Goal: Task Accomplishment & Management: Complete application form

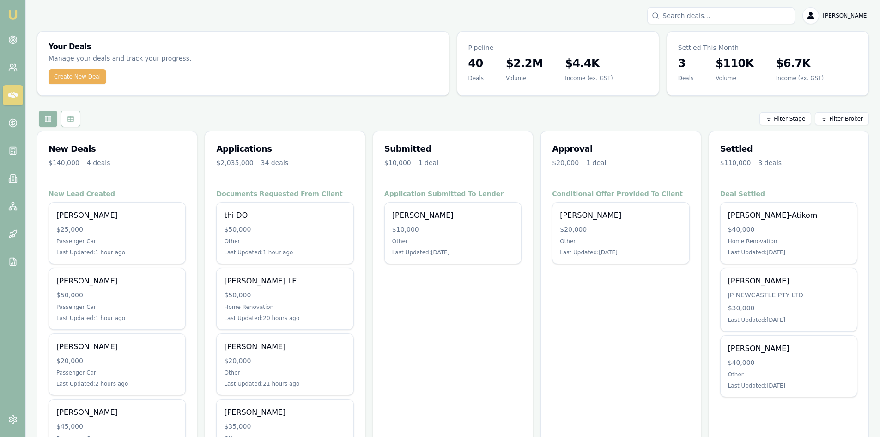
scroll to position [46, 0]
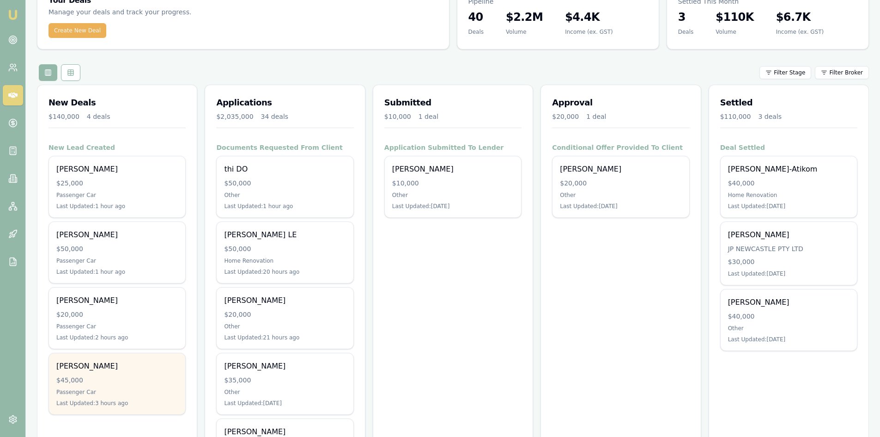
click at [96, 368] on div "[PERSON_NAME]" at bounding box center [117, 365] width 122 height 11
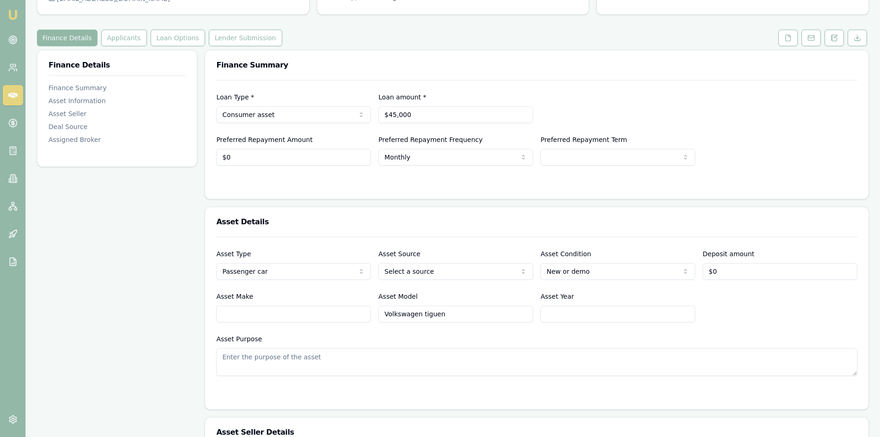
scroll to position [46, 0]
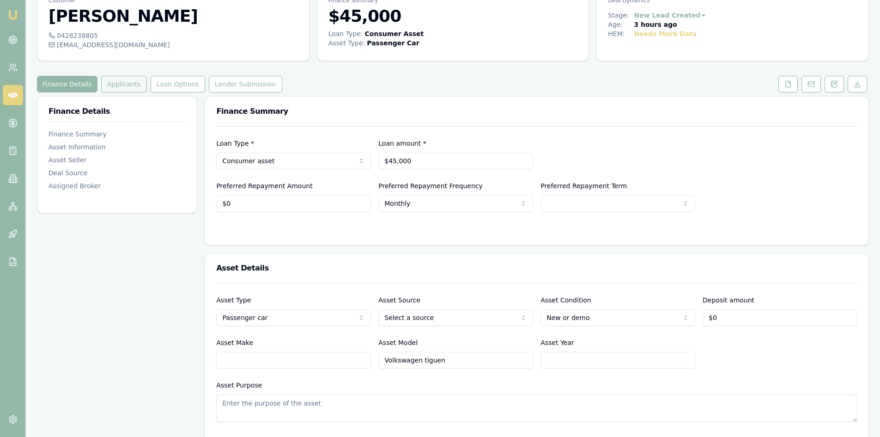
click at [111, 88] on button "Applicants" at bounding box center [124, 84] width 46 height 17
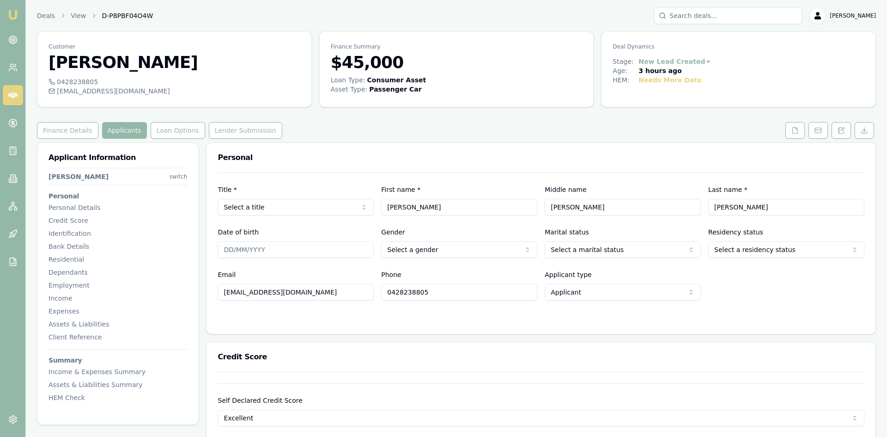
click at [235, 208] on html "Emu Broker Deals View D-P8PBF04O4W Steven Nguyen Toggle Menu Customer Jereme Le…" at bounding box center [443, 218] width 887 height 437
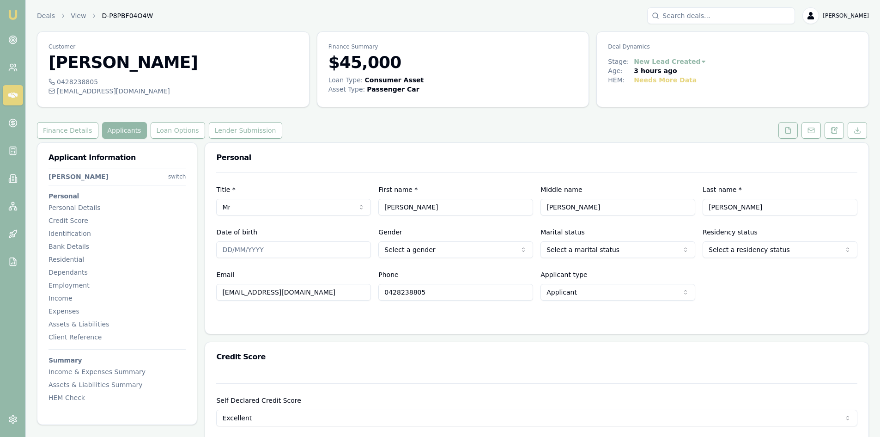
click at [789, 129] on icon at bounding box center [787, 130] width 7 height 7
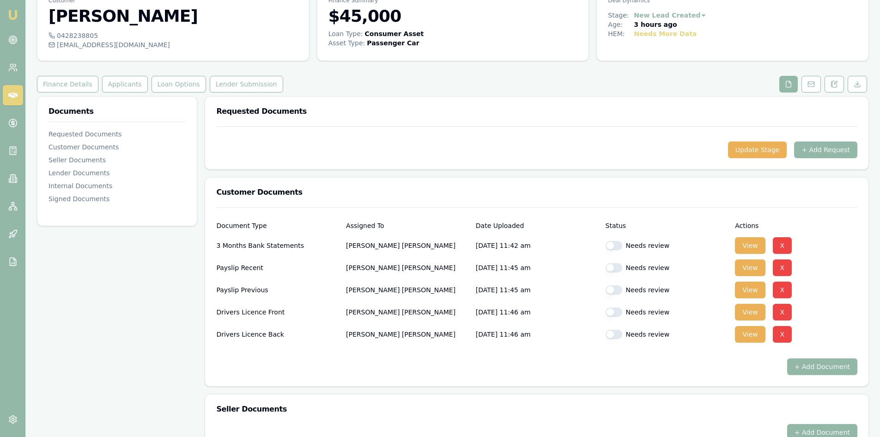
scroll to position [92, 0]
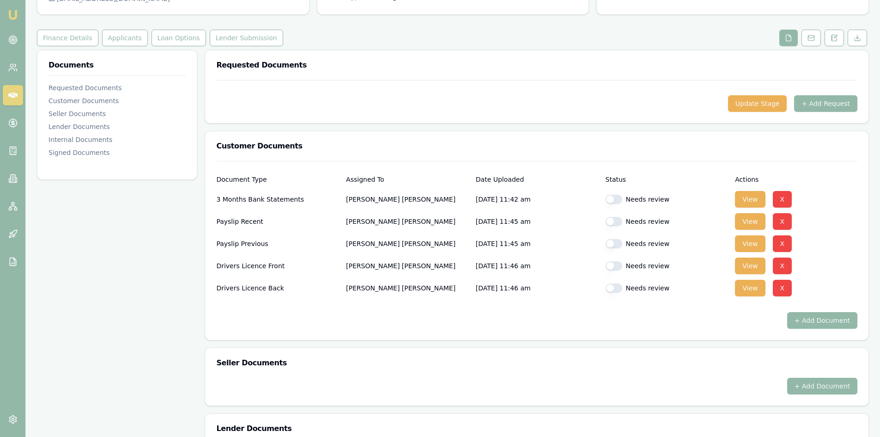
click at [621, 200] on button "button" at bounding box center [614, 198] width 17 height 9
checkbox input "true"
click at [616, 221] on button "button" at bounding box center [614, 221] width 17 height 9
checkbox input "false"
checkbox input "true"
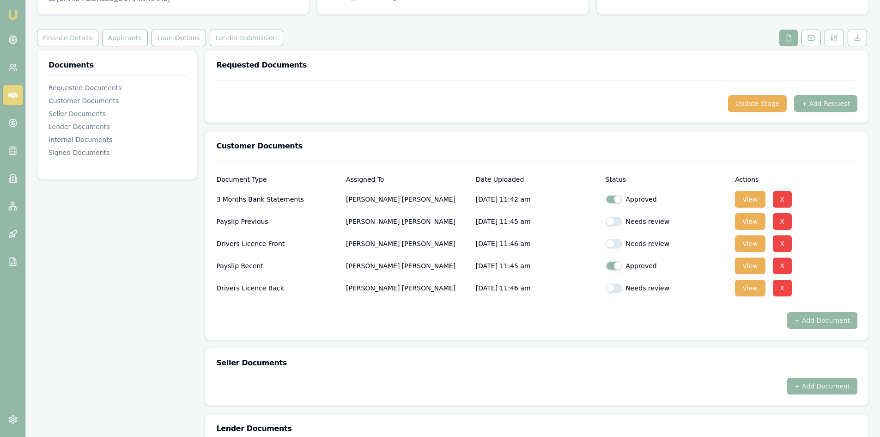
click at [616, 243] on button "button" at bounding box center [614, 243] width 17 height 9
checkbox input "true"
click at [614, 224] on button "button" at bounding box center [614, 221] width 17 height 9
checkbox input "true"
click at [614, 289] on button "button" at bounding box center [614, 287] width 17 height 9
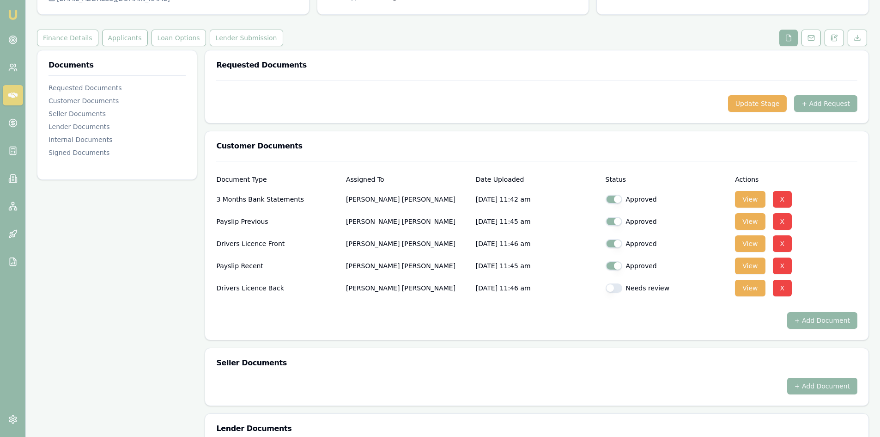
checkbox input "true"
click at [755, 201] on button "View" at bounding box center [750, 199] width 30 height 17
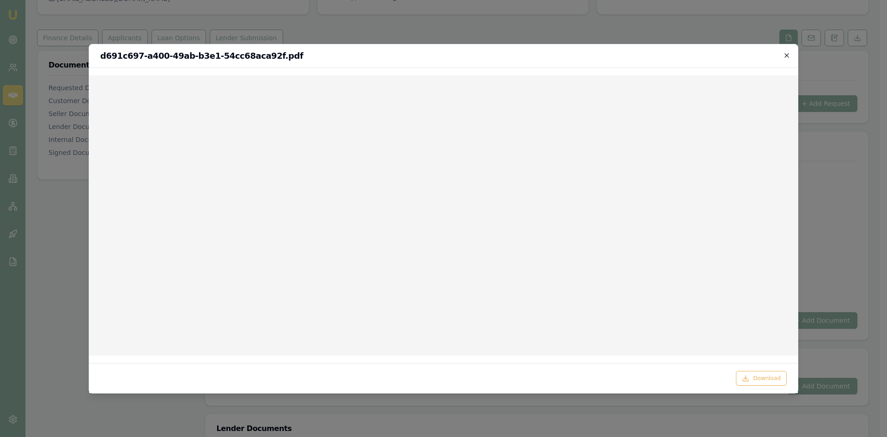
click at [784, 55] on icon "button" at bounding box center [786, 55] width 7 height 7
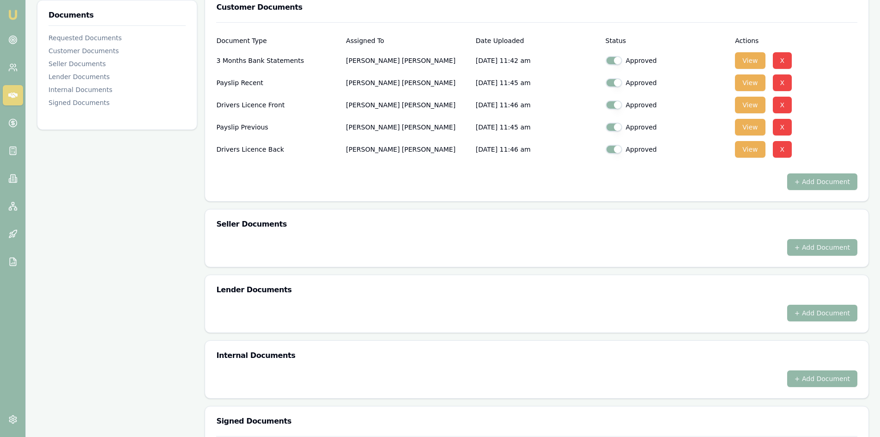
scroll to position [350, 0]
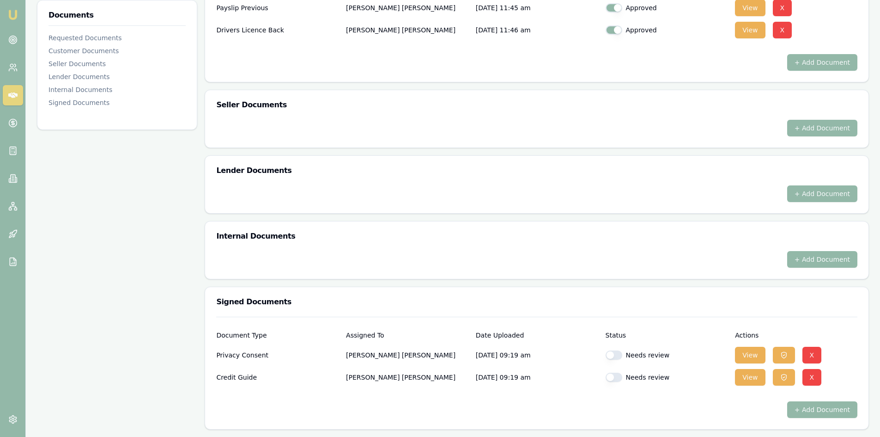
click at [615, 358] on button "button" at bounding box center [614, 354] width 17 height 9
checkbox input "true"
click at [617, 381] on button "button" at bounding box center [614, 376] width 17 height 9
checkbox input "true"
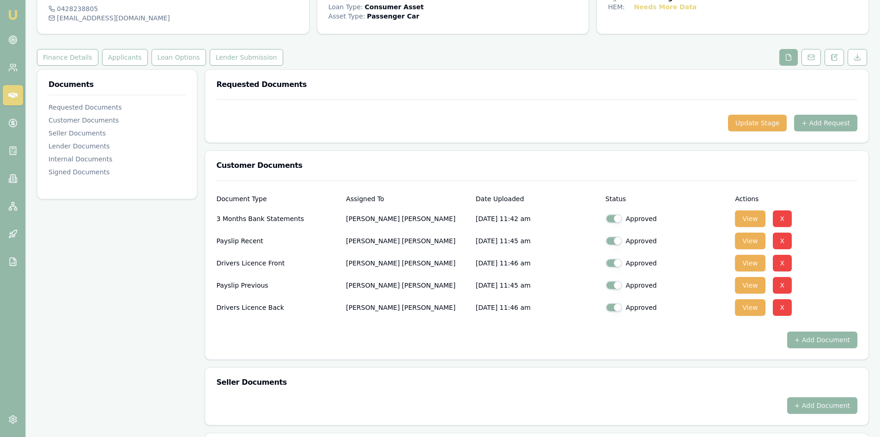
scroll to position [27, 0]
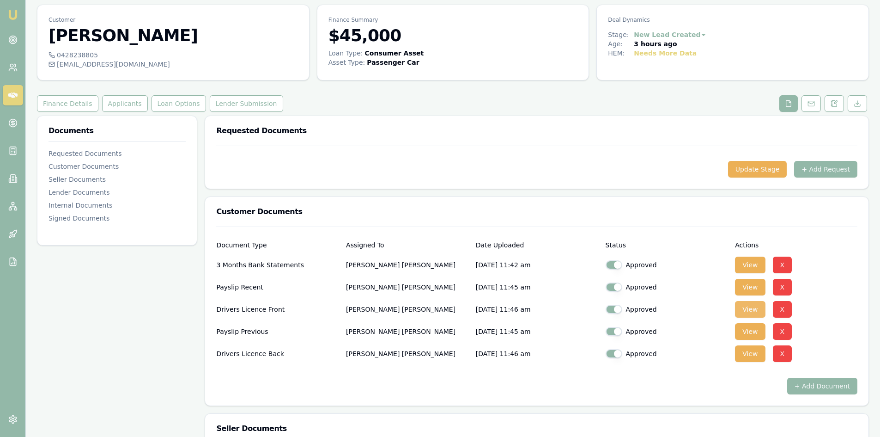
click at [749, 312] on button "View" at bounding box center [750, 309] width 30 height 17
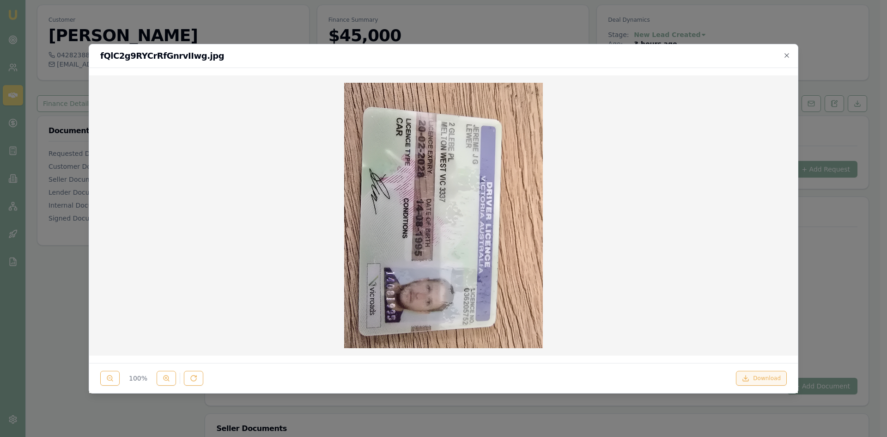
click at [781, 377] on button "Download" at bounding box center [761, 378] width 51 height 15
click at [786, 56] on icon "button" at bounding box center [786, 55] width 7 height 7
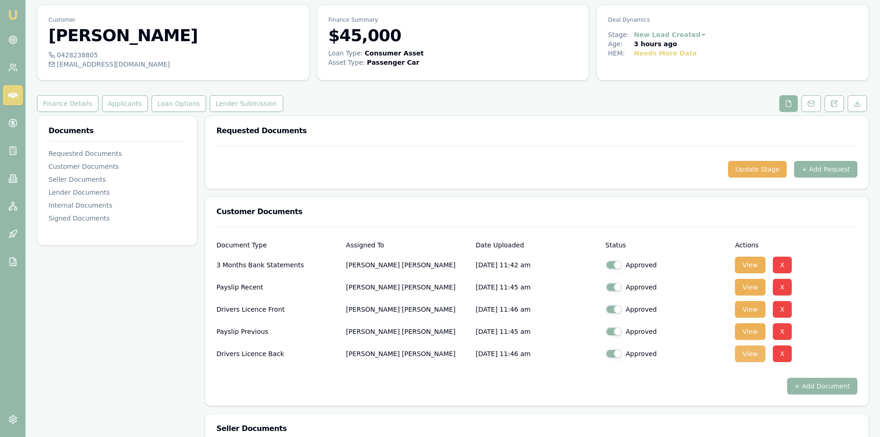
click at [747, 356] on button "View" at bounding box center [750, 353] width 30 height 17
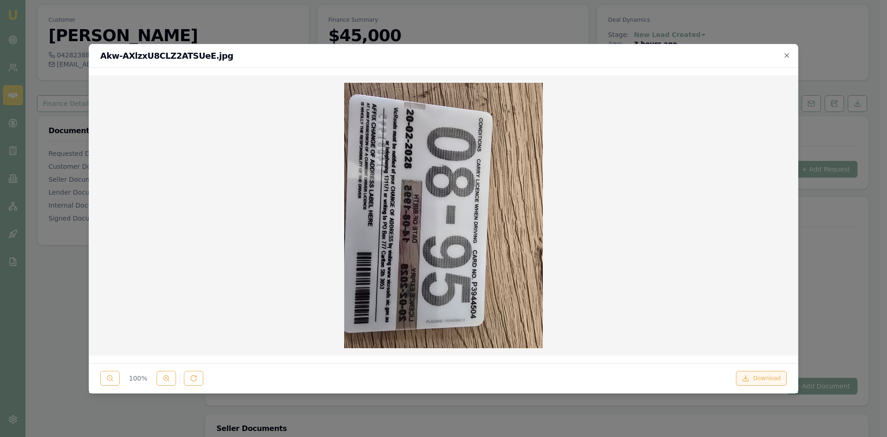
click at [766, 381] on button "Download" at bounding box center [761, 378] width 51 height 15
click at [789, 57] on icon "button" at bounding box center [786, 55] width 7 height 7
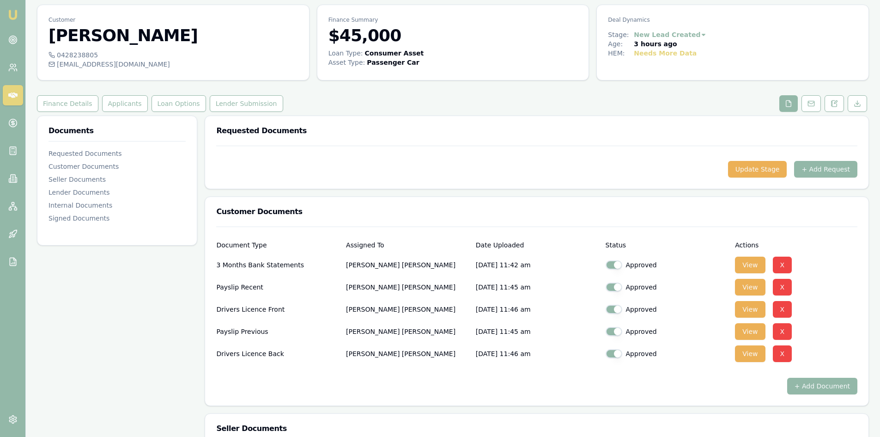
scroll to position [0, 0]
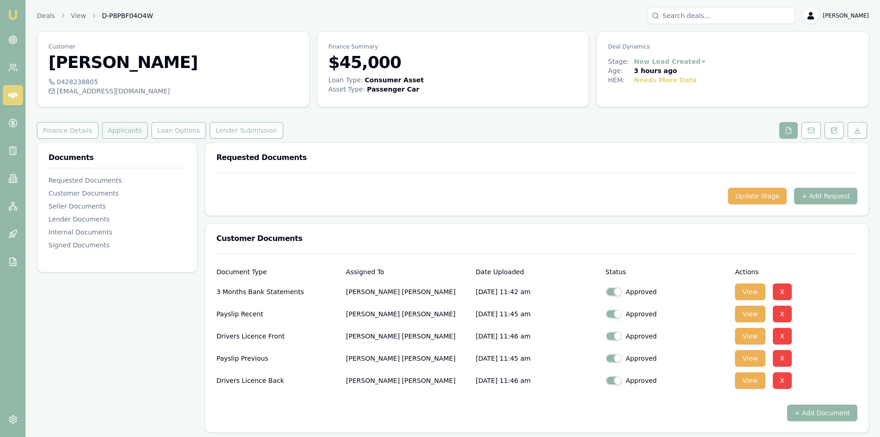
click at [125, 128] on button "Applicants" at bounding box center [125, 130] width 46 height 17
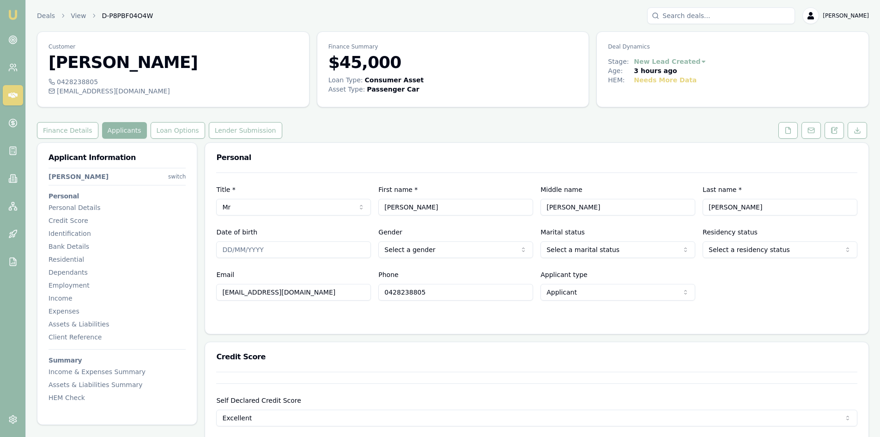
click at [256, 248] on input "Date of birth" at bounding box center [293, 249] width 155 height 17
click at [221, 249] on input "Date of birth" at bounding box center [293, 249] width 155 height 17
type input "[DATE]"
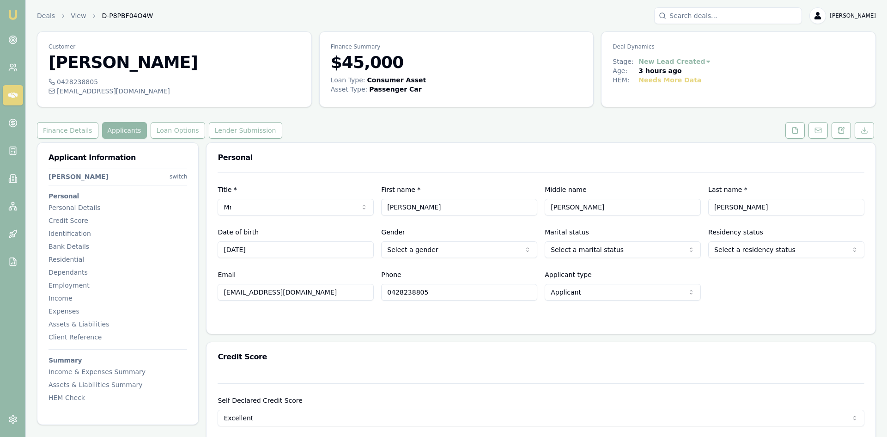
click at [421, 251] on html "Emu Broker Deals View D-P8PBF04O4W Steven Nguyen Toggle Menu Customer Jereme Le…" at bounding box center [443, 218] width 887 height 437
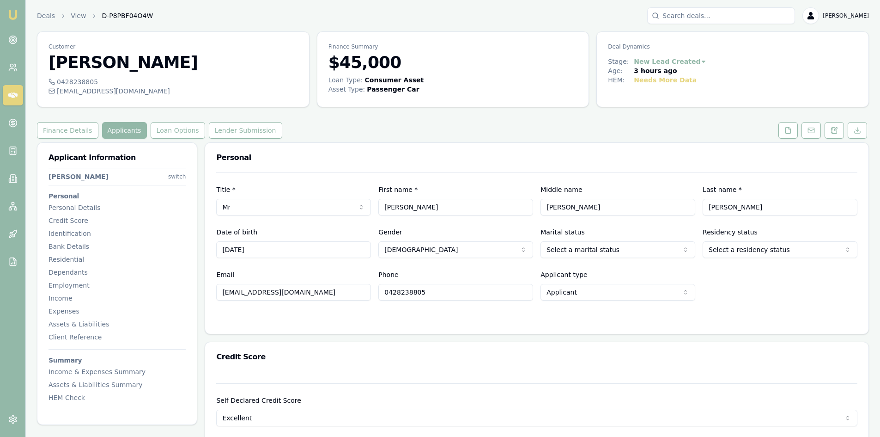
click at [556, 252] on html "Emu Broker Deals View D-P8PBF04O4W Steven Nguyen Toggle Menu Customer Jereme Le…" at bounding box center [440, 218] width 880 height 437
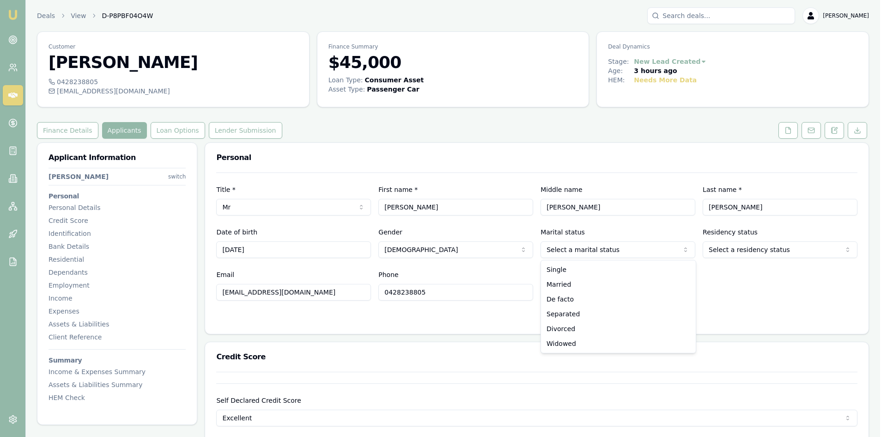
select select "MARRIED"
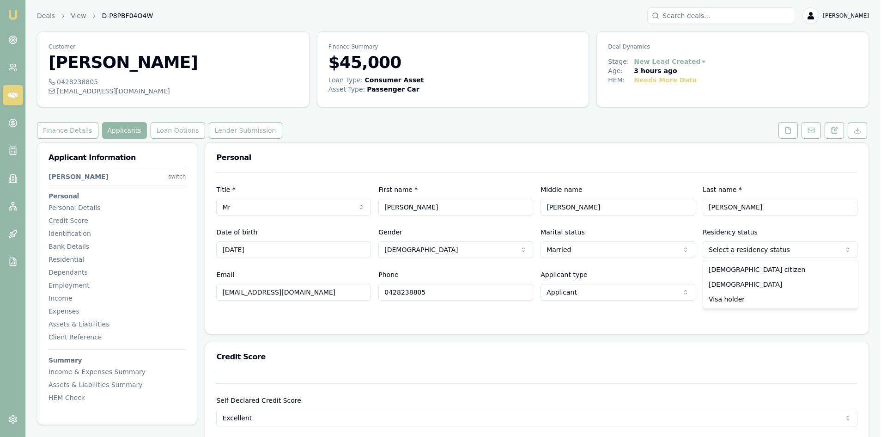
click at [729, 252] on html "Emu Broker Deals View D-P8PBF04O4W Steven Nguyen Toggle Menu Customer Jereme Le…" at bounding box center [443, 218] width 887 height 437
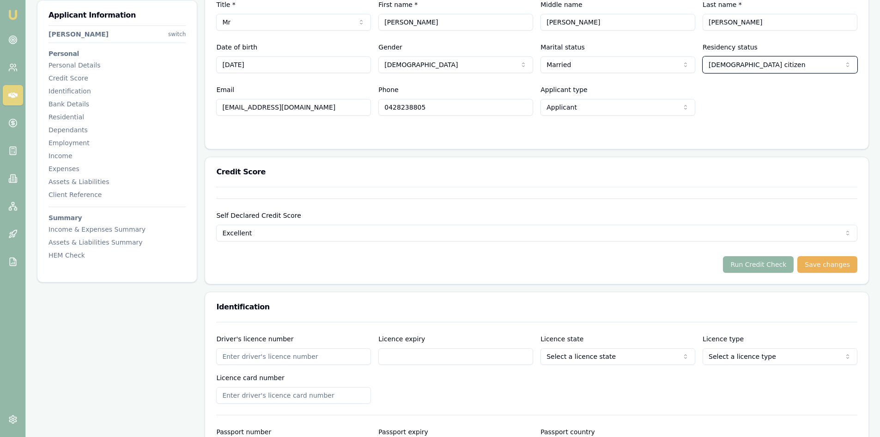
scroll to position [370, 0]
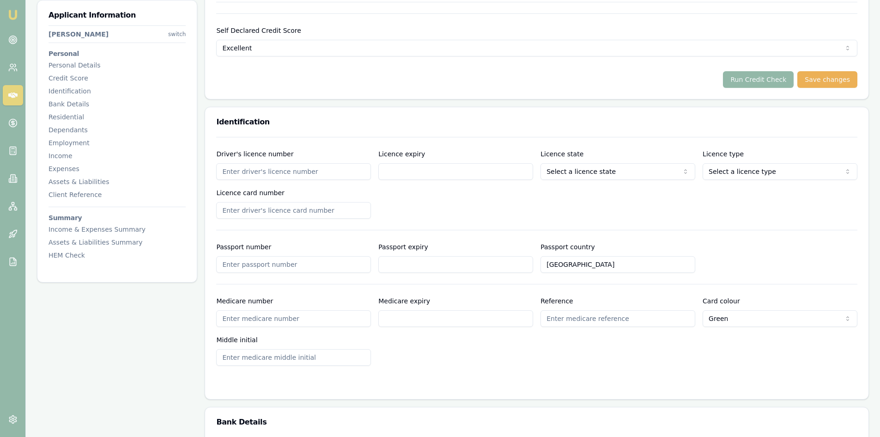
click at [273, 176] on input "Driver's licence number" at bounding box center [293, 171] width 155 height 17
type input "036205762"
click at [397, 176] on input "Licence expiry" at bounding box center [455, 171] width 155 height 17
type input "20/02/2028"
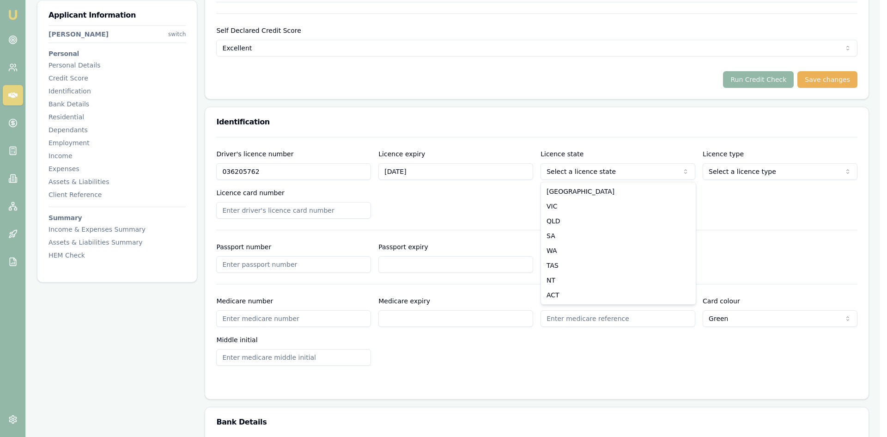
select select "VIC"
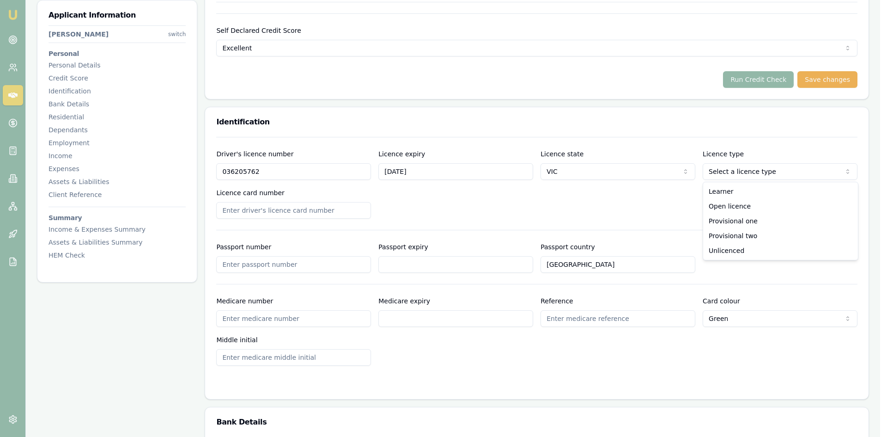
select select "OPEN_LICENCE"
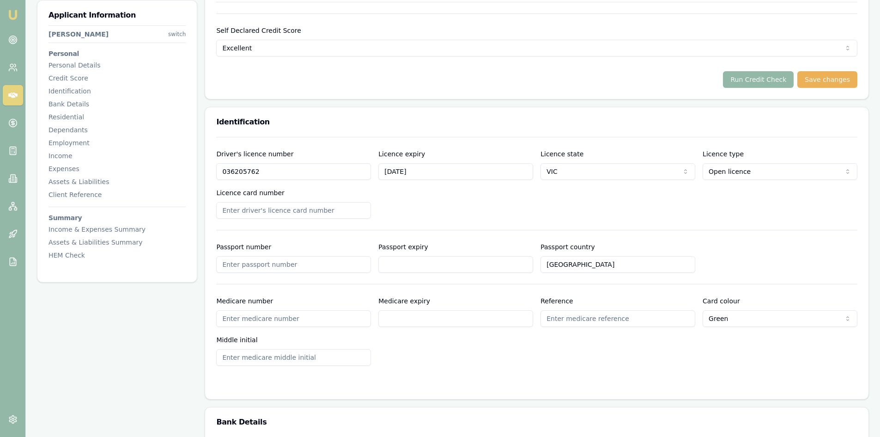
click at [237, 267] on input "Passport number" at bounding box center [293, 264] width 155 height 17
click at [273, 207] on input "Licence card number" at bounding box center [293, 210] width 155 height 17
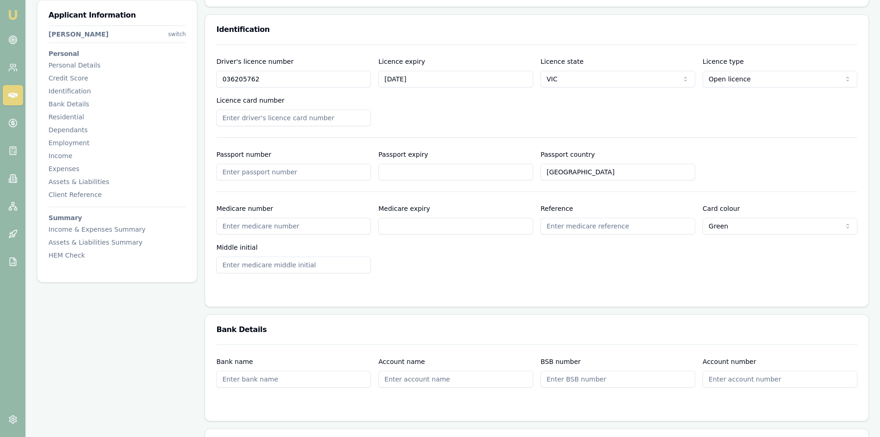
click at [253, 121] on input "Licence card number" at bounding box center [293, 117] width 155 height 17
type input "p"
type input "P"
type input "p"
type input "P3944504"
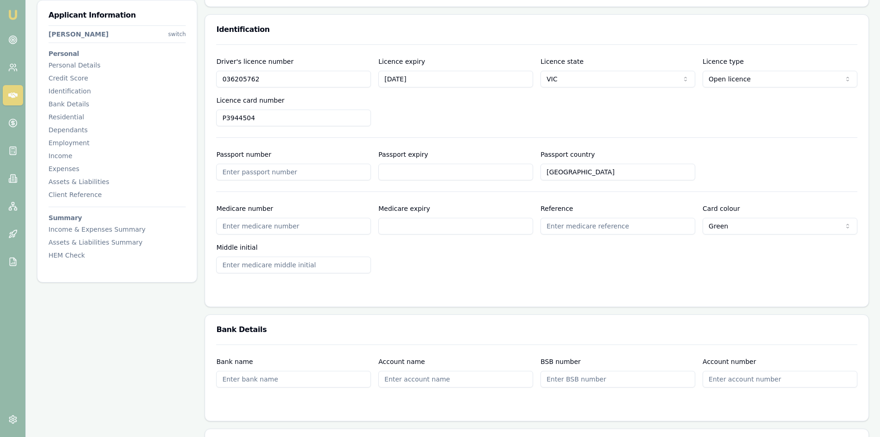
click at [397, 115] on div "Driver's licence number 036205762 Licence expiry 20/02/2028 Licence state VIC N…" at bounding box center [536, 91] width 641 height 70
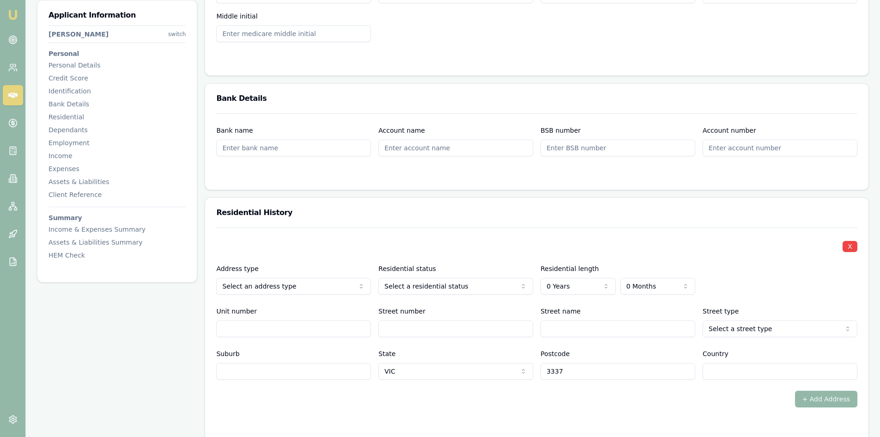
scroll to position [739, 0]
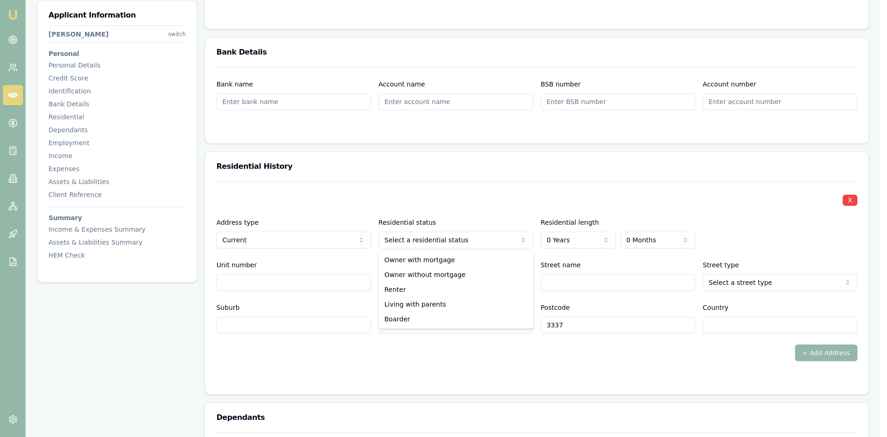
select select "BOARDER"
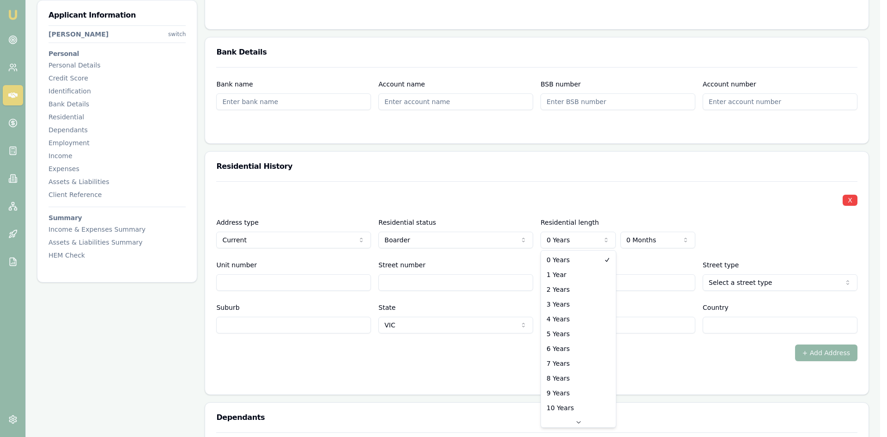
select select "3"
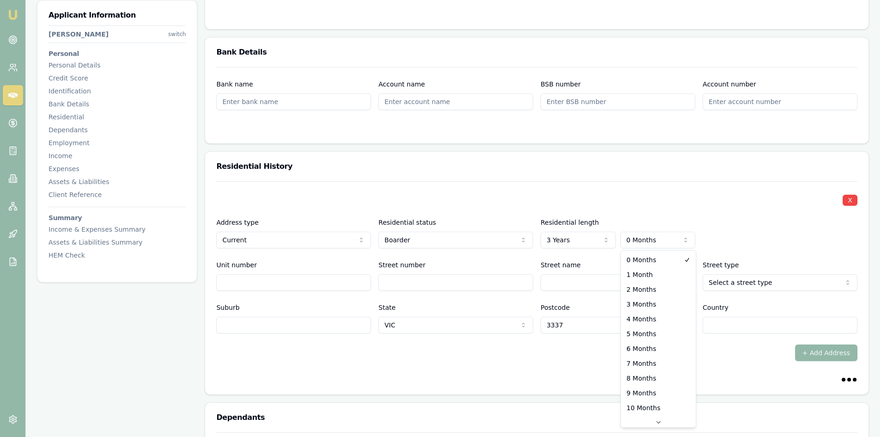
select select "2"
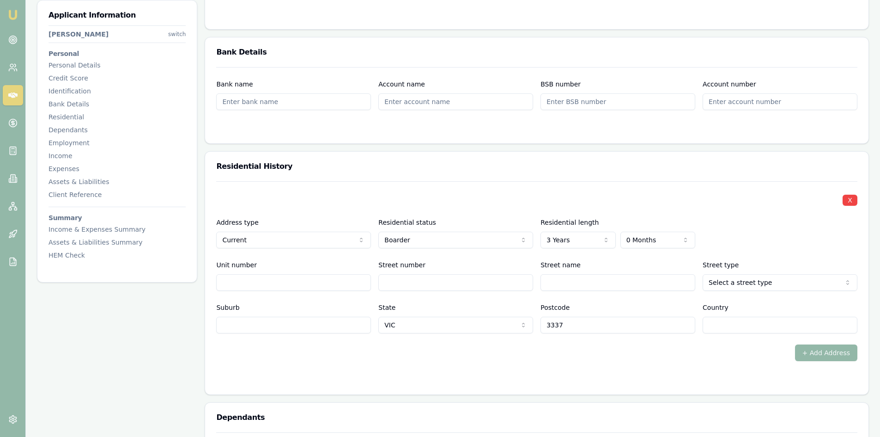
click at [431, 283] on input "Street number" at bounding box center [455, 282] width 155 height 17
click at [401, 278] on input "Street number" at bounding box center [455, 282] width 155 height 17
type input "2"
type input "g"
type input "Glebe"
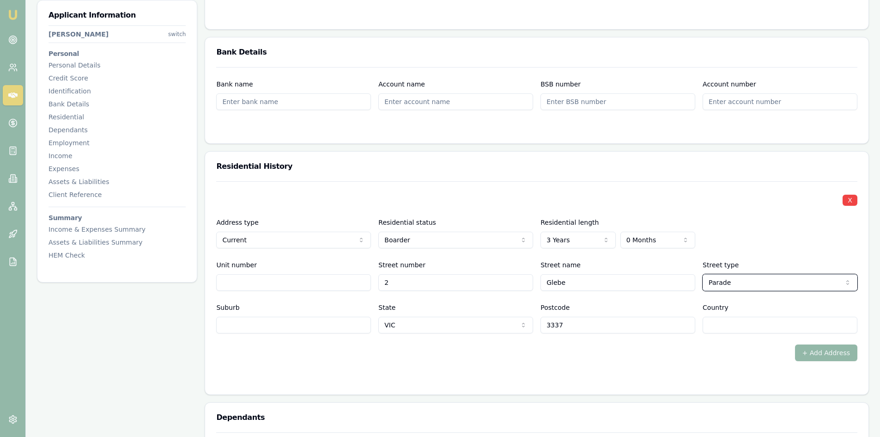
select select "Place"
click at [274, 330] on input "Suburb" at bounding box center [293, 324] width 155 height 17
type input "m"
type input "MELTON WEST"
type input "AU"
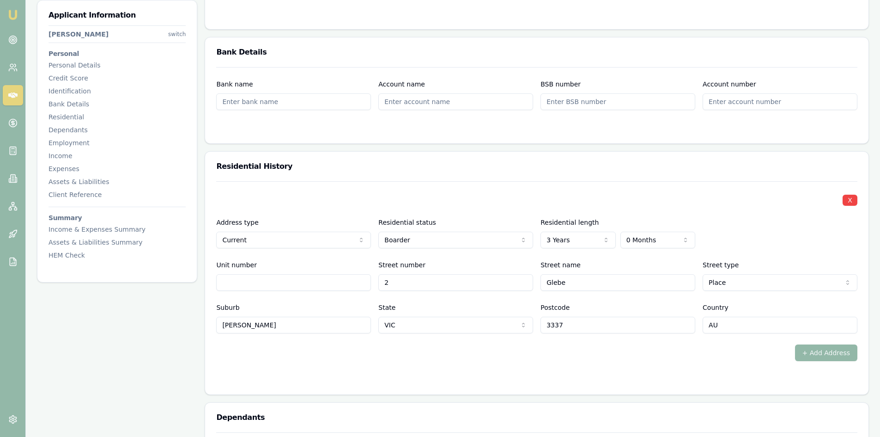
click at [532, 363] on form "X Address type Current Current Previous Residential status Boarder Owner with m…" at bounding box center [536, 282] width 641 height 202
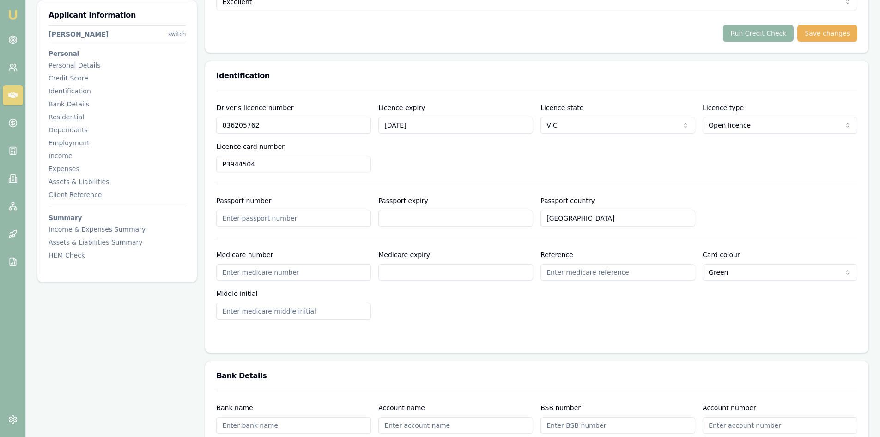
scroll to position [370, 0]
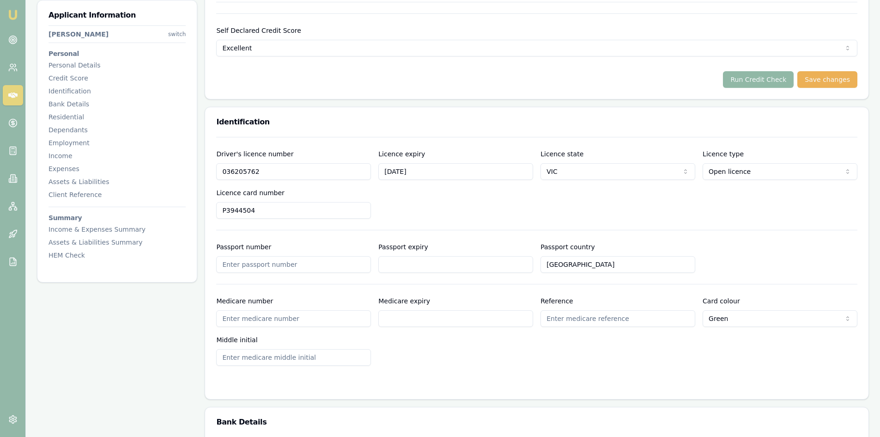
click at [778, 77] on button "Run Credit Check" at bounding box center [758, 79] width 71 height 17
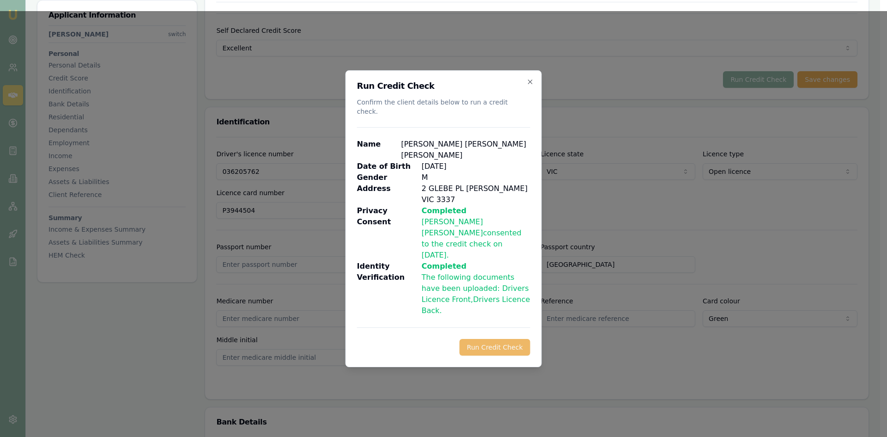
click at [504, 339] on button "Run Credit Check" at bounding box center [495, 347] width 71 height 17
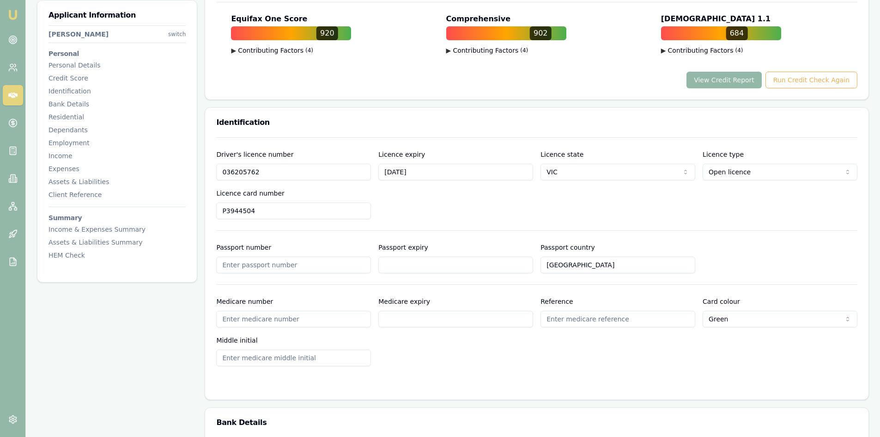
scroll to position [231, 0]
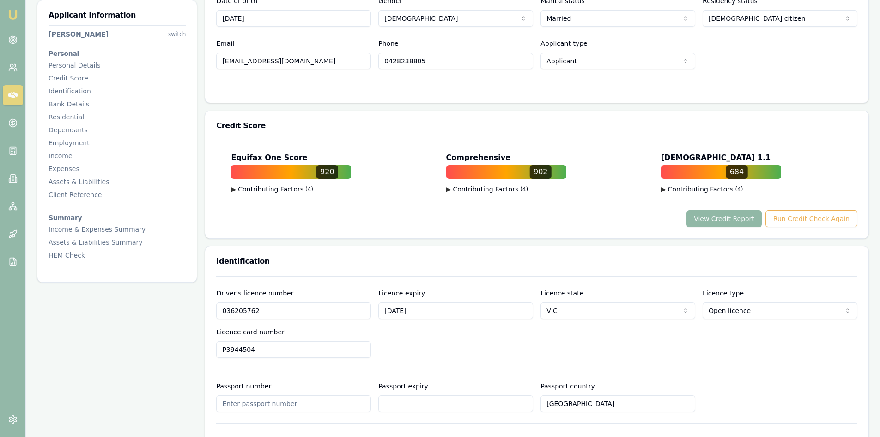
click at [729, 224] on button "View Credit Report" at bounding box center [724, 218] width 75 height 17
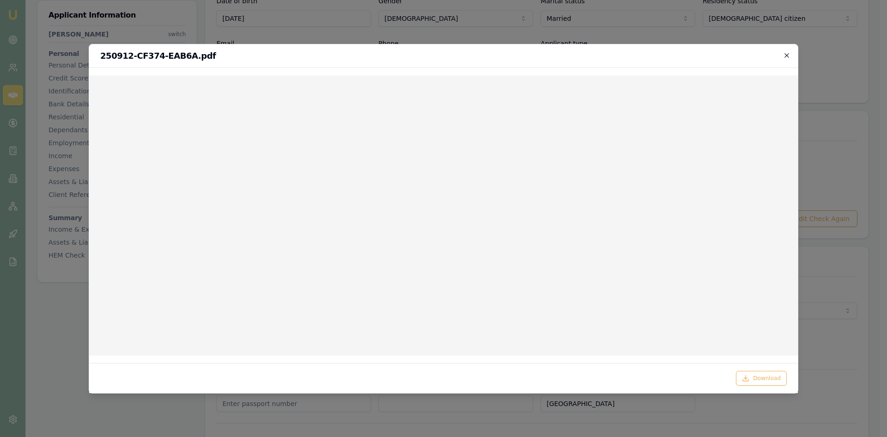
click at [787, 56] on icon "button" at bounding box center [786, 55] width 4 height 4
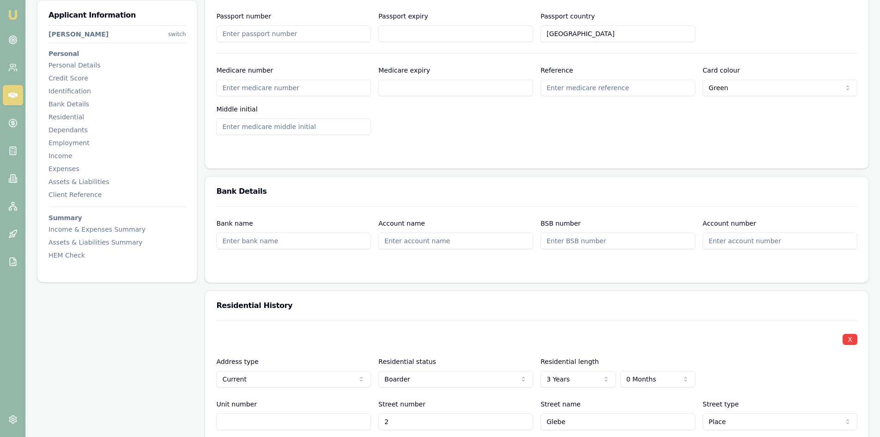
scroll to position [693, 0]
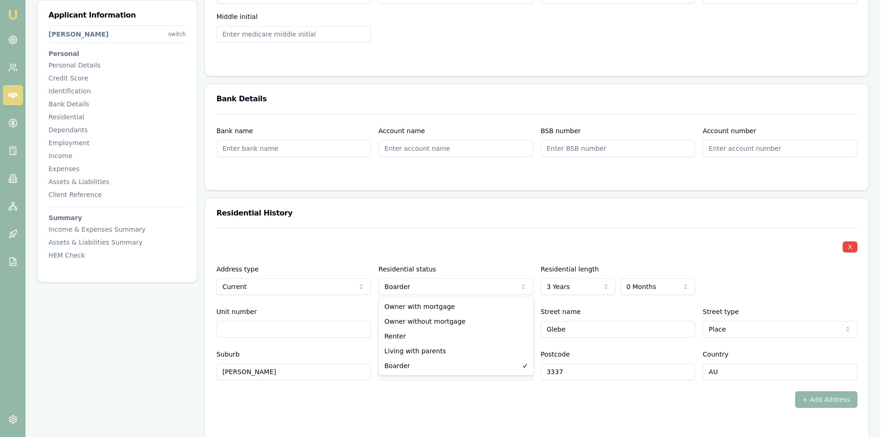
select select "OWNER_WITH_MORTGAGE"
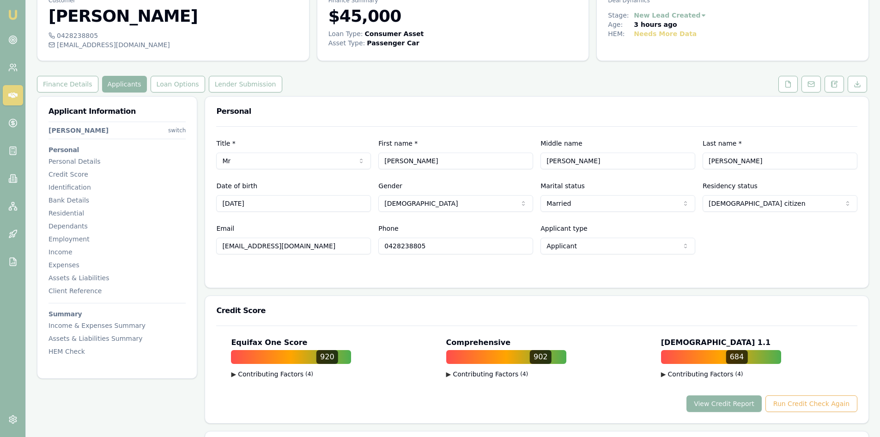
scroll to position [0, 0]
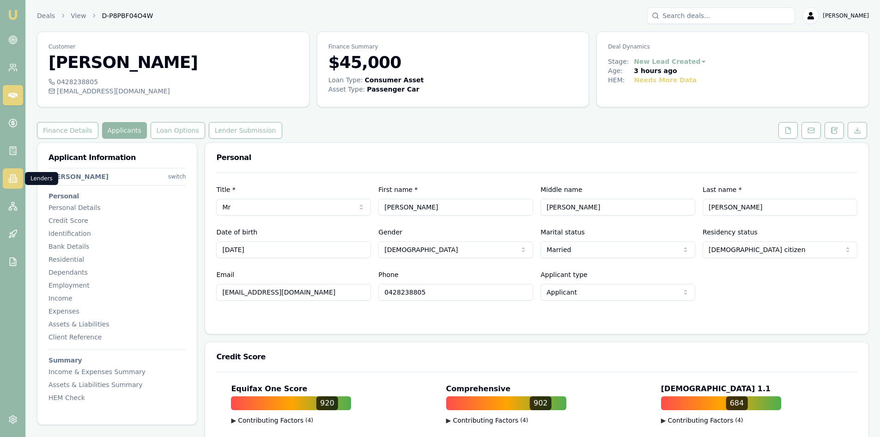
click at [17, 176] on icon at bounding box center [12, 178] width 9 height 9
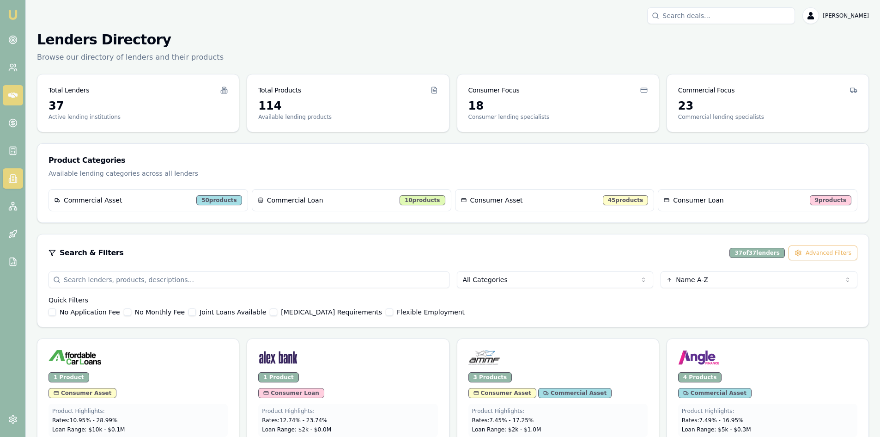
click at [15, 94] on icon at bounding box center [12, 95] width 9 height 6
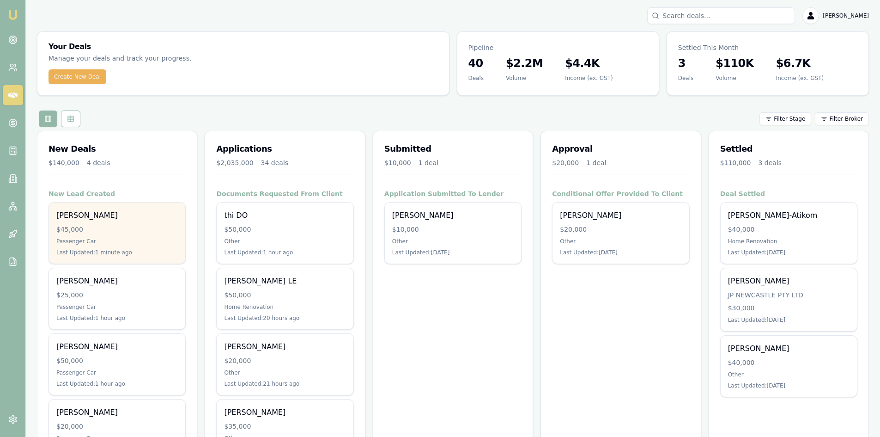
scroll to position [46, 0]
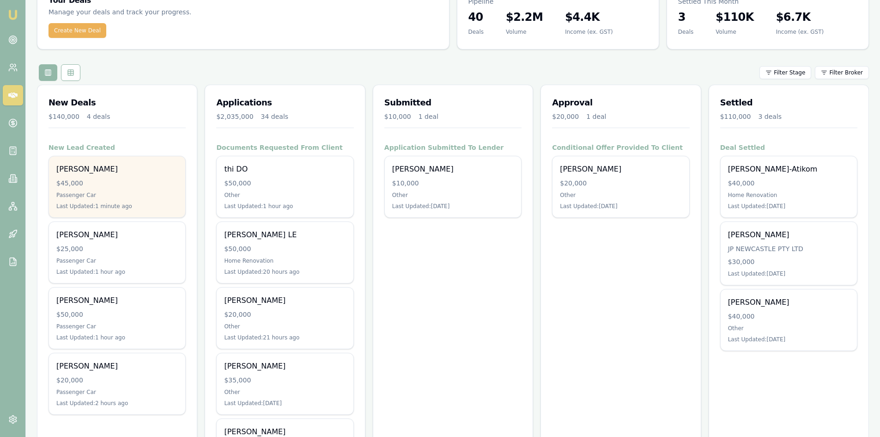
click at [105, 186] on div "$45,000" at bounding box center [117, 182] width 122 height 9
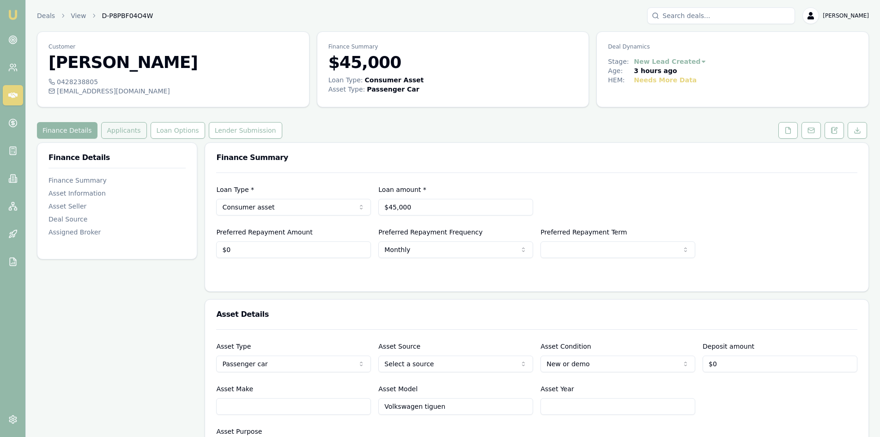
click at [114, 131] on button "Applicants" at bounding box center [124, 130] width 46 height 17
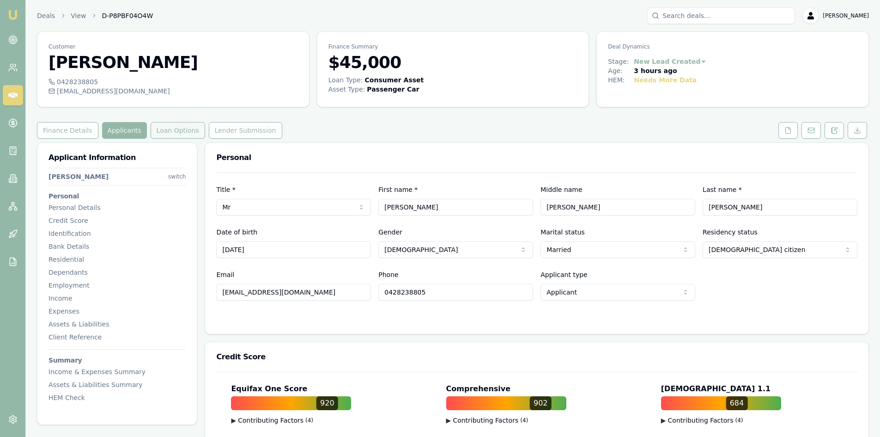
click at [169, 136] on button "Loan Options" at bounding box center [178, 130] width 55 height 17
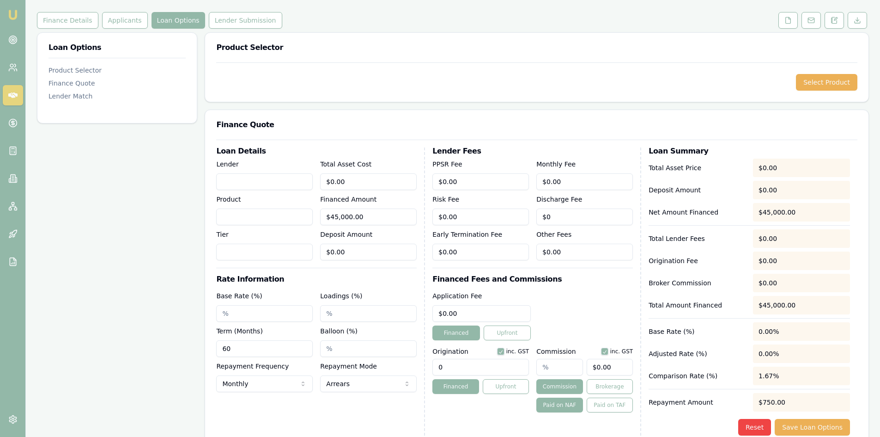
scroll to position [18, 0]
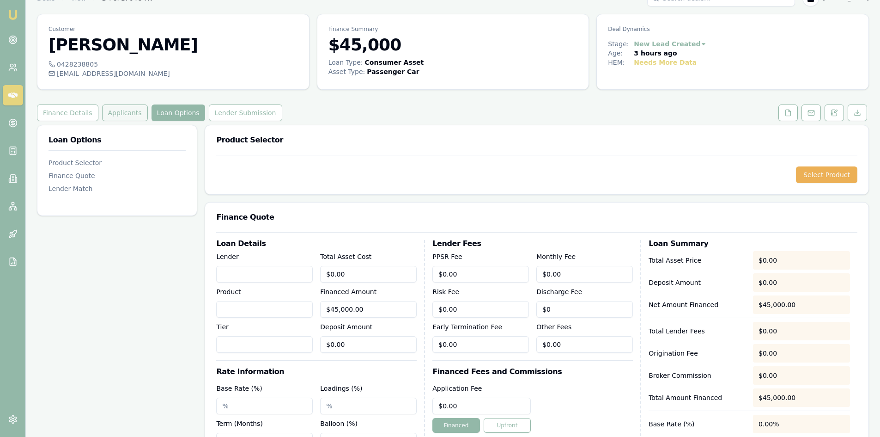
click at [115, 115] on button "Applicants" at bounding box center [125, 112] width 46 height 17
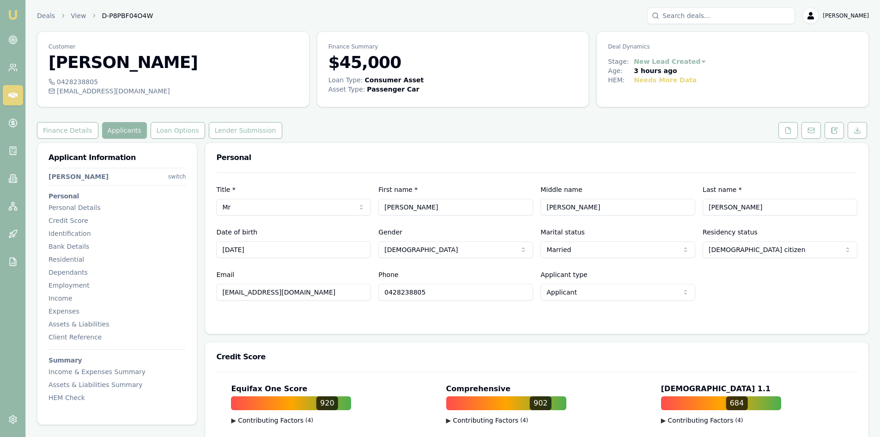
scroll to position [46, 0]
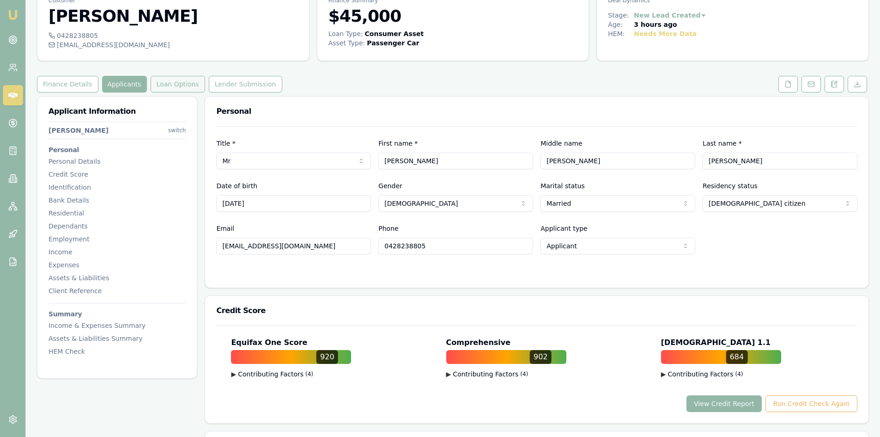
click at [163, 84] on button "Loan Options" at bounding box center [178, 84] width 55 height 17
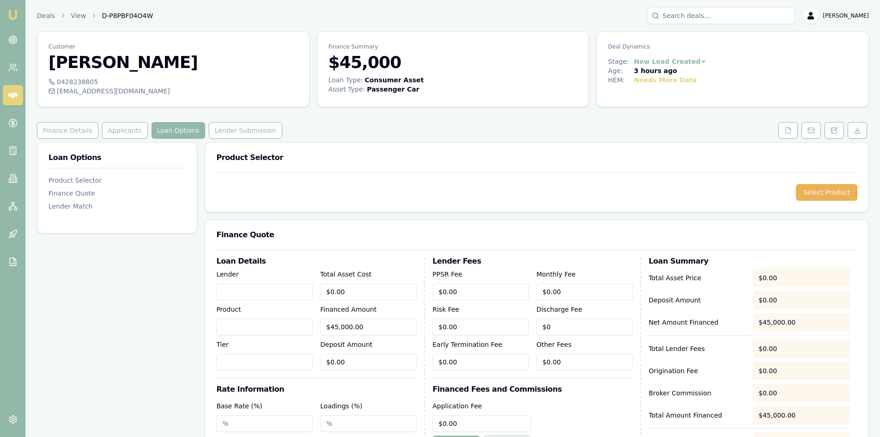
scroll to position [139, 0]
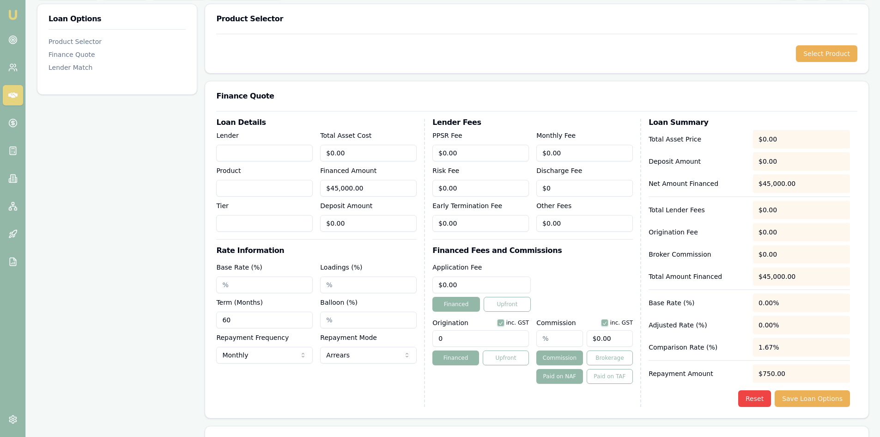
click at [794, 139] on div "$0.00" at bounding box center [801, 139] width 97 height 18
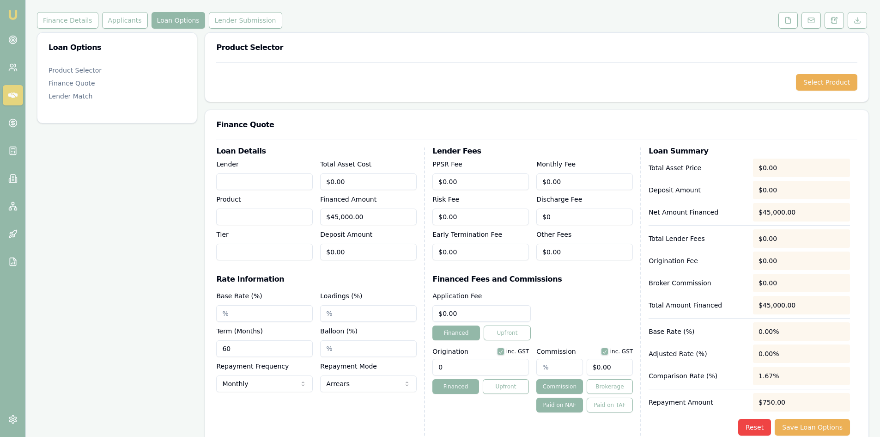
scroll to position [18, 0]
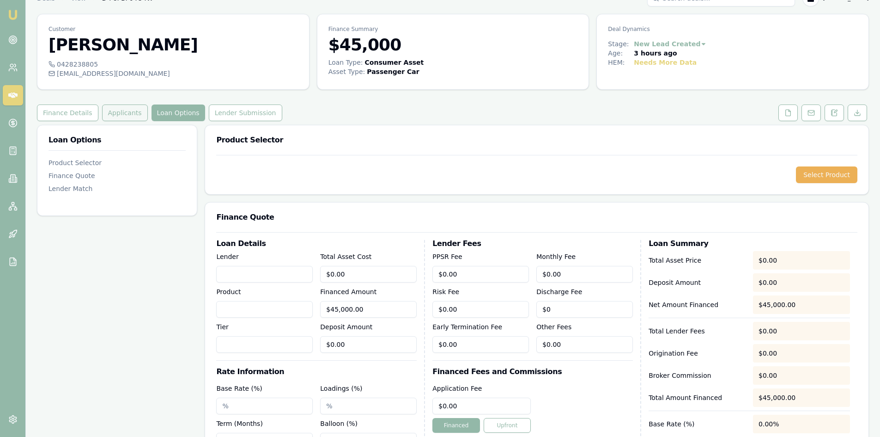
click at [114, 119] on button "Applicants" at bounding box center [125, 112] width 46 height 17
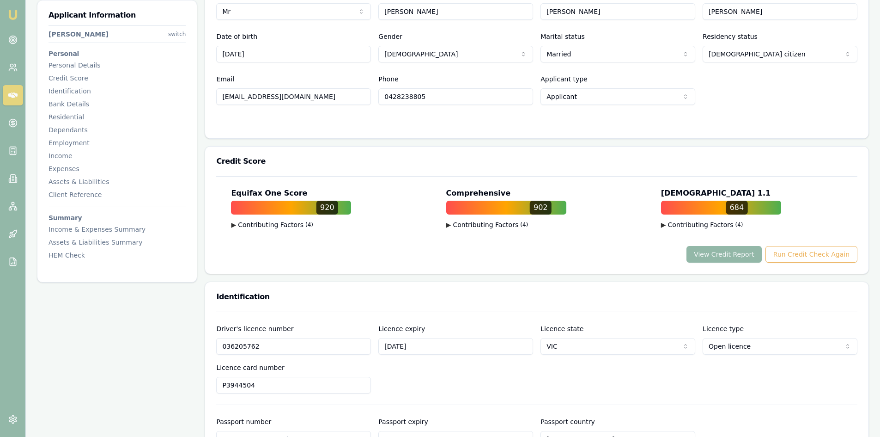
scroll to position [57, 0]
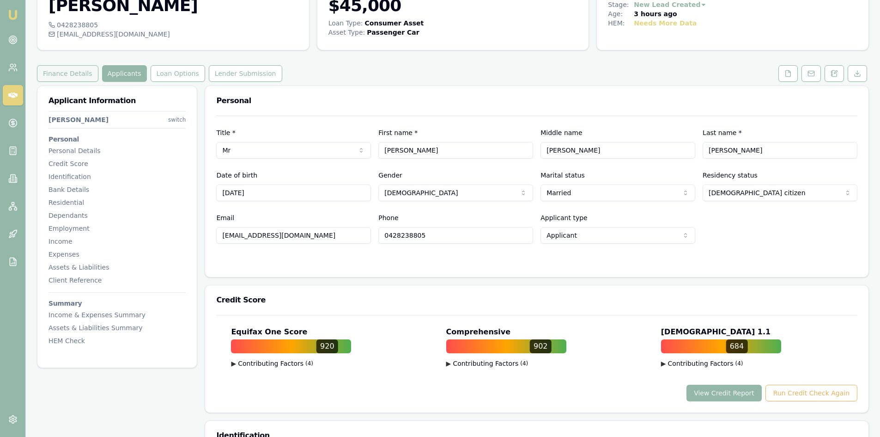
click at [75, 73] on button "Finance Details" at bounding box center [67, 73] width 61 height 17
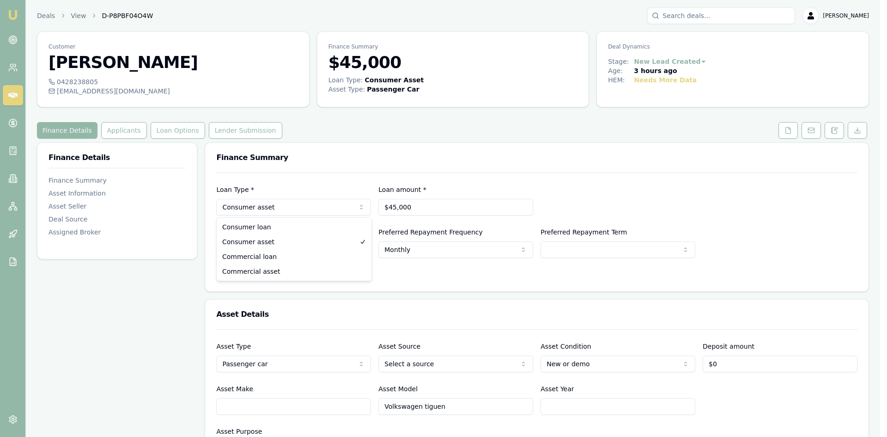
click at [314, 210] on html "Emu Broker Deals View D-P8PBF04O4W Steven Nguyen Toggle Menu Customer Jereme Le…" at bounding box center [443, 218] width 887 height 437
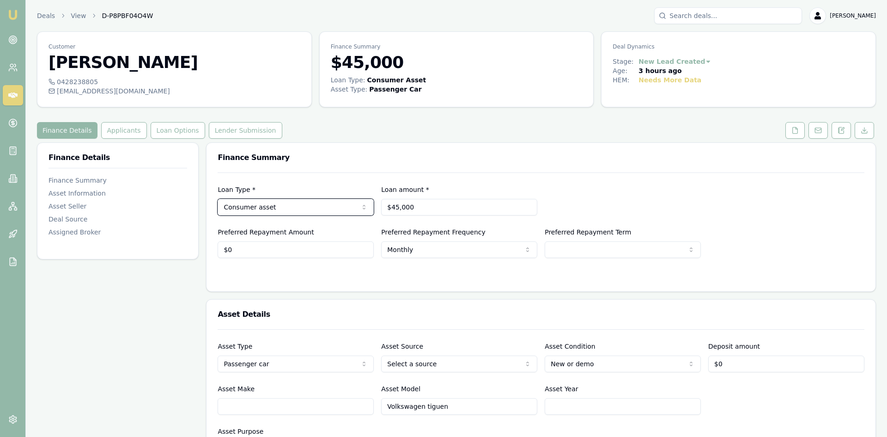
click at [645, 176] on html "Emu Broker Deals View D-P8PBF04O4W Steven Nguyen Toggle Menu Customer Jereme Le…" at bounding box center [443, 218] width 887 height 437
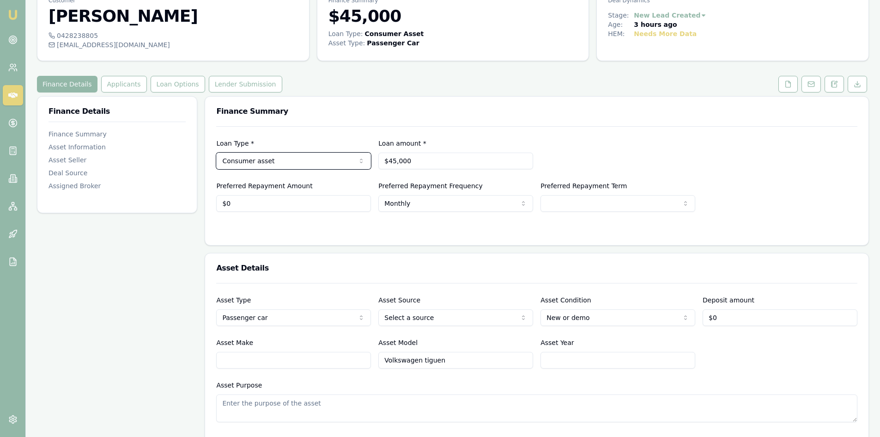
scroll to position [139, 0]
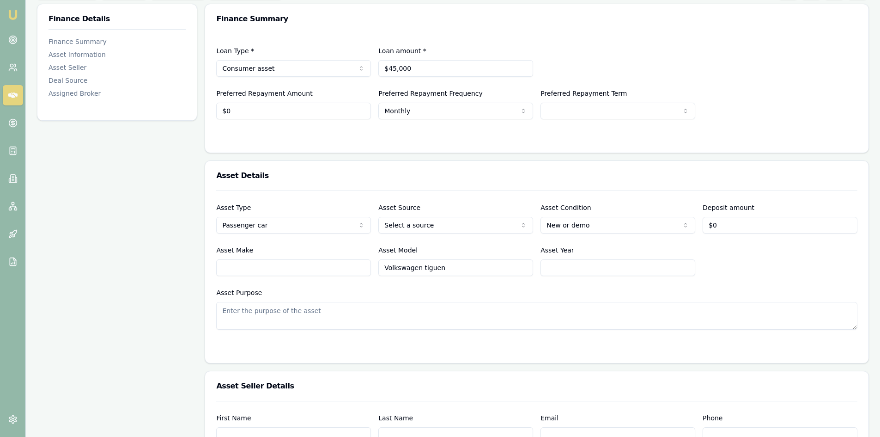
click at [466, 227] on html "Emu Broker Deals View D-P8PBF04O4W Steven Nguyen Toggle Menu Customer Jereme Le…" at bounding box center [440, 79] width 880 height 437
click at [748, 226] on input "0" at bounding box center [780, 225] width 155 height 17
type input "$0"
click at [563, 228] on html "Emu Broker Deals View D-P8PBF04O4W Steven Nguyen Toggle Menu Customer Jereme Le…" at bounding box center [440, 79] width 880 height 437
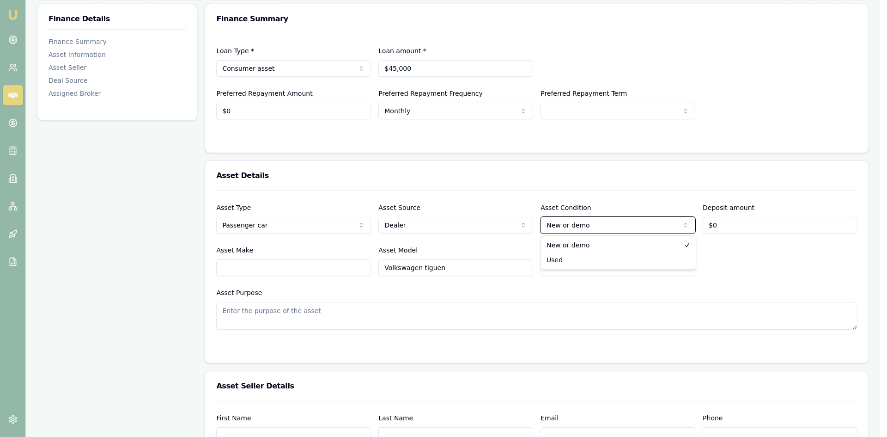
click at [563, 228] on html "Emu Broker Deals View D-P8PBF04O4W Steven Nguyen Toggle Menu Customer Jereme Le…" at bounding box center [443, 79] width 887 height 437
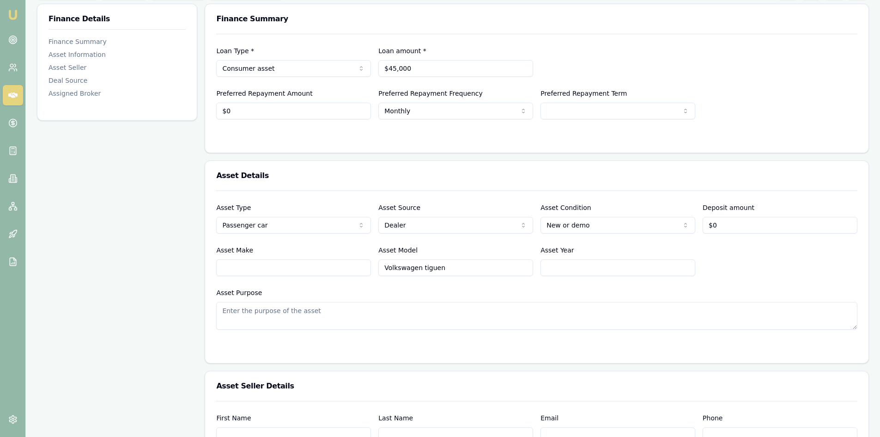
click at [573, 264] on input "Asset Year" at bounding box center [618, 267] width 155 height 17
click at [299, 268] on input "Asset Make" at bounding box center [293, 267] width 155 height 17
click at [572, 270] on input "2024" at bounding box center [618, 267] width 155 height 17
click at [521, 270] on input "Volkswagen tiguen" at bounding box center [455, 267] width 155 height 17
click at [603, 269] on input "2024" at bounding box center [618, 267] width 155 height 17
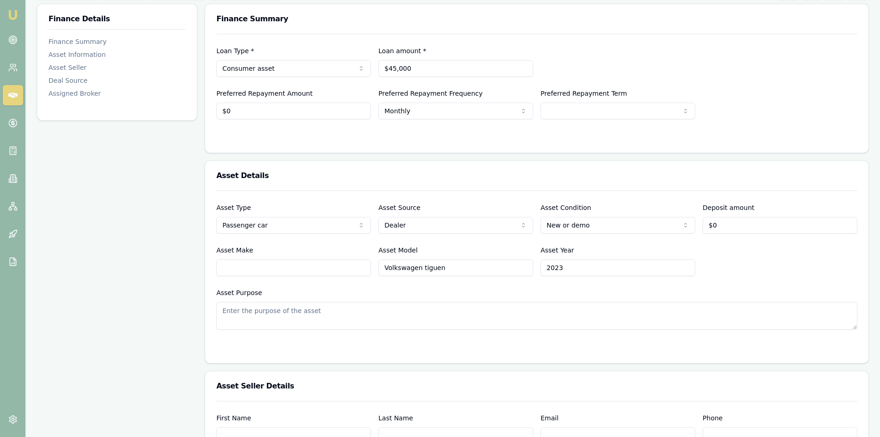
type input "2023"
click at [542, 293] on div "Asset Purpose" at bounding box center [536, 308] width 641 height 43
click at [290, 273] on input "Asset Make" at bounding box center [293, 267] width 155 height 17
type input "VOLWAGON"
click at [351, 297] on div "Asset Purpose" at bounding box center [536, 308] width 641 height 43
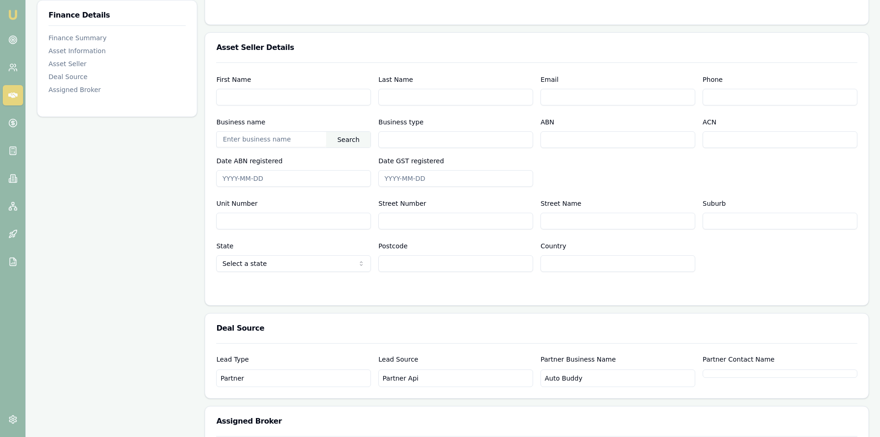
scroll to position [384, 0]
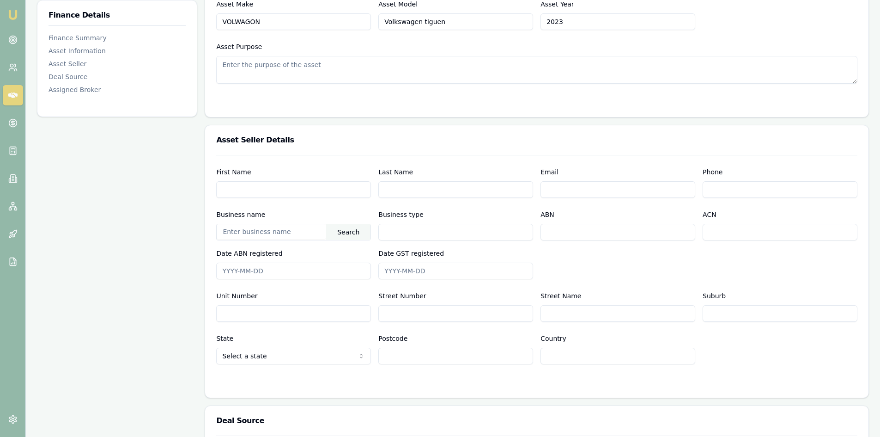
click at [17, 94] on icon at bounding box center [12, 95] width 9 height 6
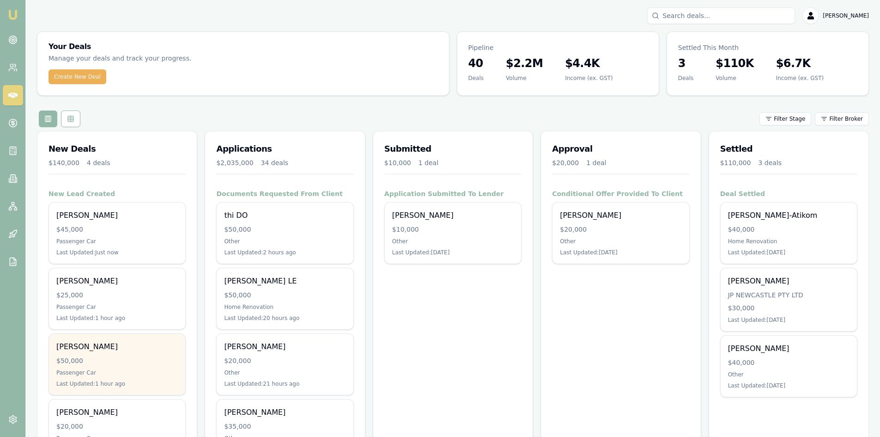
scroll to position [46, 0]
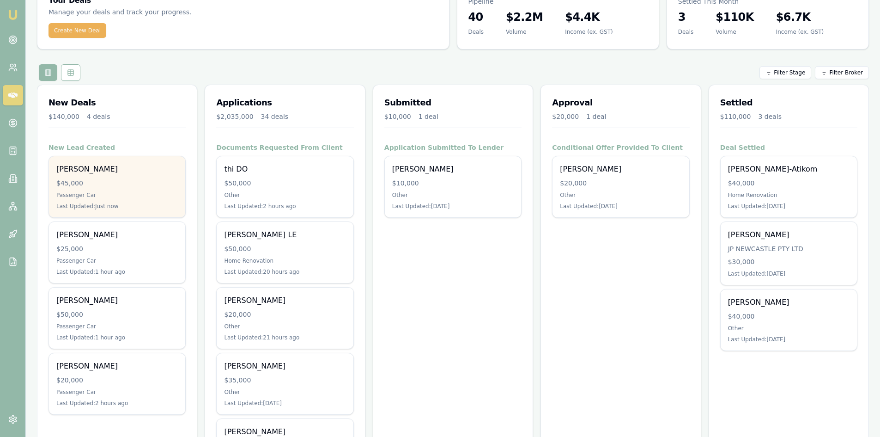
click at [87, 189] on div "[PERSON_NAME] $45,000 Passenger Car Last Updated: Just now" at bounding box center [117, 186] width 136 height 61
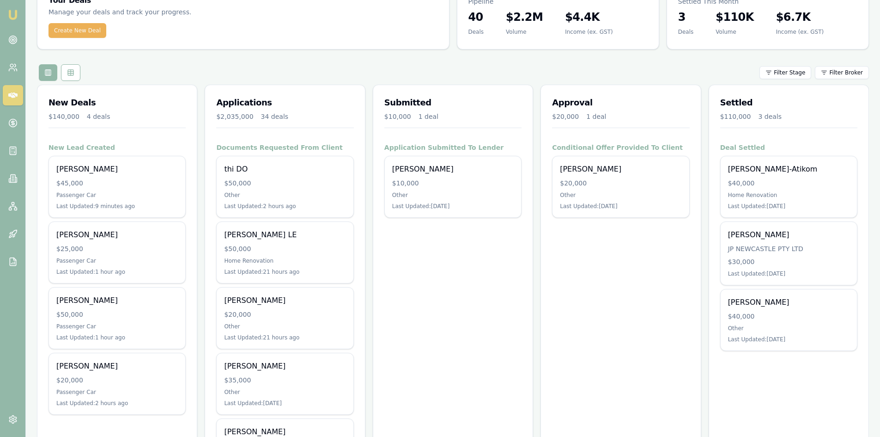
scroll to position [0, 0]
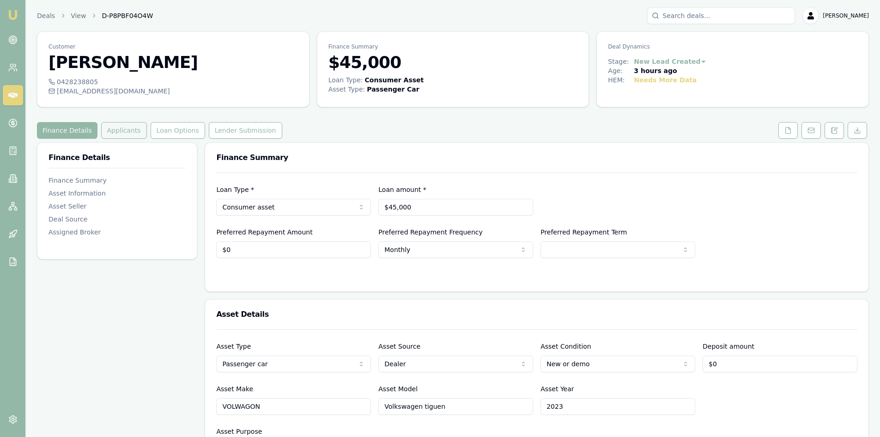
click at [117, 129] on button "Applicants" at bounding box center [124, 130] width 46 height 17
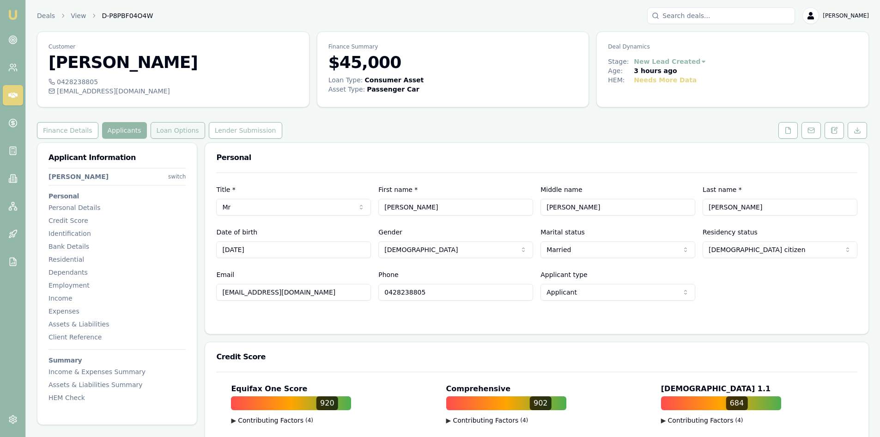
click at [175, 134] on button "Loan Options" at bounding box center [178, 130] width 55 height 17
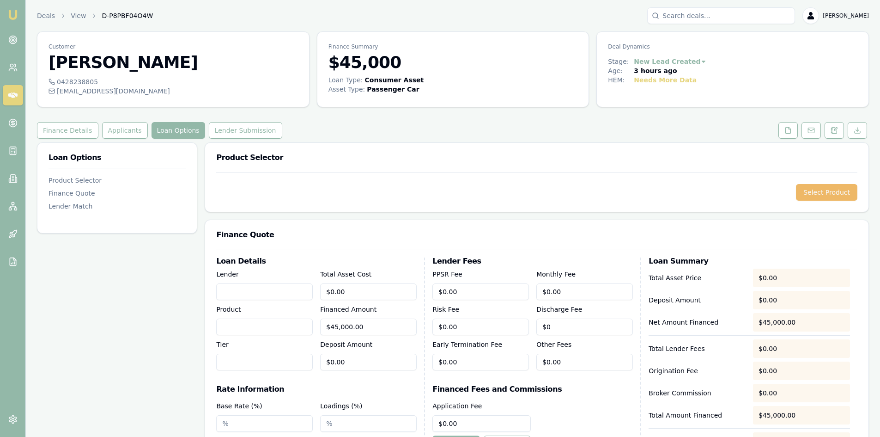
click at [820, 193] on button "Select Product" at bounding box center [826, 192] width 61 height 17
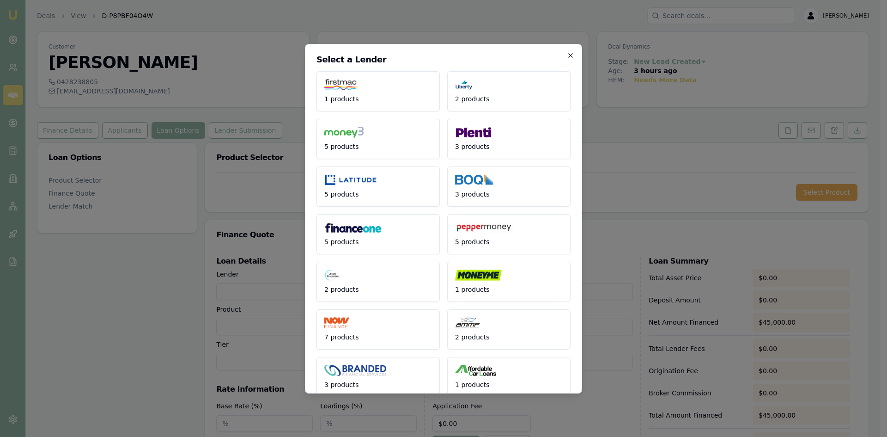
click at [567, 52] on icon "button" at bounding box center [570, 55] width 7 height 7
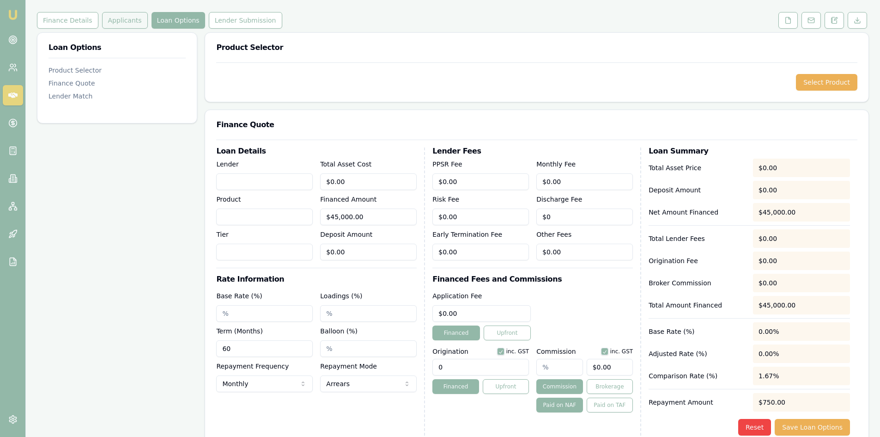
scroll to position [64, 0]
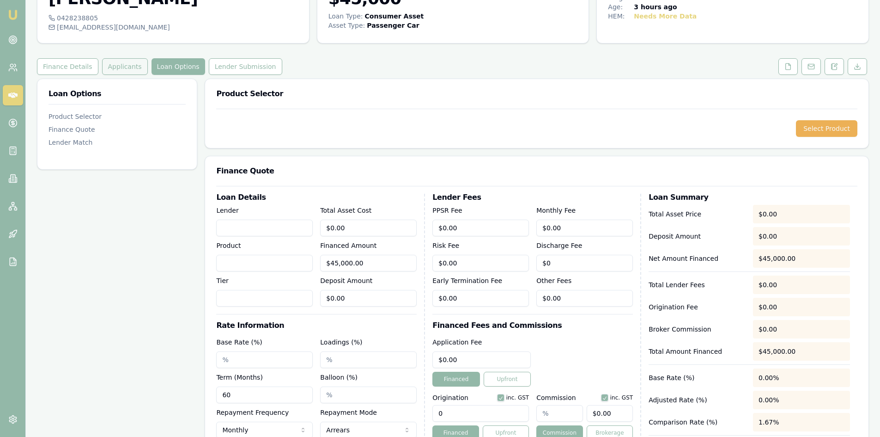
click at [114, 66] on button "Applicants" at bounding box center [125, 66] width 46 height 17
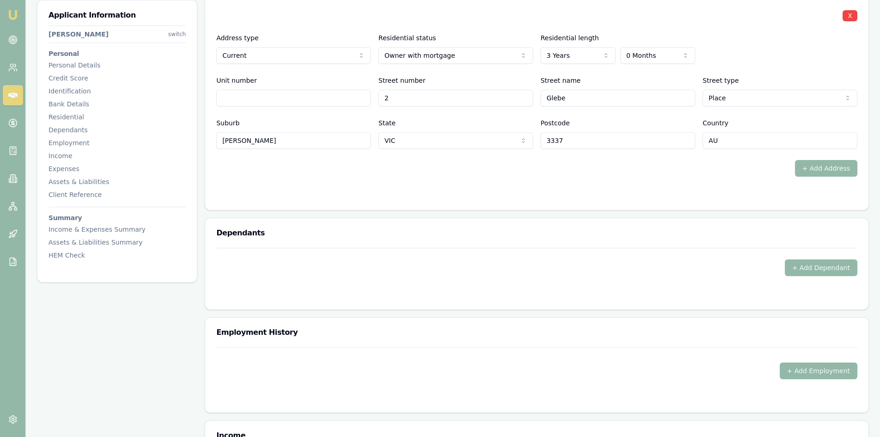
scroll to position [1016, 0]
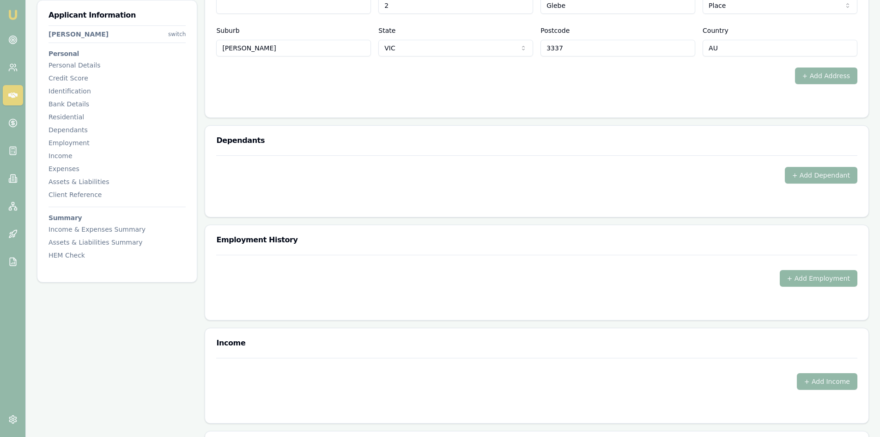
click at [819, 275] on button "+ Add Employment" at bounding box center [819, 278] width 78 height 17
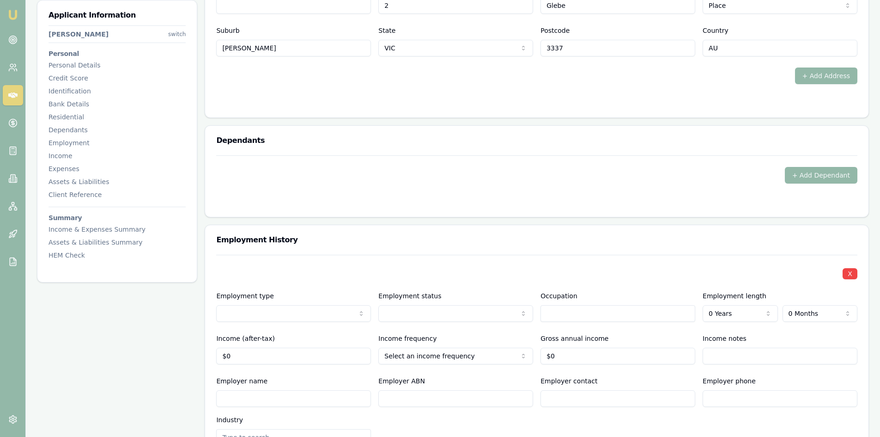
click at [412, 322] on div "X Employment type Current Current Previous Employment status Full time Part tim…" at bounding box center [536, 393] width 641 height 276
click at [407, 337] on label "Income frequency" at bounding box center [407, 337] width 58 height 7
click at [407, 347] on button "Monthly" at bounding box center [455, 355] width 155 height 17
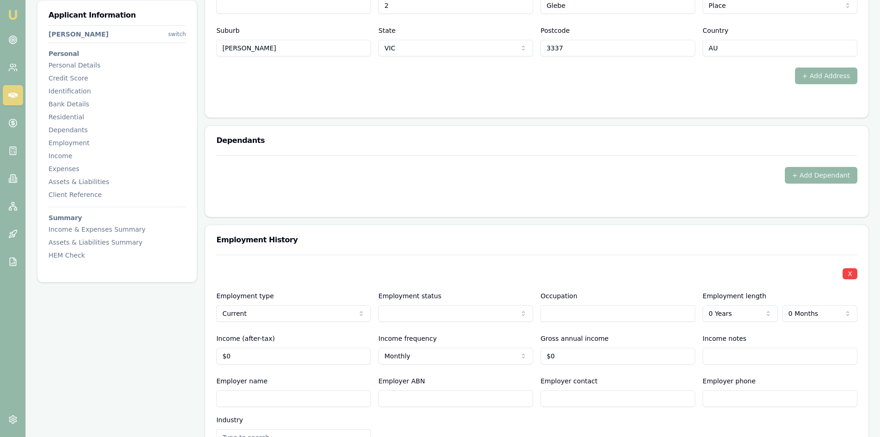
click at [609, 315] on input "text" at bounding box center [618, 313] width 155 height 17
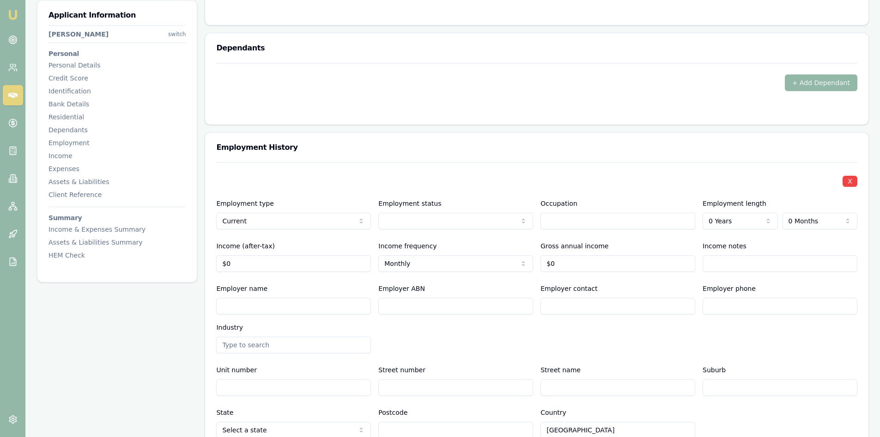
scroll to position [1155, 0]
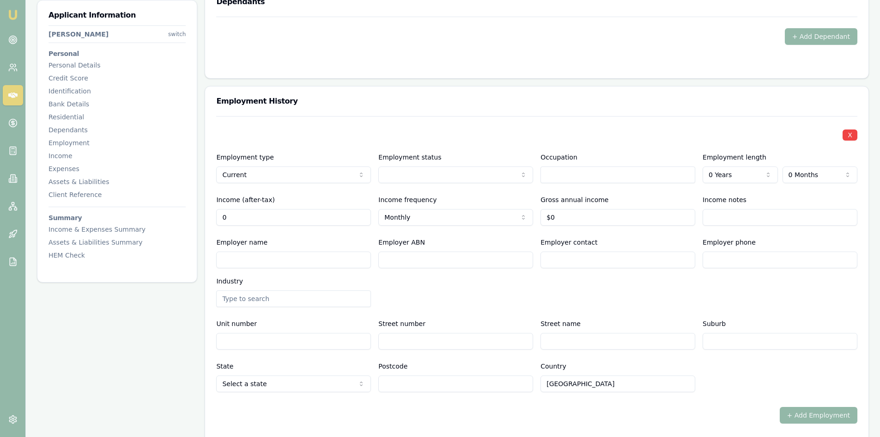
drag, startPoint x: 237, startPoint y: 216, endPoint x: 223, endPoint y: 218, distance: 13.9
click at [223, 218] on input "0" at bounding box center [293, 217] width 155 height 17
type input "$48,000"
type input "0"
click at [579, 219] on input "0" at bounding box center [618, 217] width 155 height 17
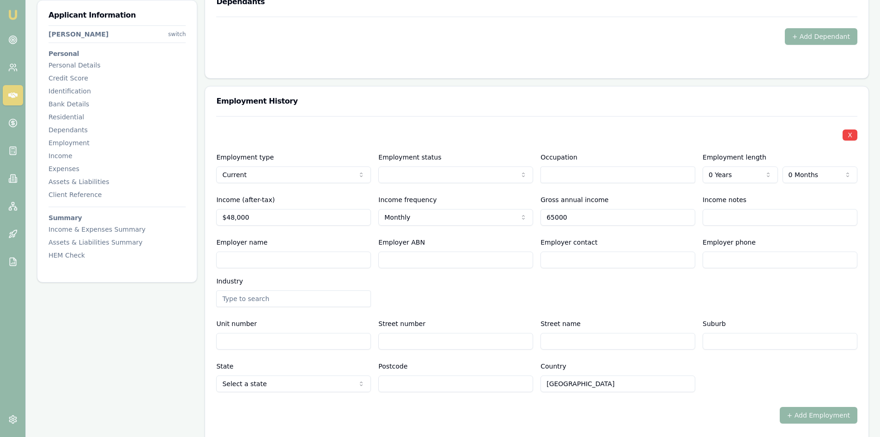
type input "$65,000"
drag, startPoint x: 619, startPoint y: 300, endPoint x: 699, endPoint y: 242, distance: 98.6
click at [620, 300] on div "Employer name Employer ABN Employer contact Employer phone Industry" at bounding box center [536, 272] width 641 height 70
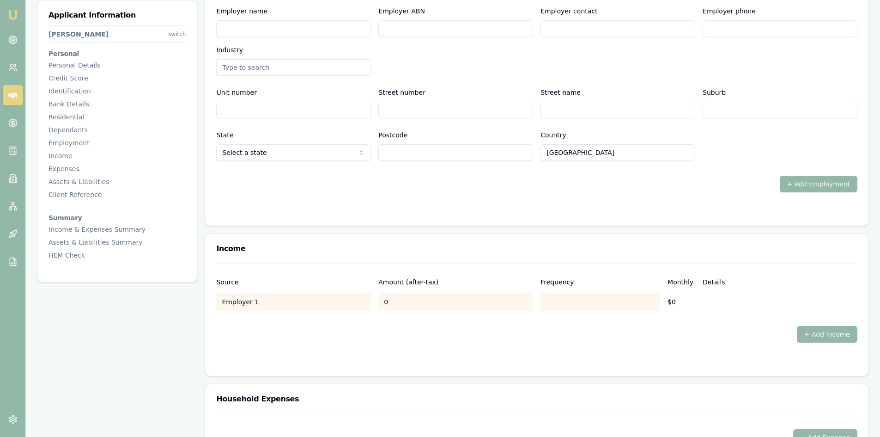
scroll to position [1432, 0]
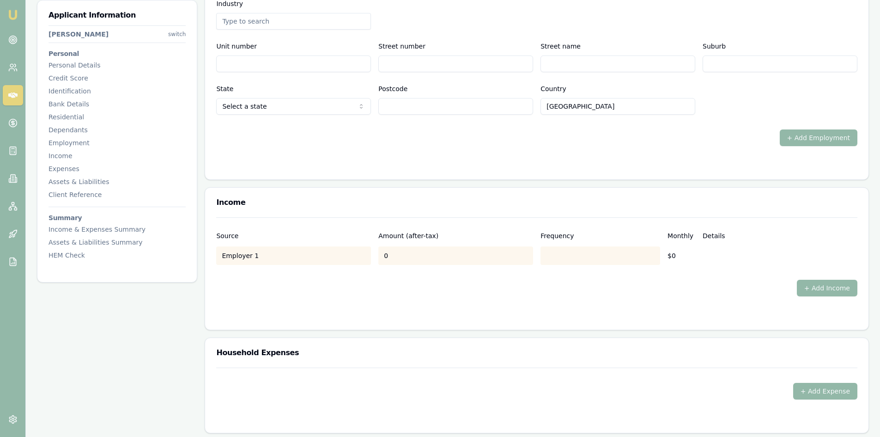
click at [288, 256] on div "Employer 1" at bounding box center [293, 255] width 155 height 18
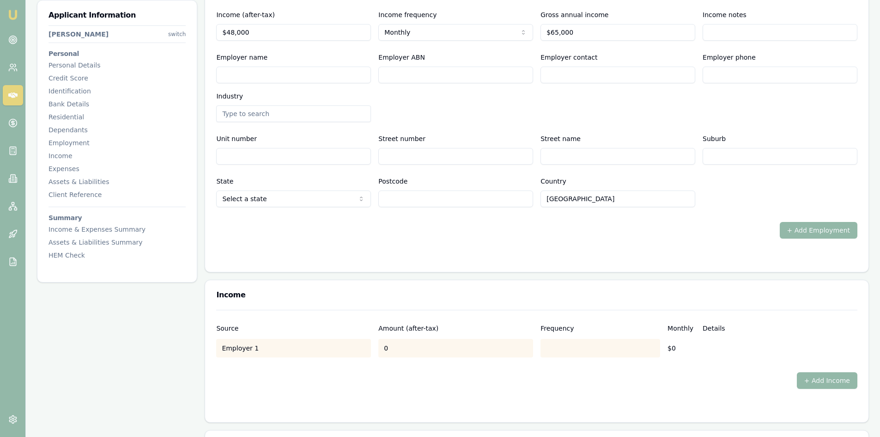
scroll to position [1386, 0]
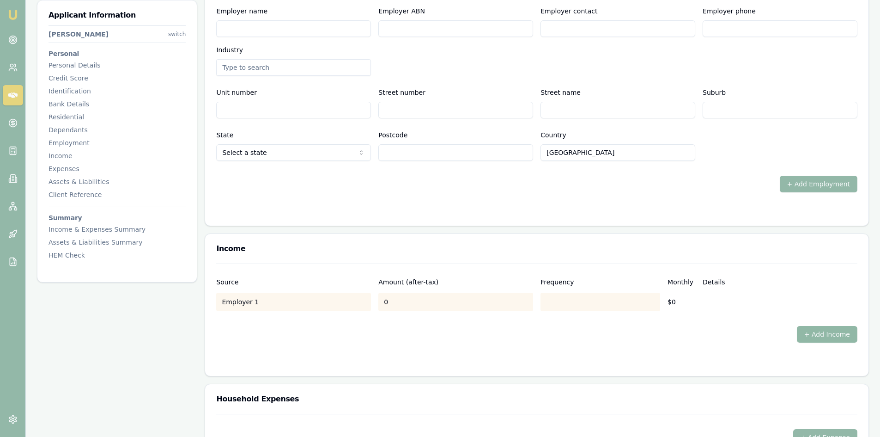
click at [838, 333] on button "+ Add Income" at bounding box center [827, 334] width 61 height 17
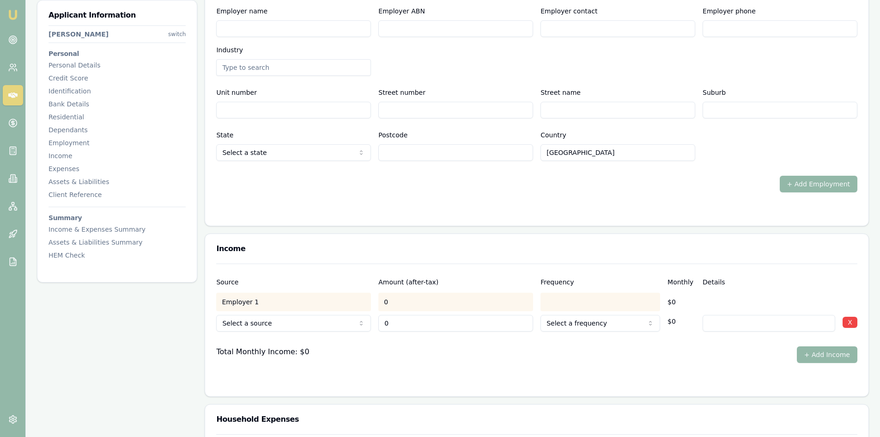
type input "$0"
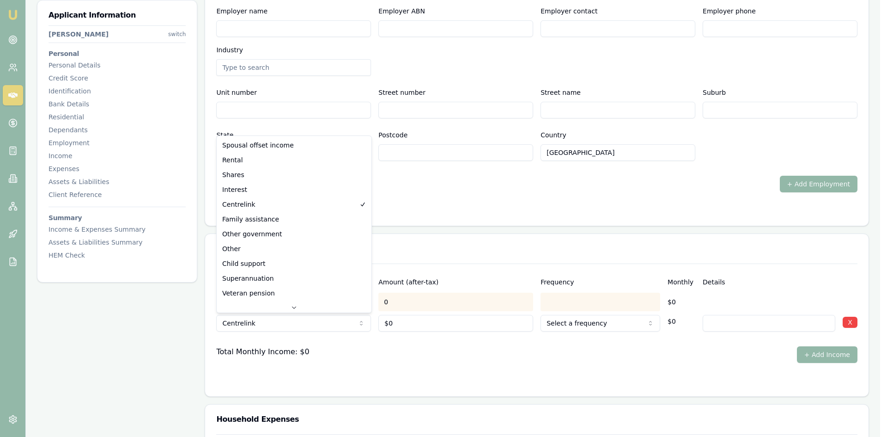
select select "FAMILY_ASSISTANCE"
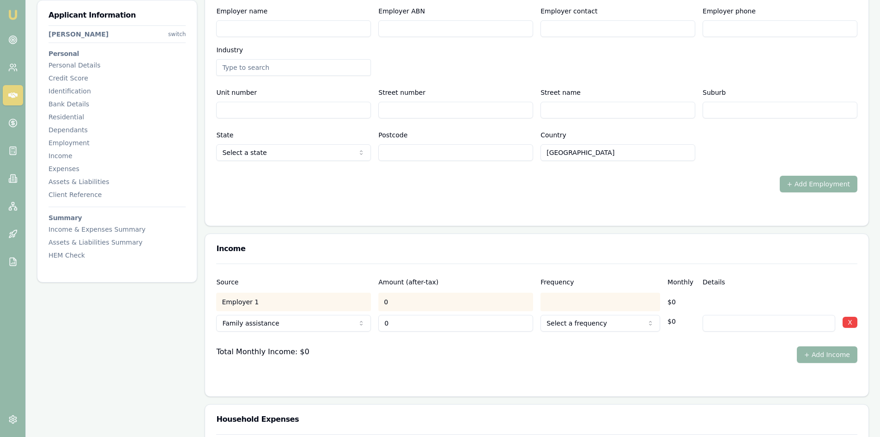
click at [411, 326] on input "0" at bounding box center [455, 323] width 155 height 17
type input "0"
type input "$1,458"
click at [467, 371] on form "Source Amount (after-tax) Frequency Monthly Details Employer 1 0 $0 Family assi…" at bounding box center [536, 324] width 641 height 122
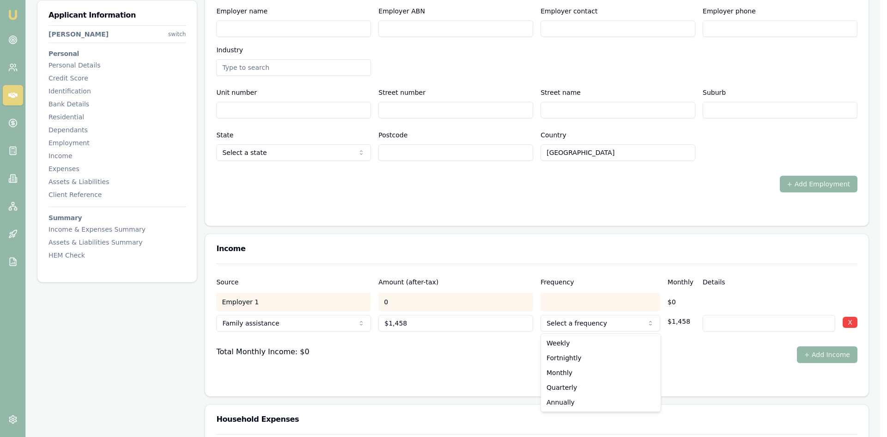
select select "MONTHLY"
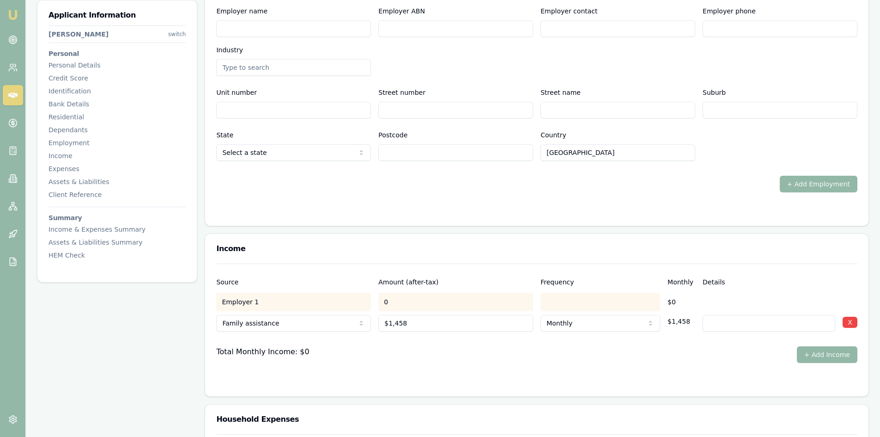
click at [726, 326] on input at bounding box center [769, 323] width 133 height 17
type input "FAMILY TAX BEINIFIT"
click at [741, 367] on form "Source Amount (after-tax) Frequency Monthly Details Employer 1 0 $0 Family assi…" at bounding box center [536, 324] width 641 height 122
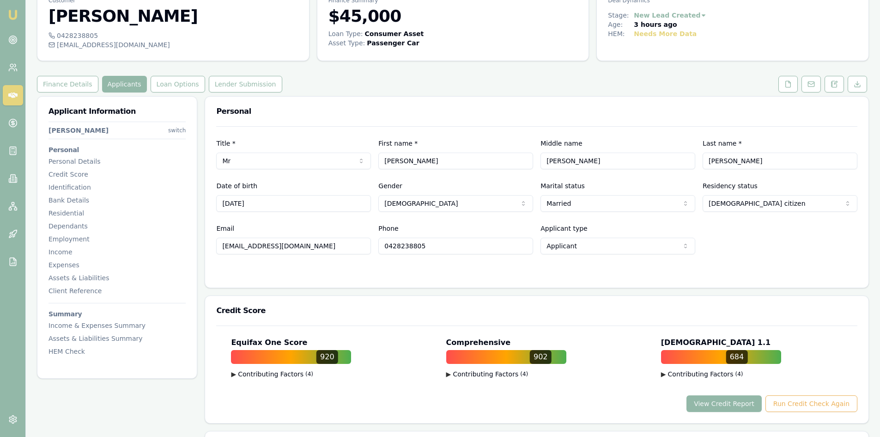
scroll to position [0, 0]
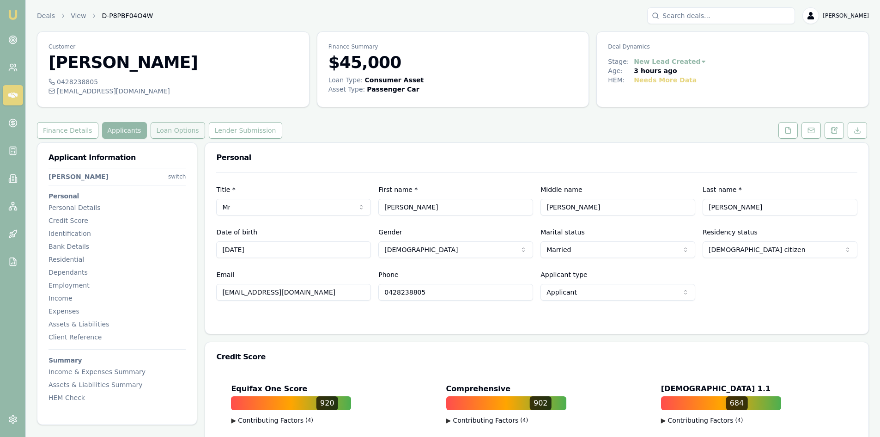
click at [159, 132] on button "Loan Options" at bounding box center [178, 130] width 55 height 17
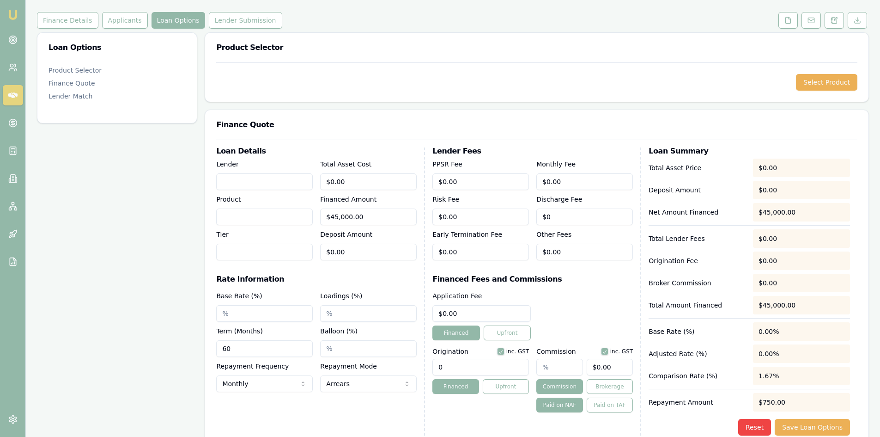
scroll to position [18, 0]
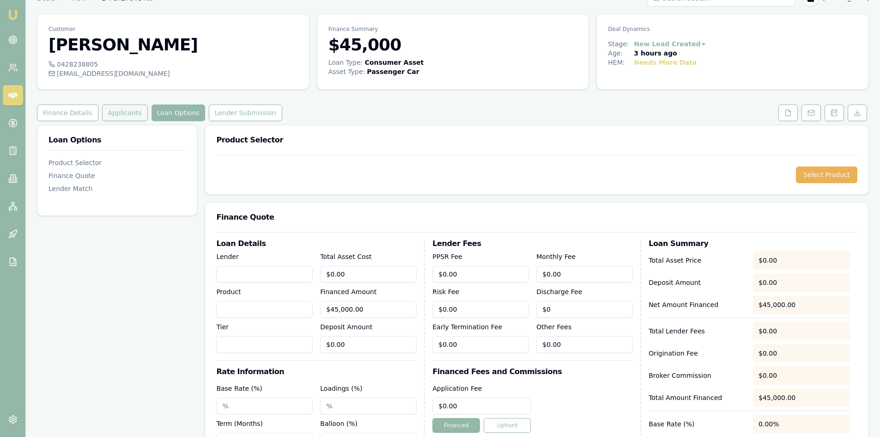
click at [105, 109] on button "Applicants" at bounding box center [125, 112] width 46 height 17
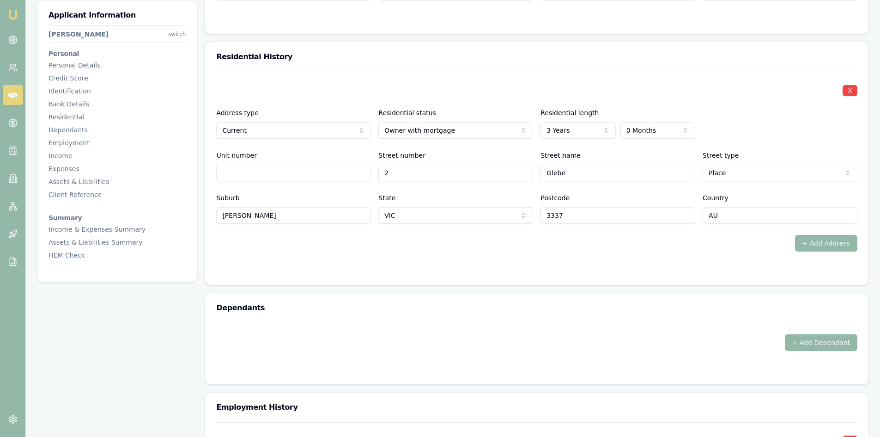
scroll to position [1034, 0]
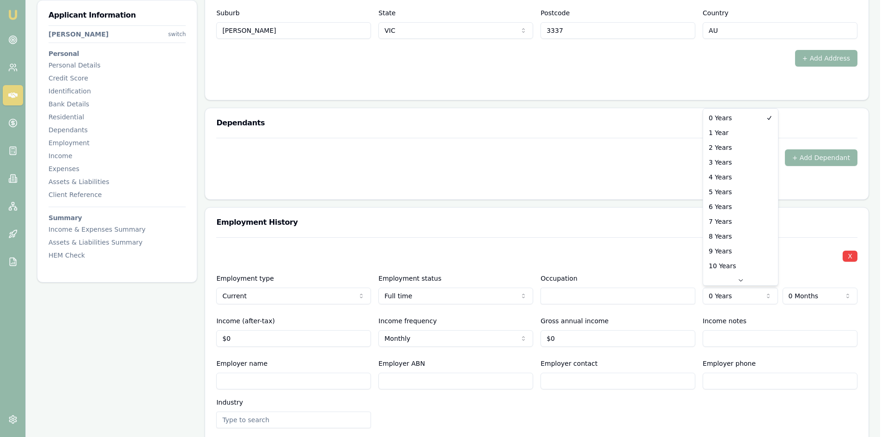
select select "3"
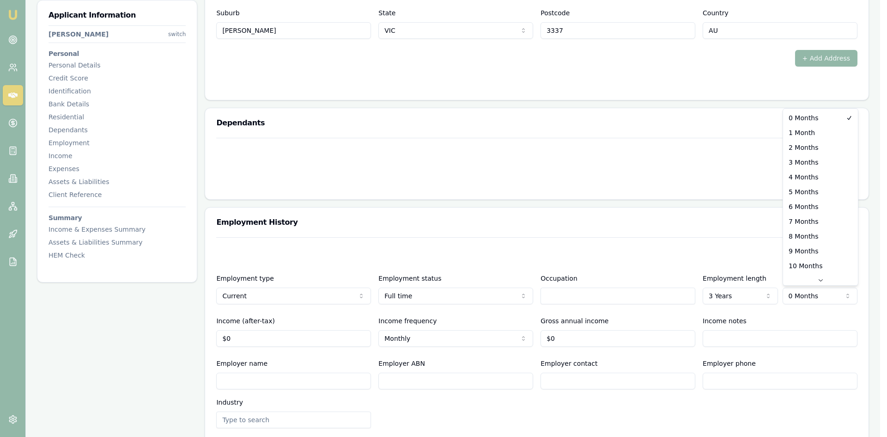
select select "6"
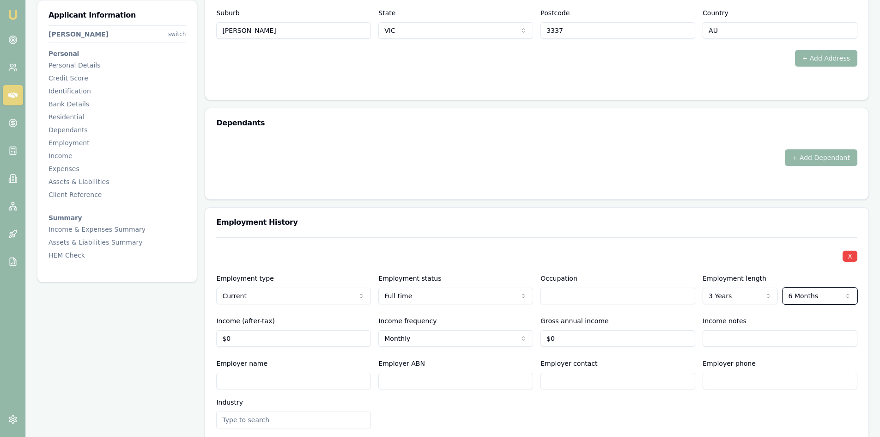
scroll to position [1126, 0]
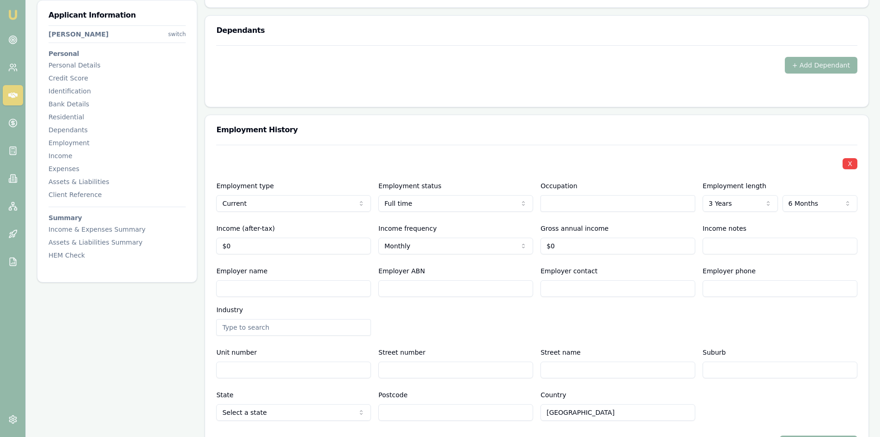
type input "0"
click at [247, 245] on input "0" at bounding box center [293, 245] width 155 height 17
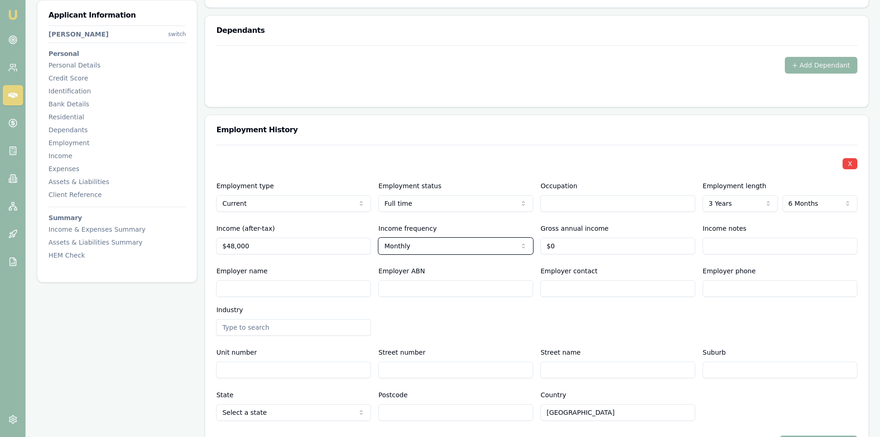
drag, startPoint x: 264, startPoint y: 246, endPoint x: 230, endPoint y: 247, distance: 34.2
click at [230, 247] on input "48000" at bounding box center [293, 245] width 155 height 17
type input "$4,400"
click at [308, 282] on input "Employer name" at bounding box center [293, 288] width 155 height 17
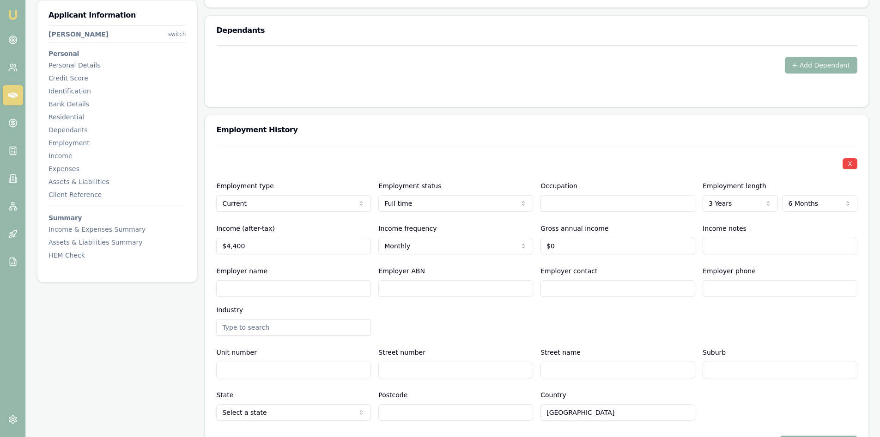
type input "0"
click at [593, 247] on input "0" at bounding box center [618, 245] width 155 height 17
type input "$65,000"
click at [578, 311] on div "Employer name Employer ABN Employer contact Employer phone Industry" at bounding box center [536, 300] width 641 height 70
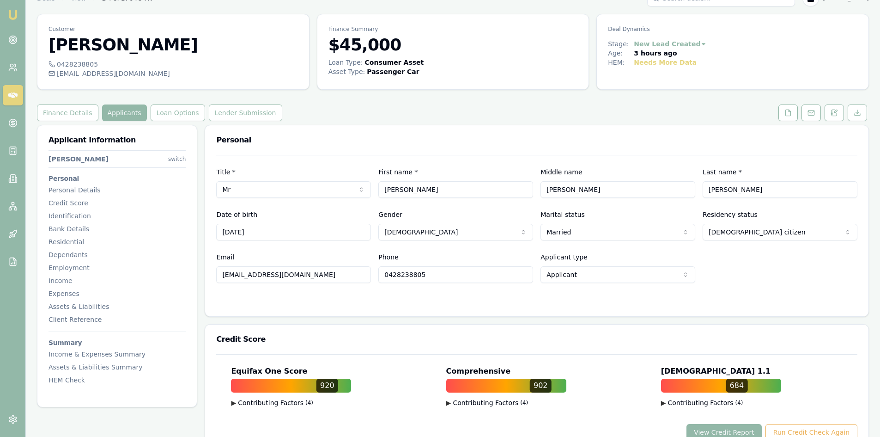
scroll to position [0, 0]
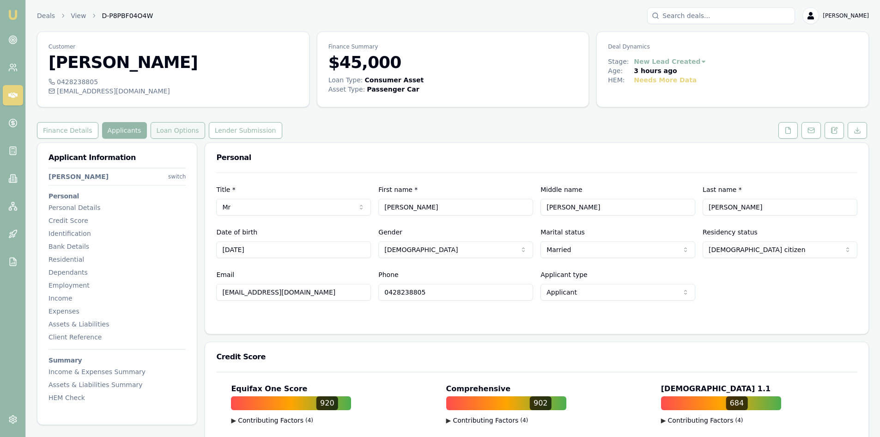
click at [170, 126] on button "Loan Options" at bounding box center [178, 130] width 55 height 17
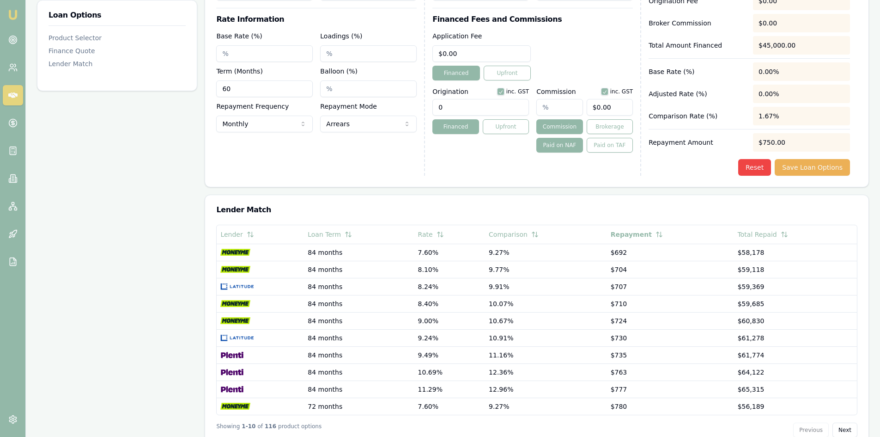
scroll to position [396, 0]
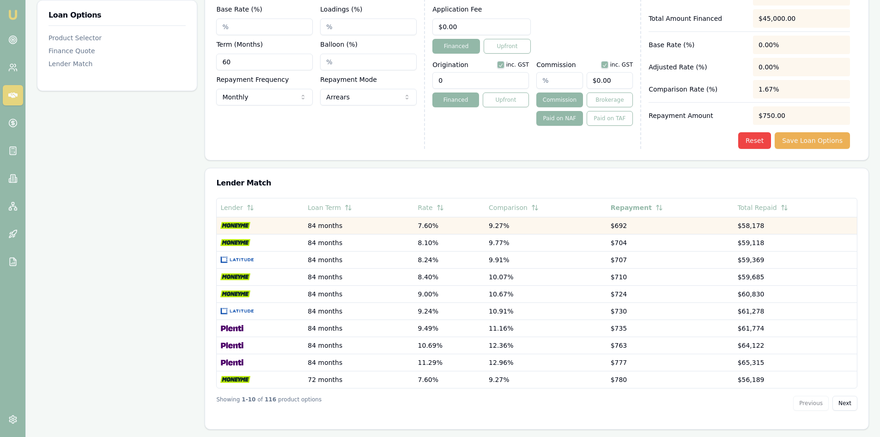
click at [323, 224] on td "84 months" at bounding box center [359, 225] width 110 height 17
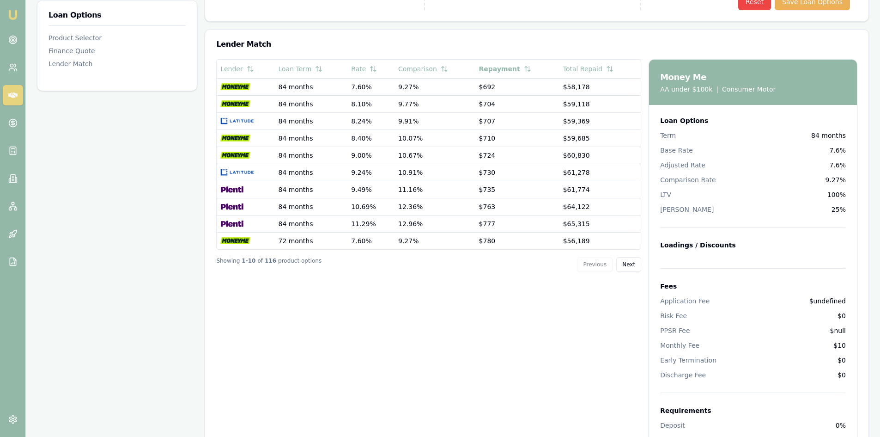
scroll to position [443, 0]
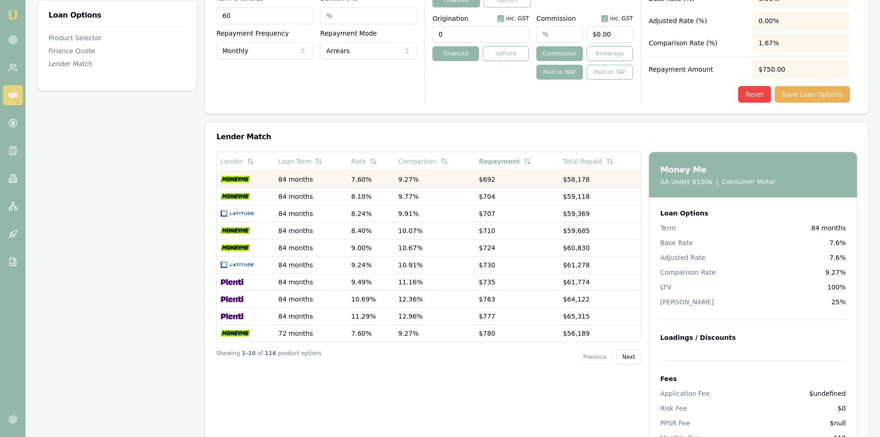
click at [304, 178] on td "84 months" at bounding box center [310, 178] width 73 height 17
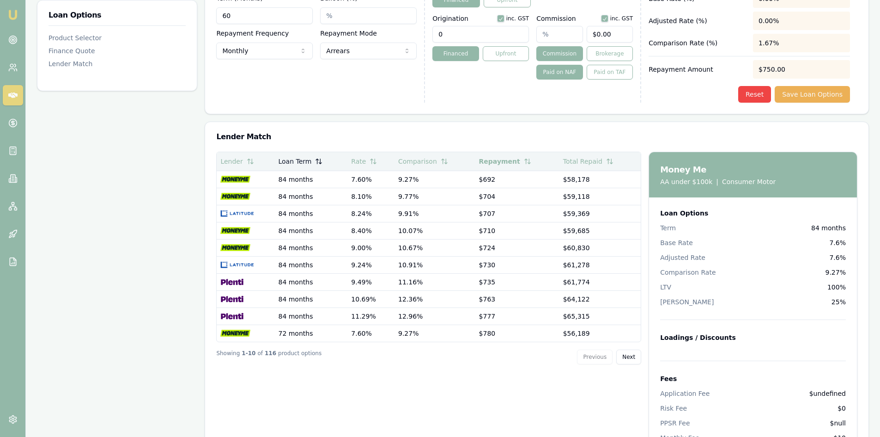
click at [319, 162] on icon at bounding box center [318, 161] width 7 height 7
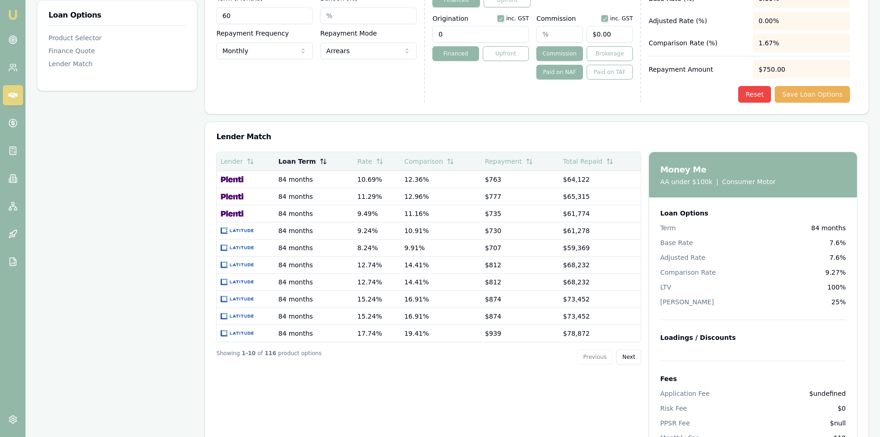
click at [323, 162] on icon at bounding box center [323, 161] width 7 height 7
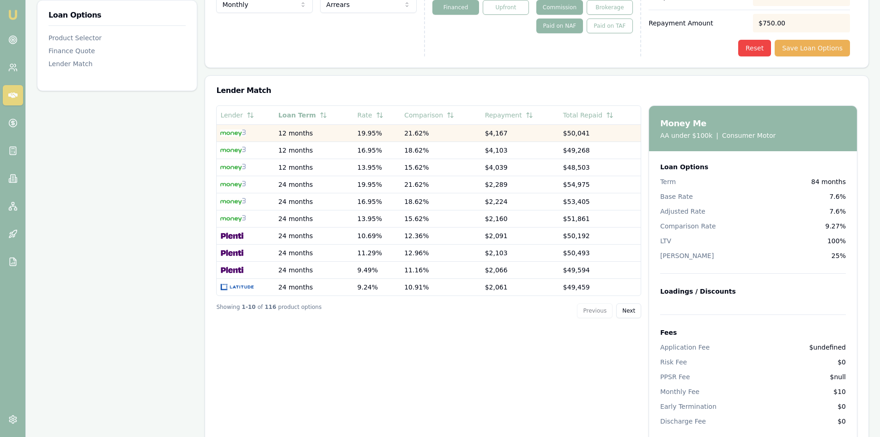
scroll to position [350, 0]
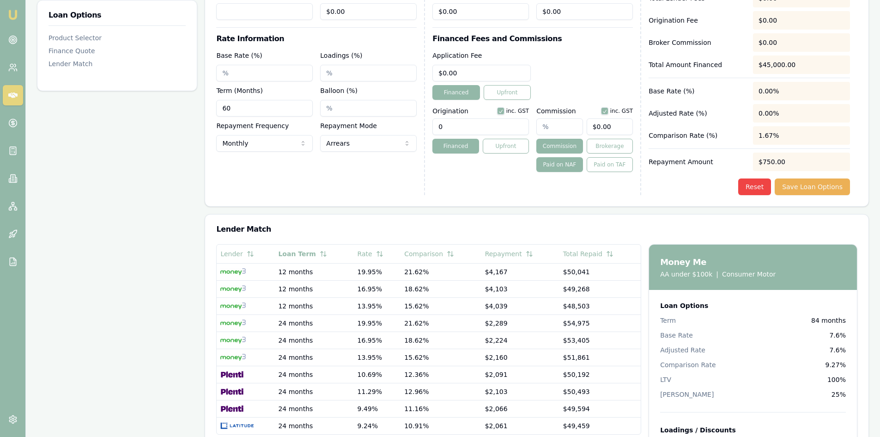
click at [249, 108] on input "60" at bounding box center [264, 108] width 97 height 17
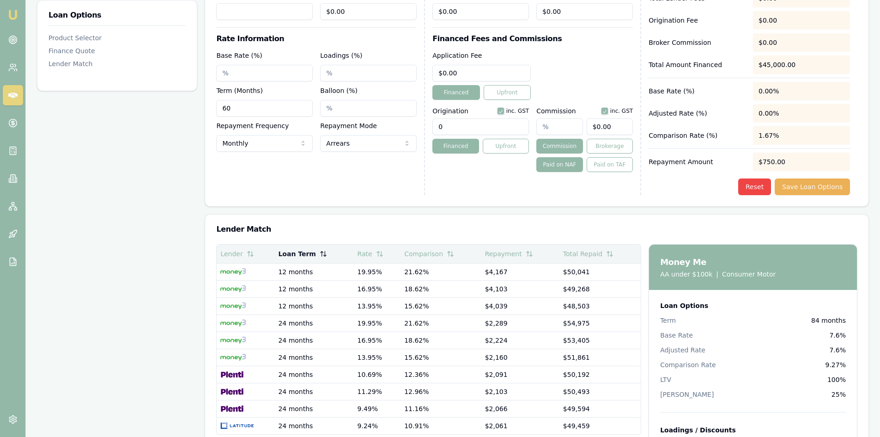
click at [322, 255] on icon at bounding box center [322, 253] width 0 height 5
click at [316, 254] on icon at bounding box center [319, 253] width 7 height 7
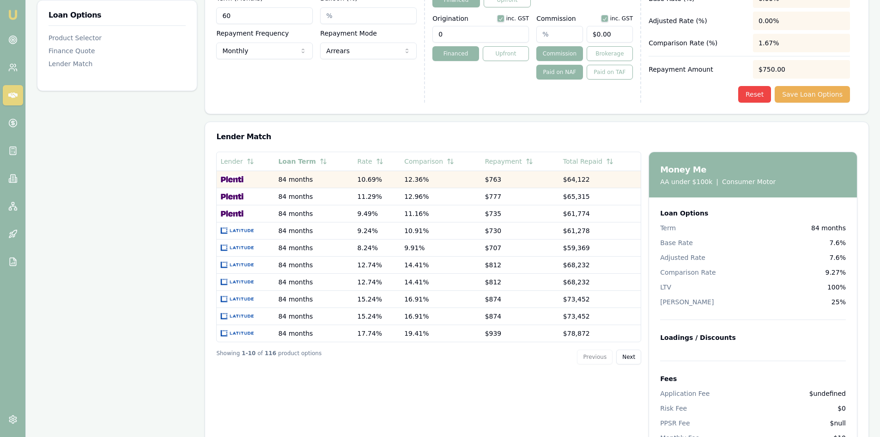
scroll to position [489, 0]
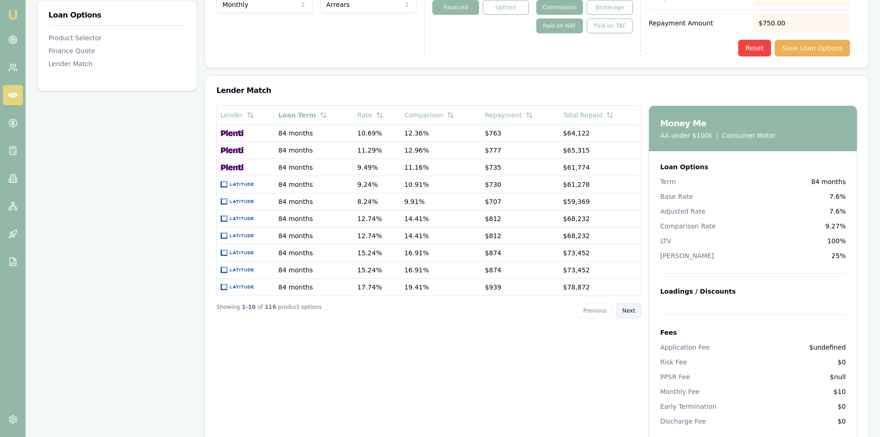
click at [631, 308] on button "Next" at bounding box center [628, 310] width 25 height 15
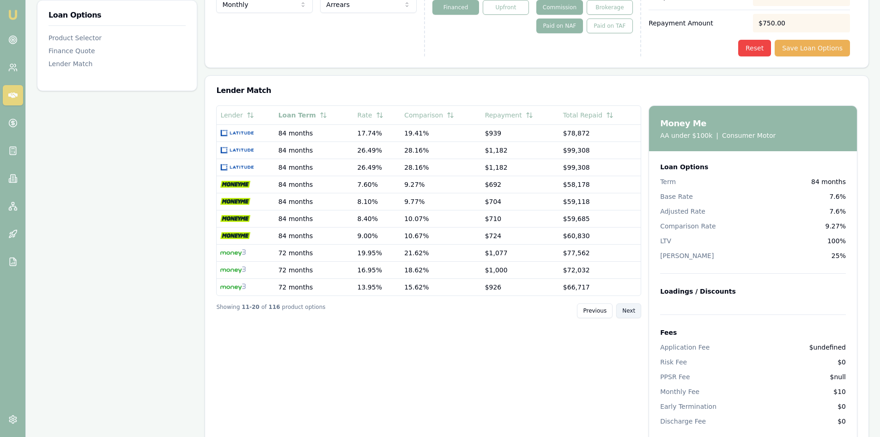
click at [631, 308] on button "Next" at bounding box center [628, 310] width 25 height 15
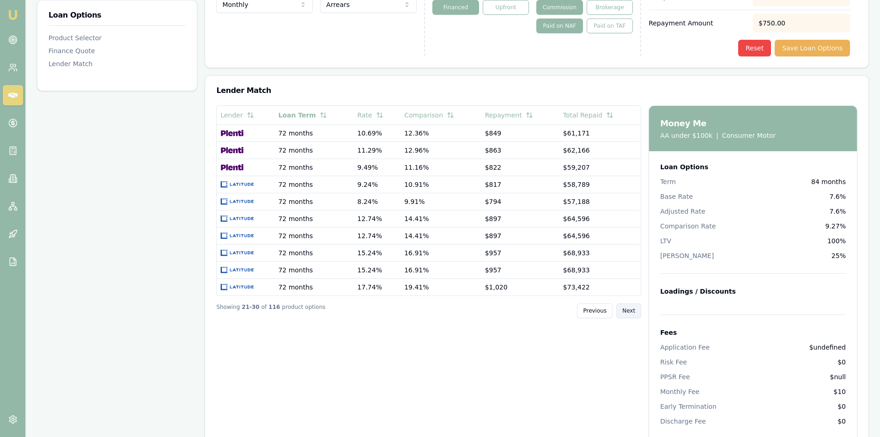
click at [631, 308] on button "Next" at bounding box center [628, 310] width 25 height 15
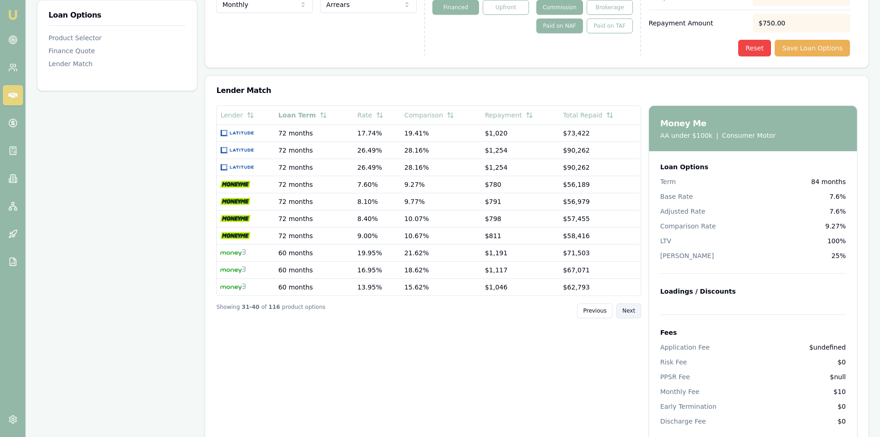
click at [631, 308] on button "Next" at bounding box center [628, 310] width 25 height 15
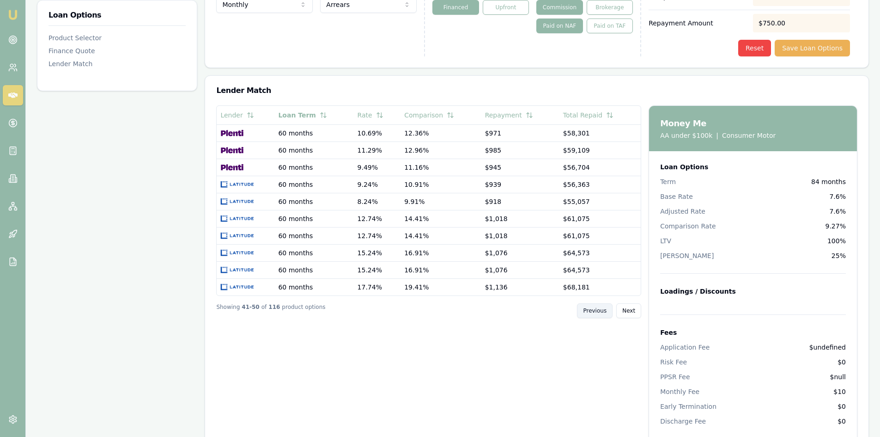
click at [600, 314] on button "Previous" at bounding box center [595, 310] width 36 height 15
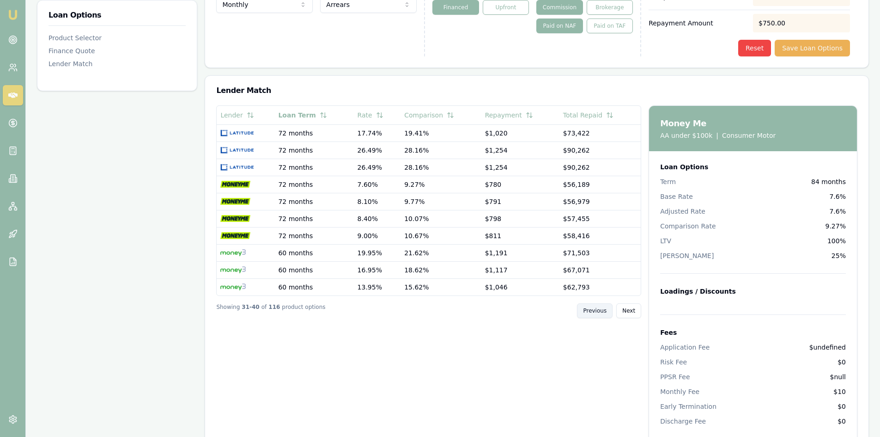
click at [600, 313] on button "Previous" at bounding box center [595, 310] width 36 height 15
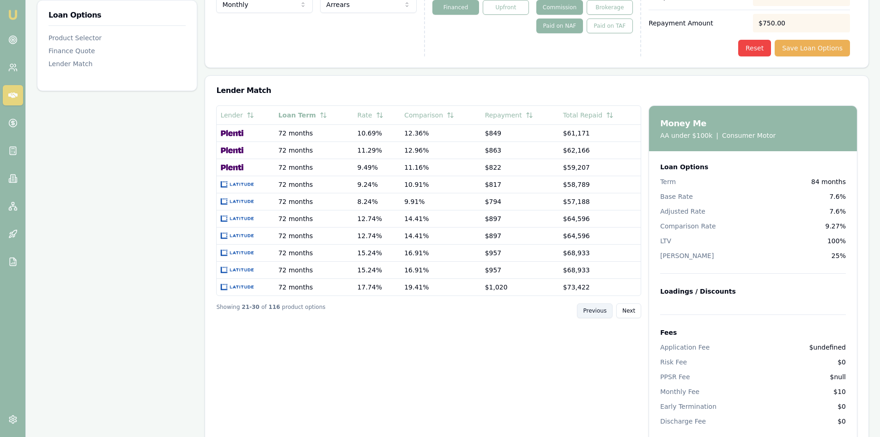
click at [600, 313] on button "Previous" at bounding box center [595, 310] width 36 height 15
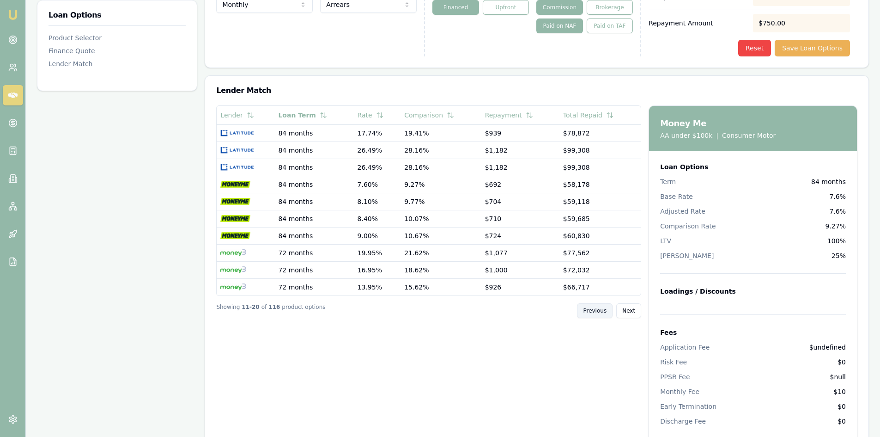
click at [597, 313] on button "Previous" at bounding box center [595, 310] width 36 height 15
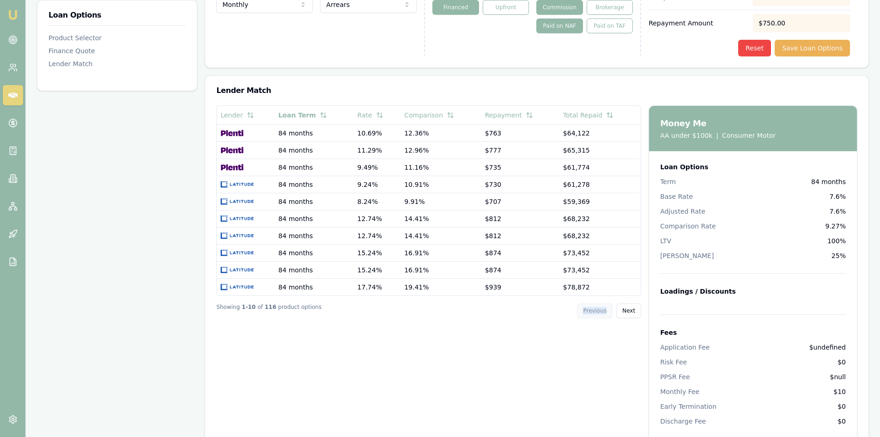
click at [597, 313] on div "Previous Next" at bounding box center [609, 310] width 64 height 15
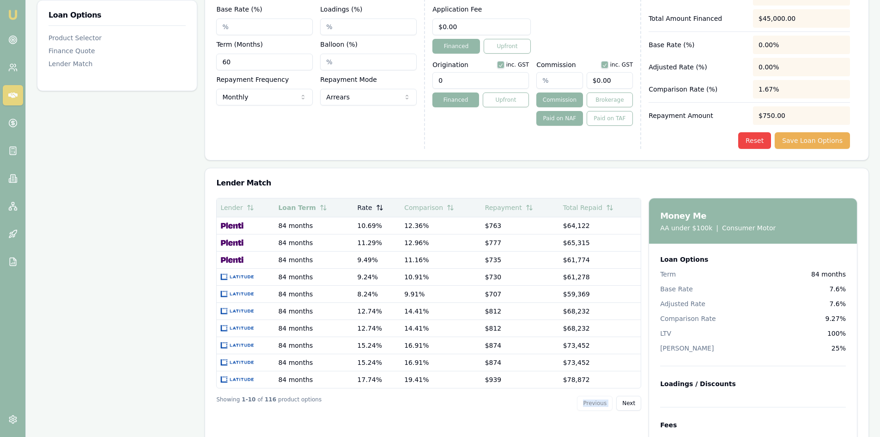
scroll to position [443, 0]
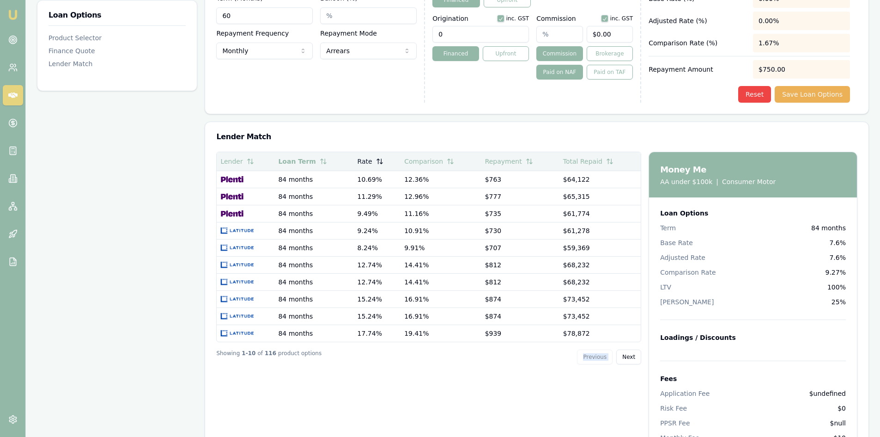
click at [377, 164] on icon at bounding box center [379, 161] width 7 height 7
click at [379, 161] on icon at bounding box center [376, 161] width 7 height 7
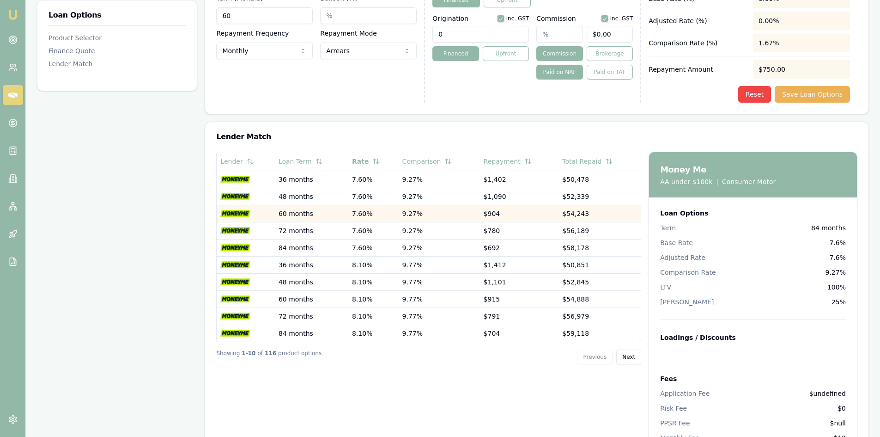
click at [293, 217] on td "60 months" at bounding box center [311, 213] width 73 height 17
click at [293, 215] on td "60 months" at bounding box center [311, 213] width 73 height 17
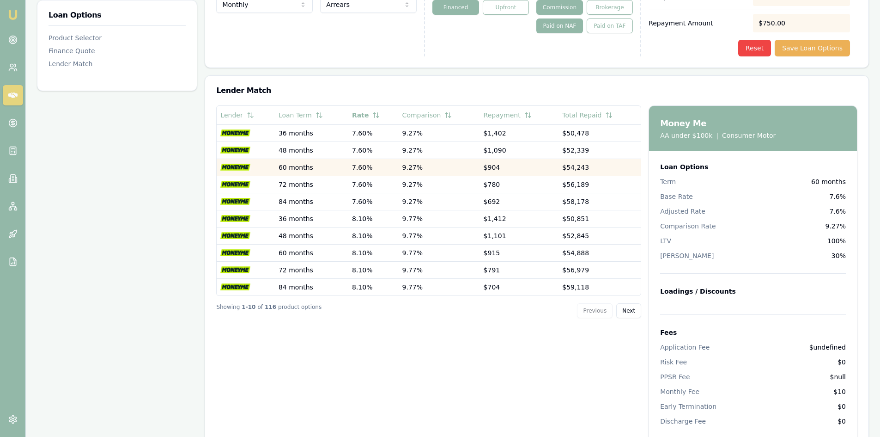
click at [255, 171] on td at bounding box center [246, 166] width 58 height 17
click at [288, 169] on td "60 months" at bounding box center [311, 166] width 73 height 17
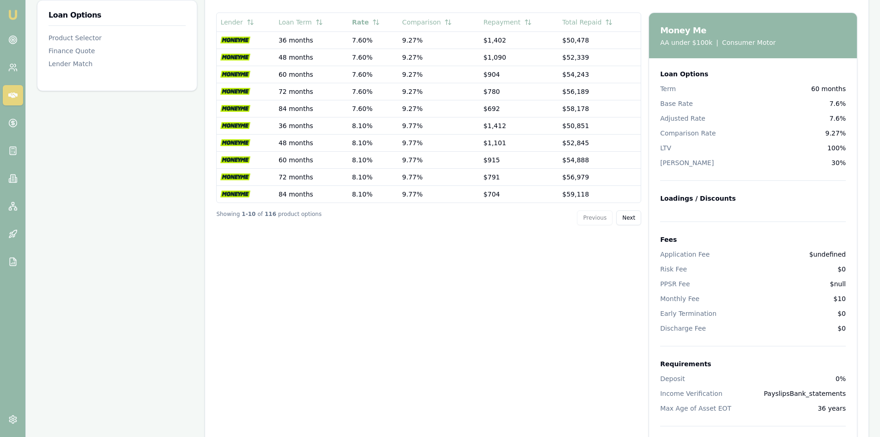
scroll to position [489, 0]
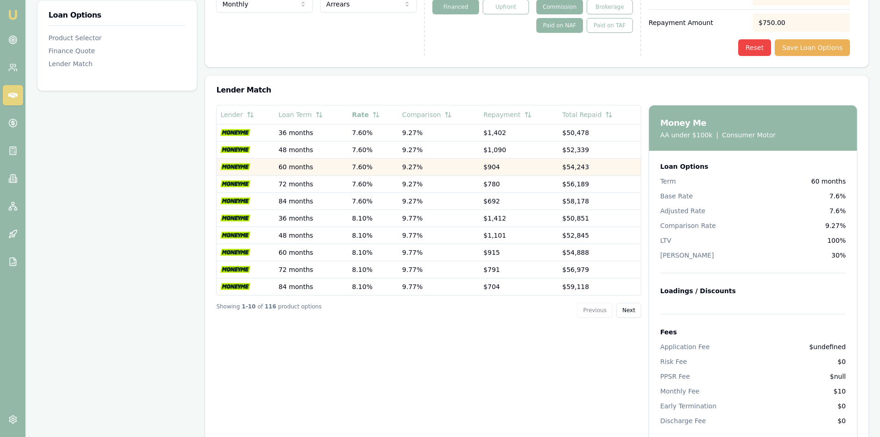
click at [288, 169] on td "60 months" at bounding box center [311, 166] width 73 height 17
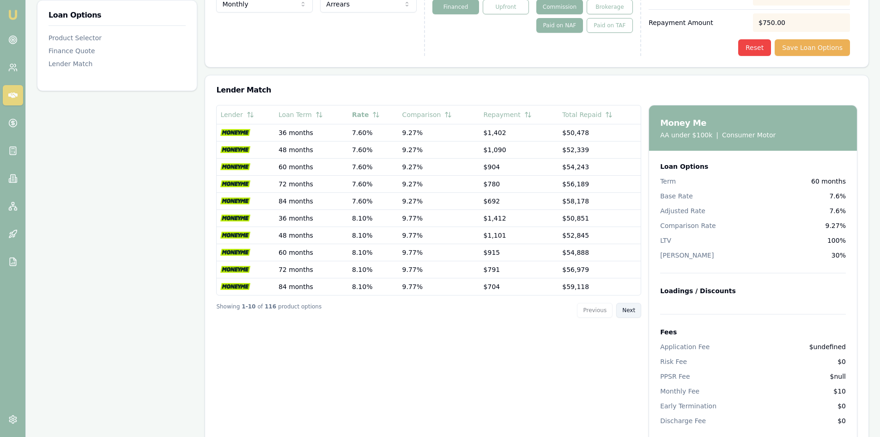
click at [629, 312] on button "Next" at bounding box center [628, 310] width 25 height 15
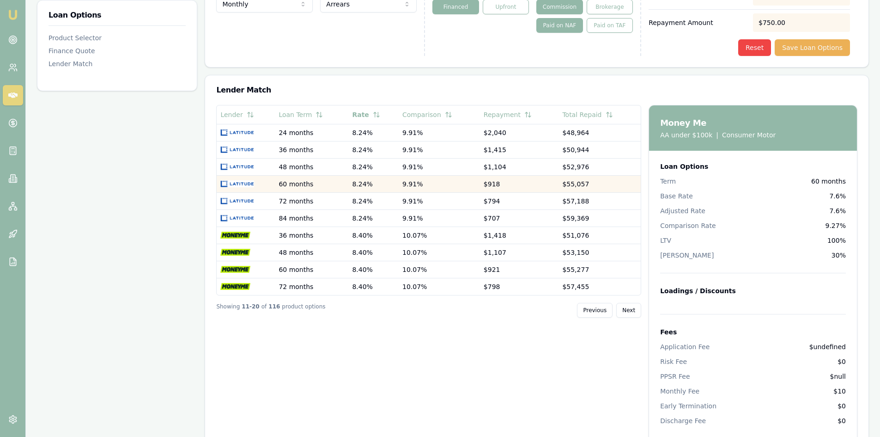
click at [358, 188] on td "8.24%" at bounding box center [373, 183] width 50 height 17
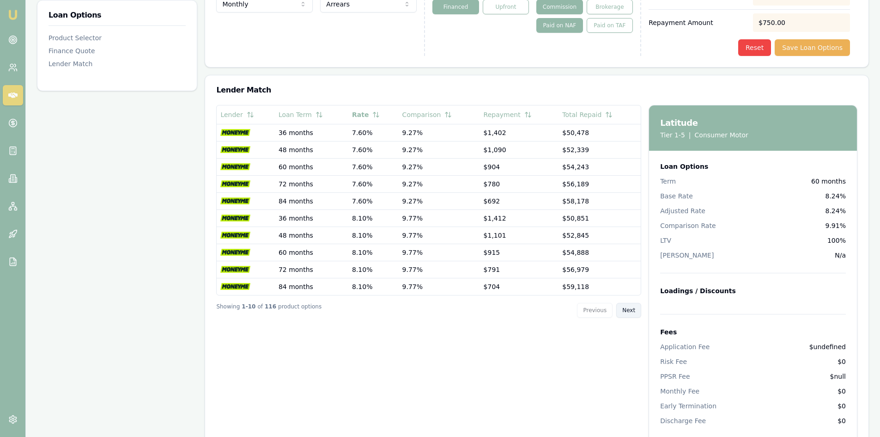
click at [628, 313] on button "Next" at bounding box center [628, 310] width 25 height 15
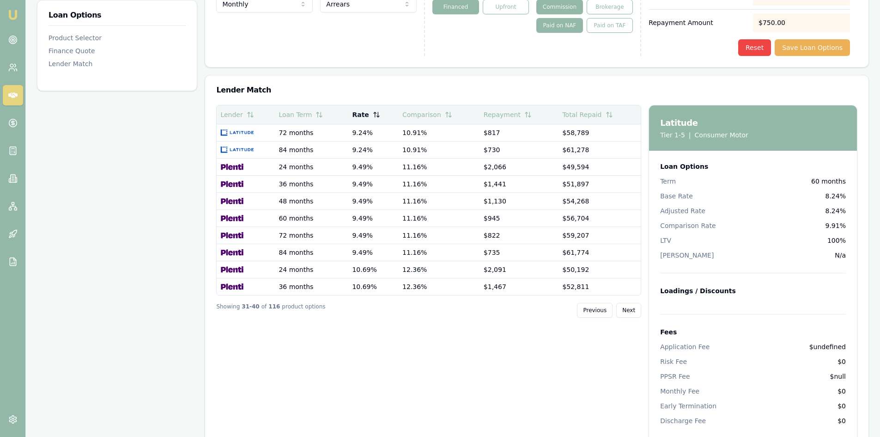
click at [376, 115] on icon at bounding box center [376, 114] width 7 height 7
click at [377, 115] on icon at bounding box center [377, 114] width 0 height 5
click at [376, 115] on icon at bounding box center [376, 114] width 7 height 7
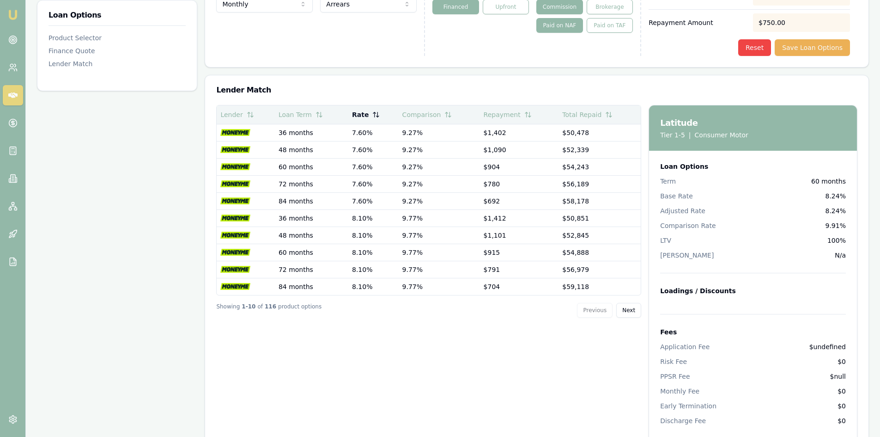
click at [373, 113] on icon at bounding box center [374, 112] width 2 height 1
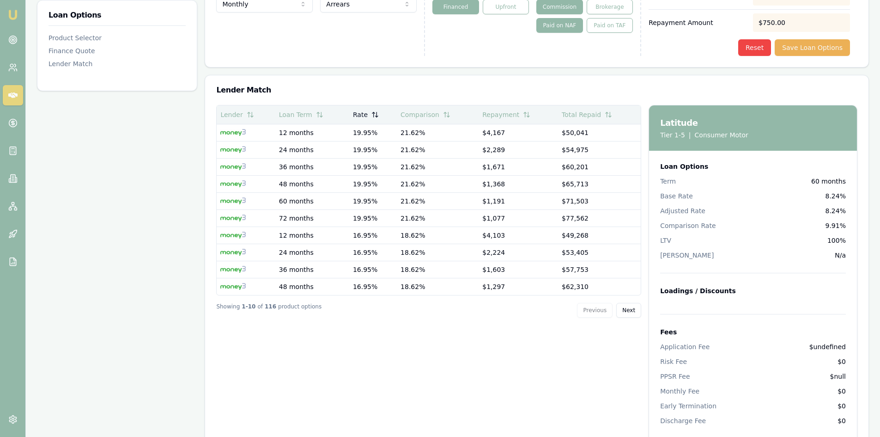
click at [374, 116] on icon at bounding box center [374, 114] width 7 height 7
click at [376, 115] on icon at bounding box center [376, 114] width 7 height 7
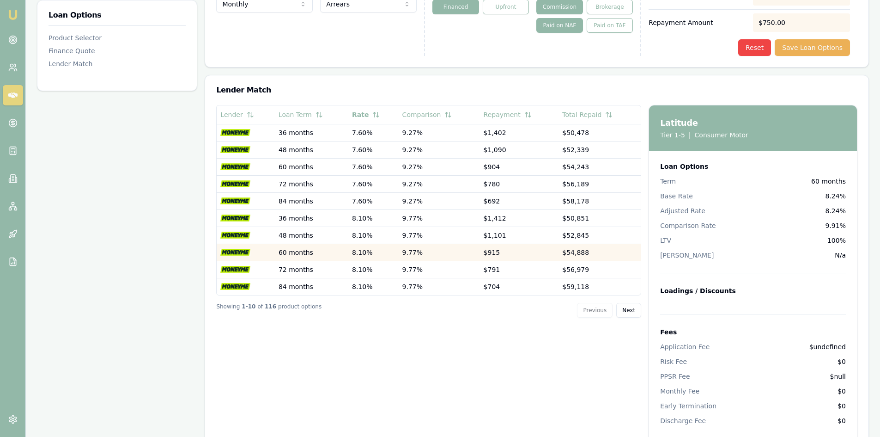
click at [366, 256] on td "8.10%" at bounding box center [373, 251] width 50 height 17
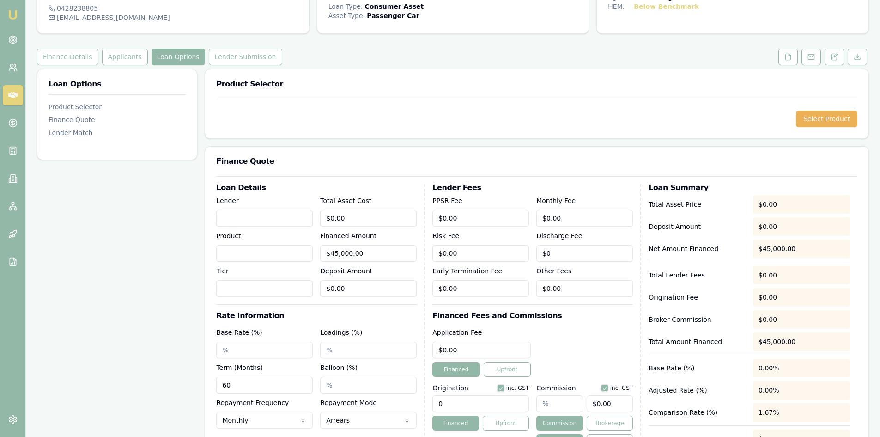
scroll to position [0, 0]
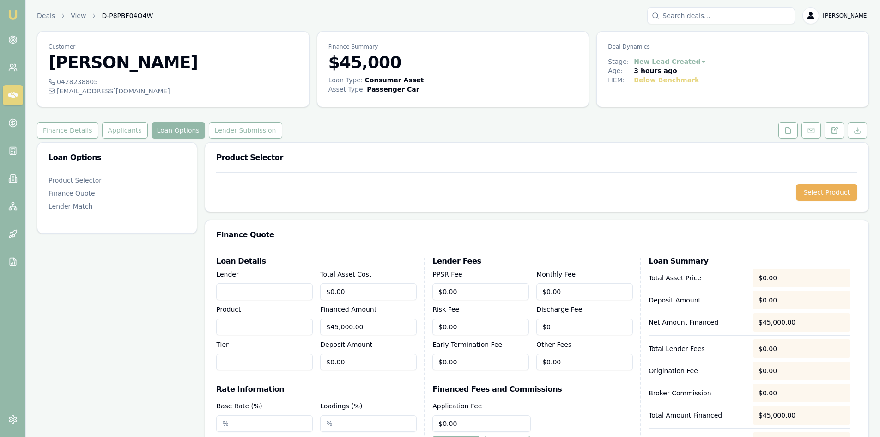
click at [11, 96] on icon at bounding box center [12, 95] width 9 height 6
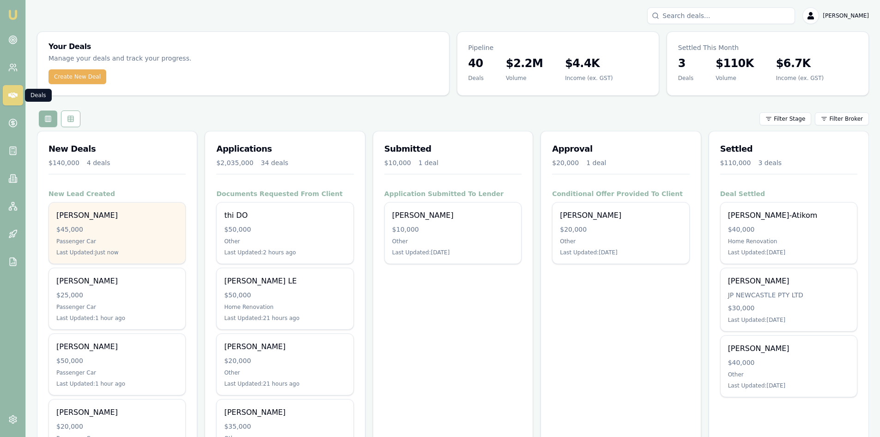
click at [128, 221] on div "Jereme Lewer $45,000 Passenger Car Last Updated: Just now" at bounding box center [117, 232] width 136 height 61
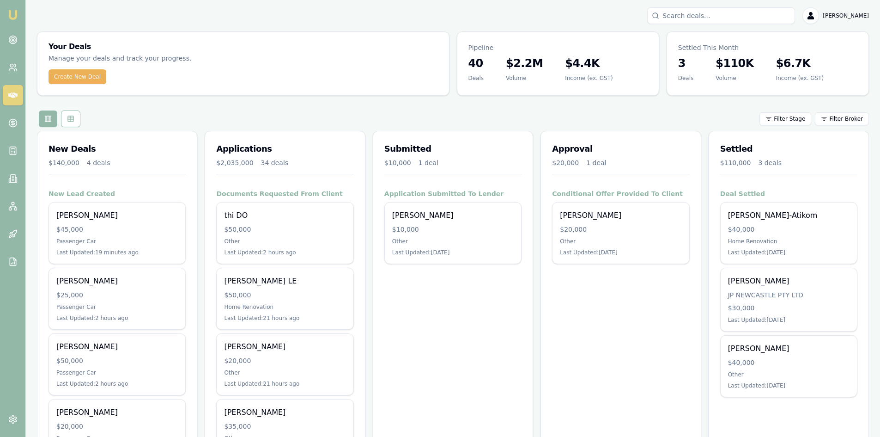
click at [13, 96] on icon at bounding box center [12, 95] width 9 height 6
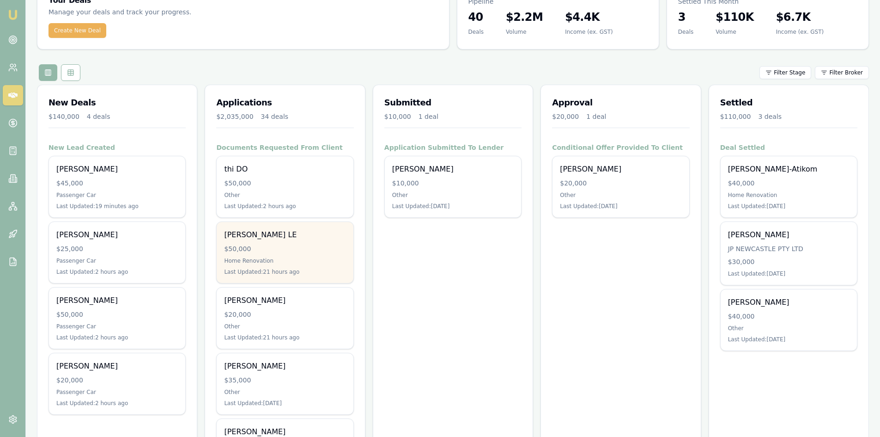
scroll to position [92, 0]
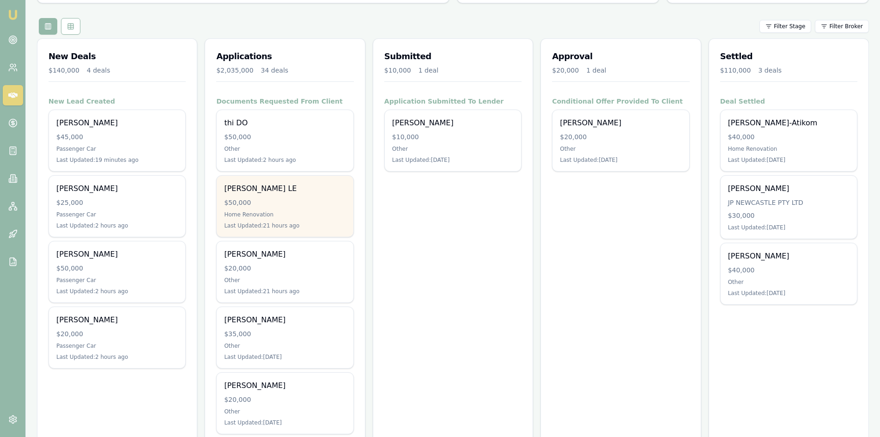
click at [263, 205] on div "$50,000" at bounding box center [285, 202] width 122 height 9
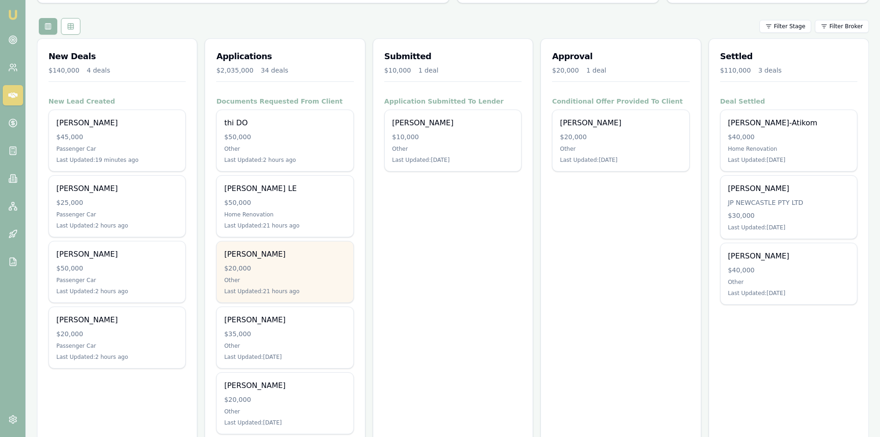
scroll to position [139, 0]
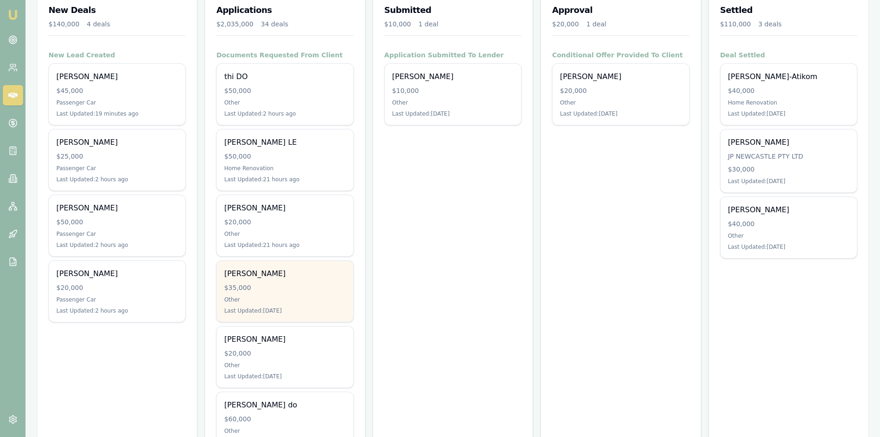
click at [295, 277] on div "[PERSON_NAME]" at bounding box center [285, 273] width 122 height 11
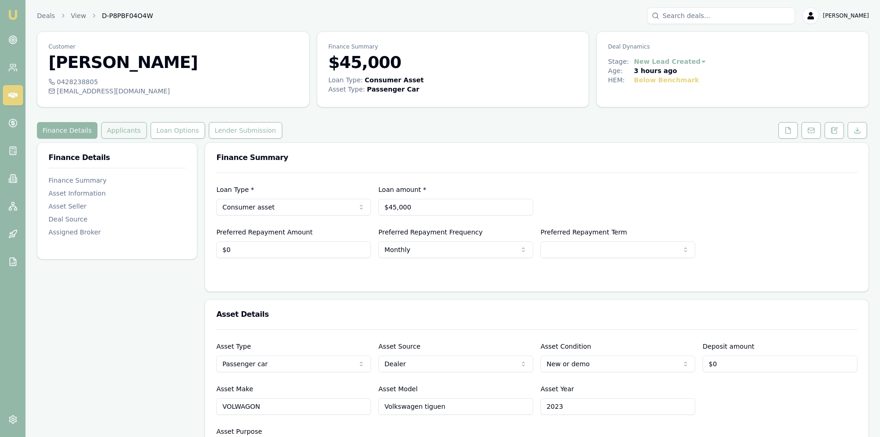
click at [123, 134] on button "Applicants" at bounding box center [124, 130] width 46 height 17
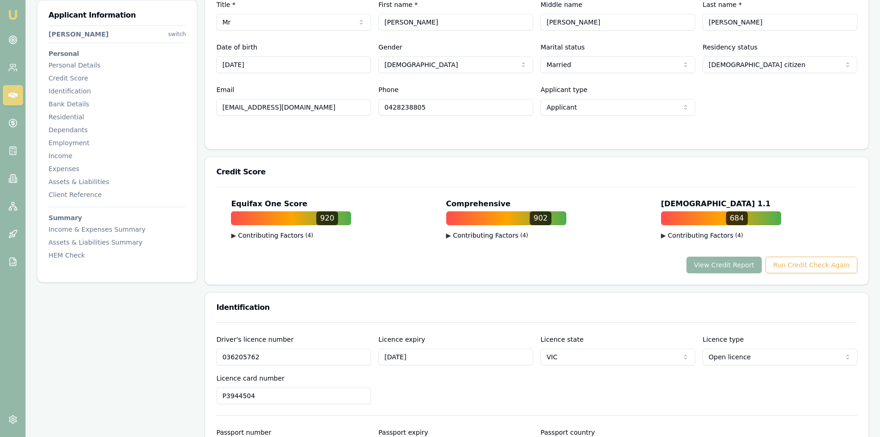
scroll to position [92, 0]
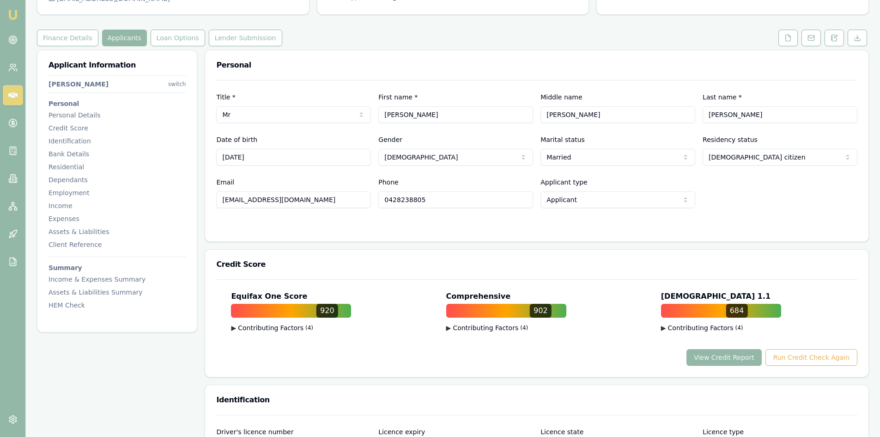
click at [267, 200] on input "[EMAIL_ADDRESS][DOMAIN_NAME]" at bounding box center [293, 199] width 155 height 17
drag, startPoint x: 300, startPoint y: 201, endPoint x: 223, endPoint y: 201, distance: 77.6
click at [223, 201] on input "[EMAIL_ADDRESS][DOMAIN_NAME]" at bounding box center [293, 199] width 155 height 17
click at [159, 37] on button "Loan Options" at bounding box center [178, 38] width 55 height 17
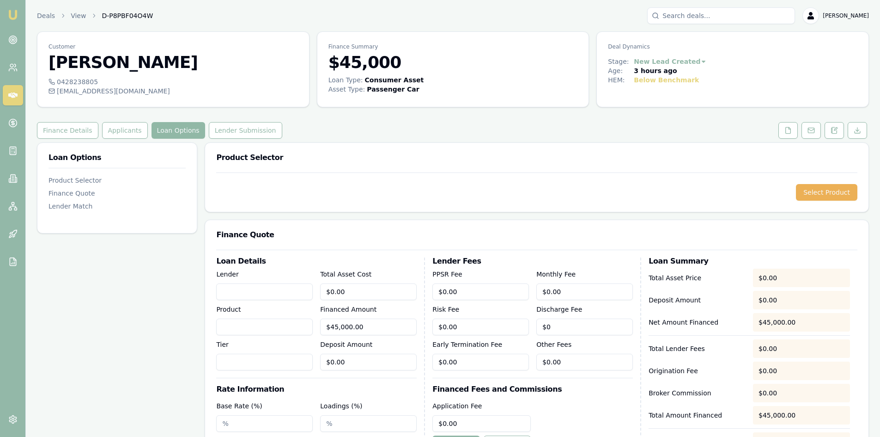
click at [159, 134] on button "Loan Options" at bounding box center [179, 130] width 54 height 17
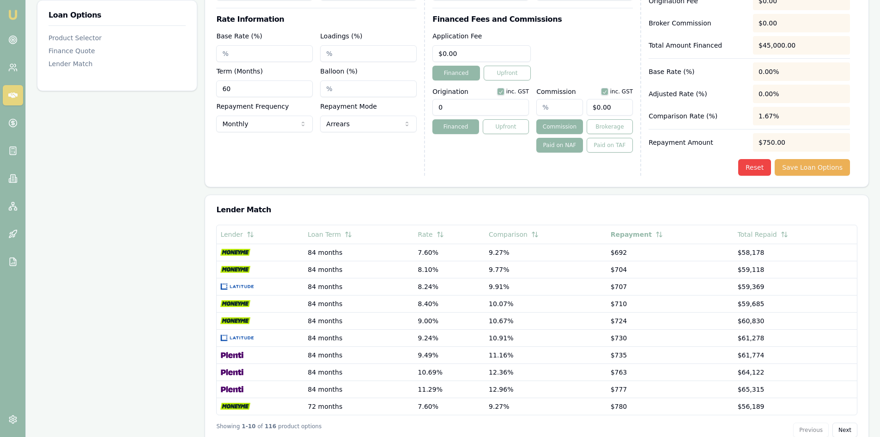
scroll to position [396, 0]
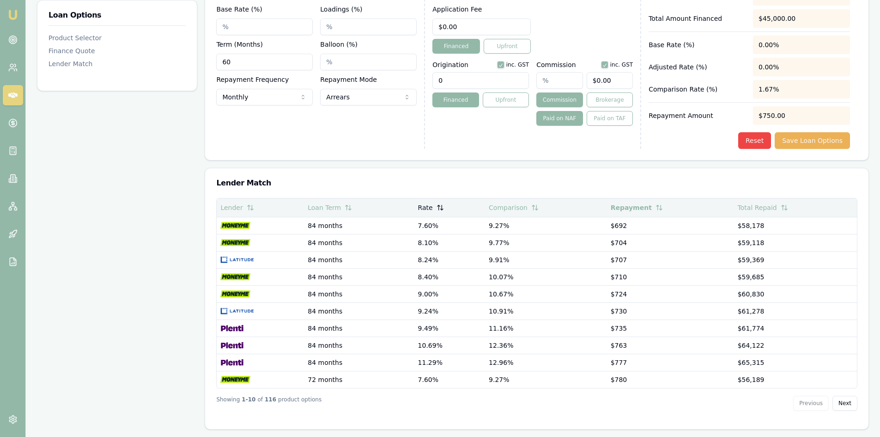
click at [442, 209] on icon at bounding box center [442, 207] width 0 height 5
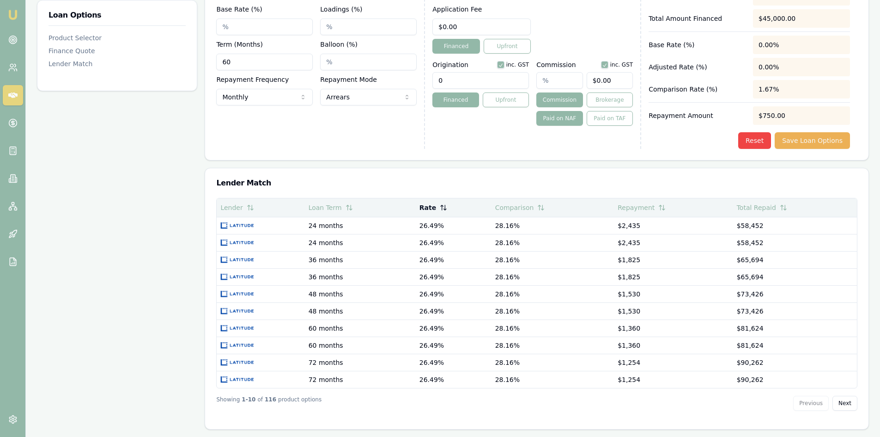
click at [446, 209] on icon at bounding box center [445, 208] width 2 height 1
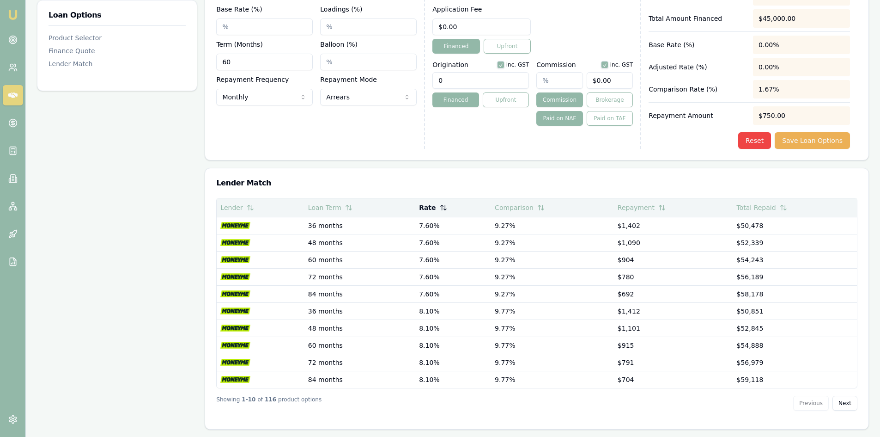
click at [444, 210] on icon at bounding box center [443, 207] width 7 height 7
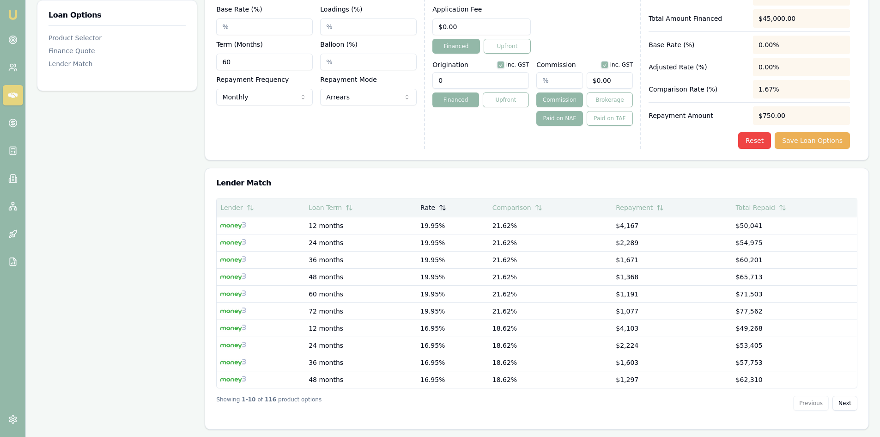
click at [444, 210] on icon at bounding box center [442, 207] width 7 height 7
click at [442, 208] on icon at bounding box center [442, 207] width 0 height 5
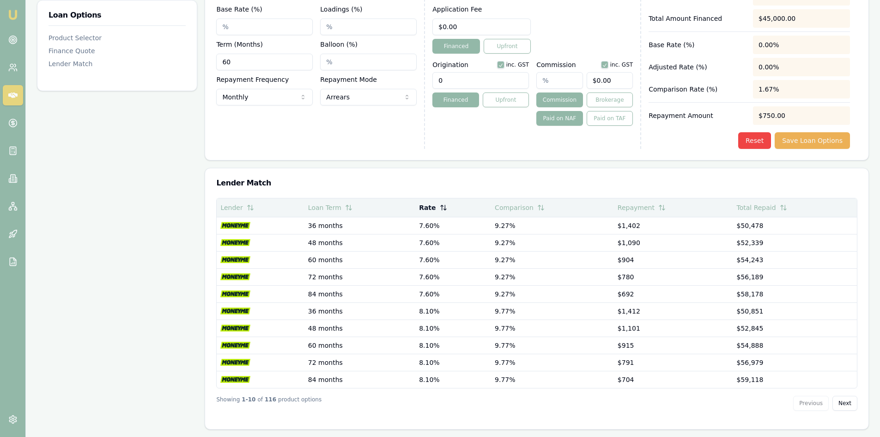
click at [444, 208] on icon at bounding box center [443, 207] width 7 height 7
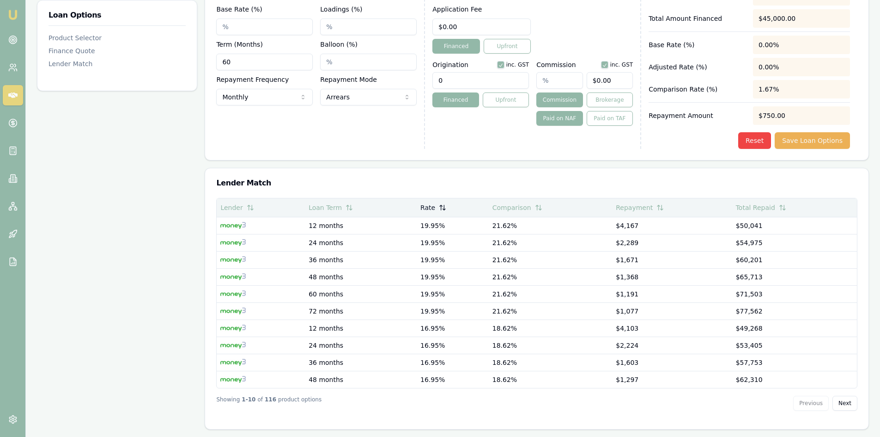
click at [444, 208] on icon at bounding box center [442, 207] width 7 height 7
click at [442, 208] on icon at bounding box center [442, 207] width 0 height 5
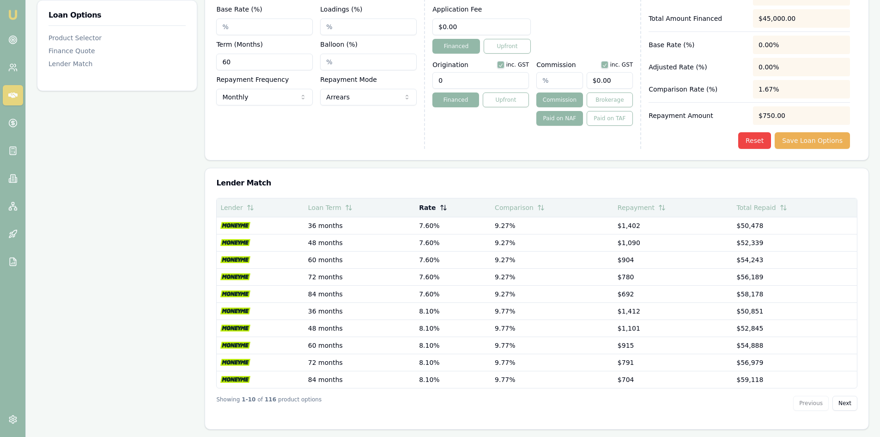
click at [445, 208] on icon at bounding box center [445, 207] width 0 height 5
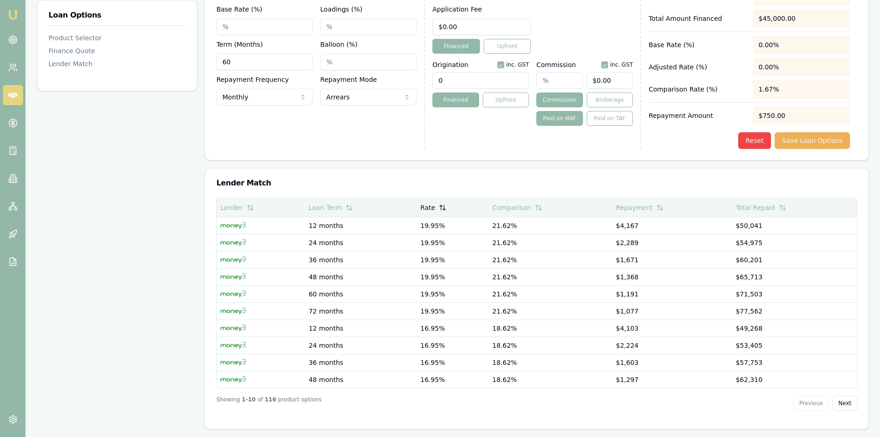
click at [441, 207] on icon at bounding box center [441, 207] width 0 height 5
click at [442, 207] on icon at bounding box center [442, 207] width 0 height 5
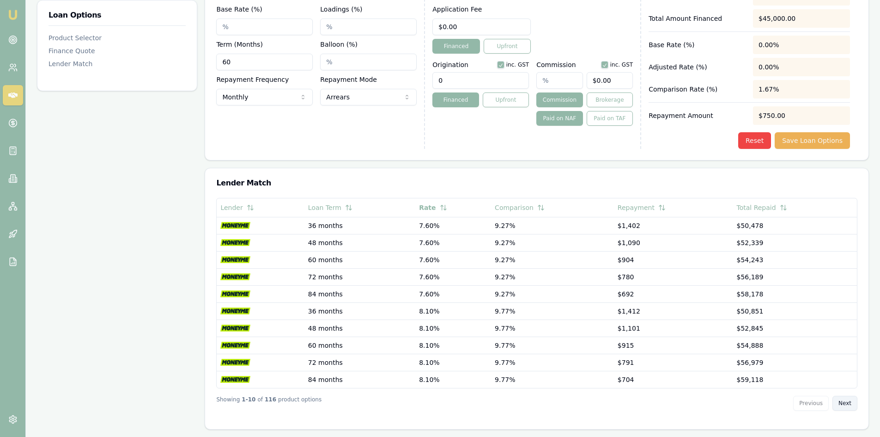
click at [850, 405] on button "Next" at bounding box center [844, 402] width 25 height 15
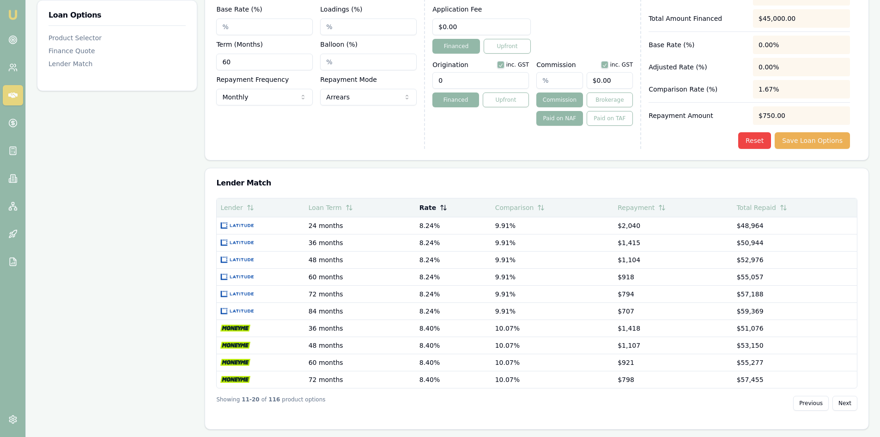
click at [443, 208] on icon at bounding box center [443, 207] width 7 height 7
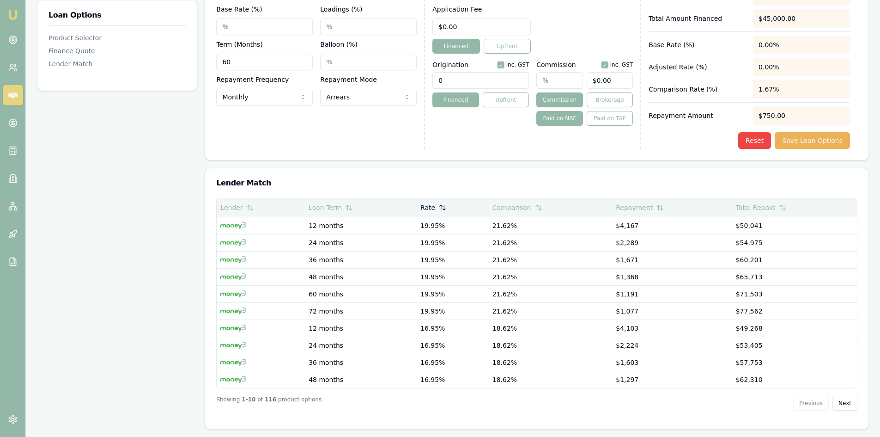
click at [440, 208] on icon at bounding box center [442, 207] width 7 height 7
click at [446, 209] on icon at bounding box center [445, 208] width 2 height 1
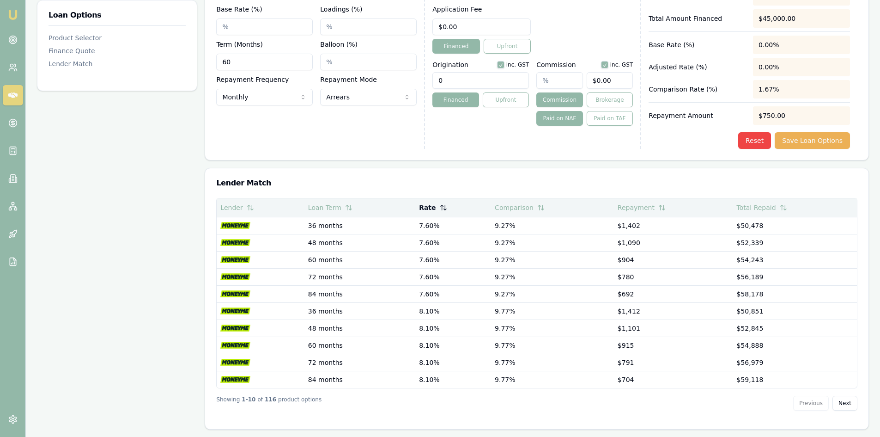
click at [448, 209] on th "Rate" at bounding box center [453, 207] width 76 height 18
click at [440, 206] on icon at bounding box center [443, 207] width 7 height 7
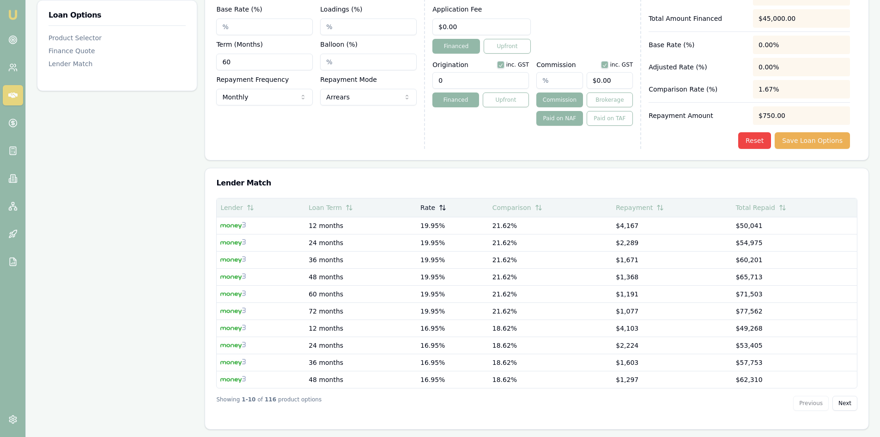
click at [440, 206] on icon at bounding box center [442, 207] width 7 height 7
click at [440, 206] on button "Rate" at bounding box center [433, 207] width 28 height 17
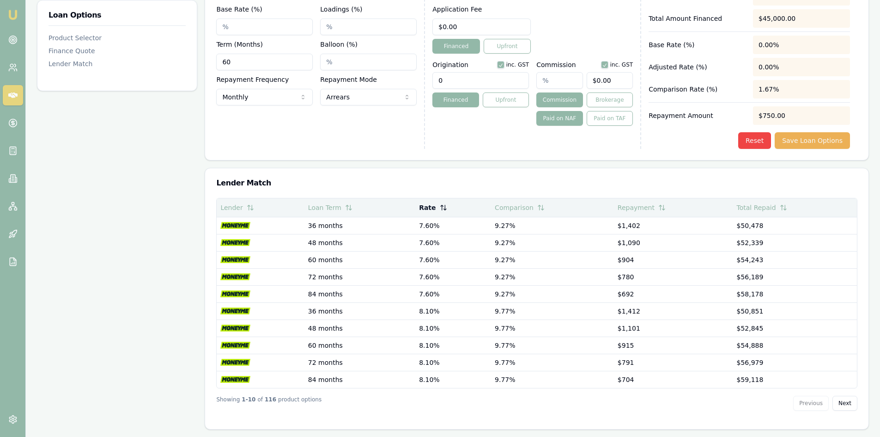
click at [440, 206] on icon at bounding box center [443, 207] width 7 height 7
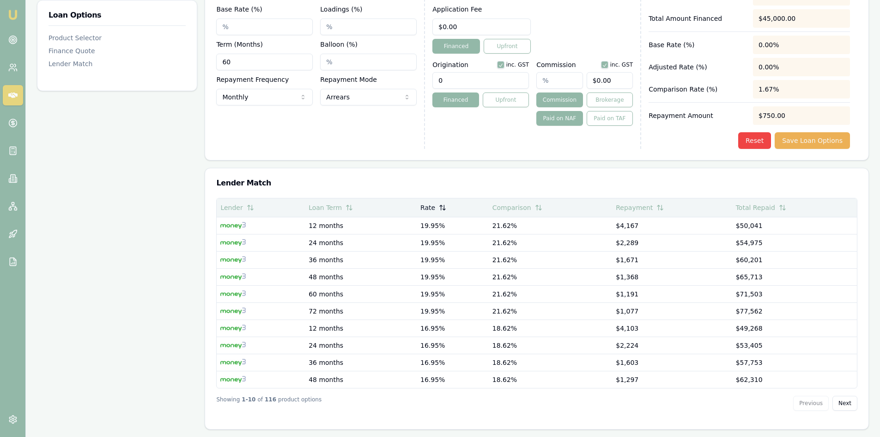
click at [440, 206] on icon at bounding box center [442, 207] width 7 height 7
click at [440, 206] on button "Rate" at bounding box center [433, 207] width 28 height 17
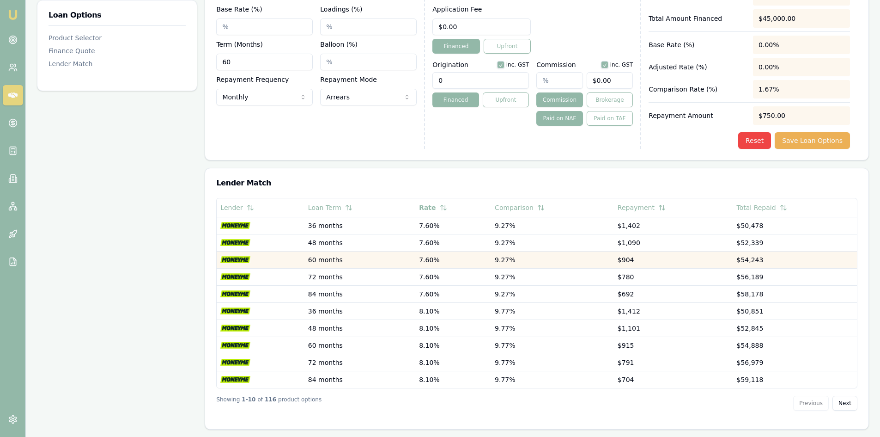
click at [271, 263] on div at bounding box center [260, 259] width 80 height 7
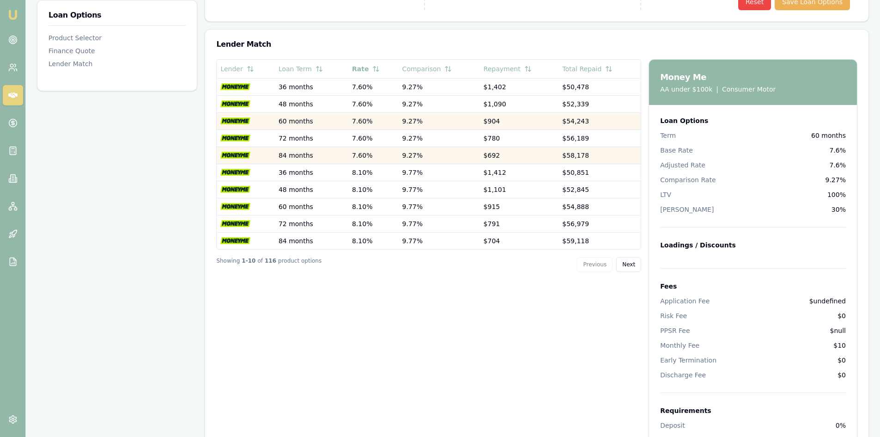
scroll to position [489, 0]
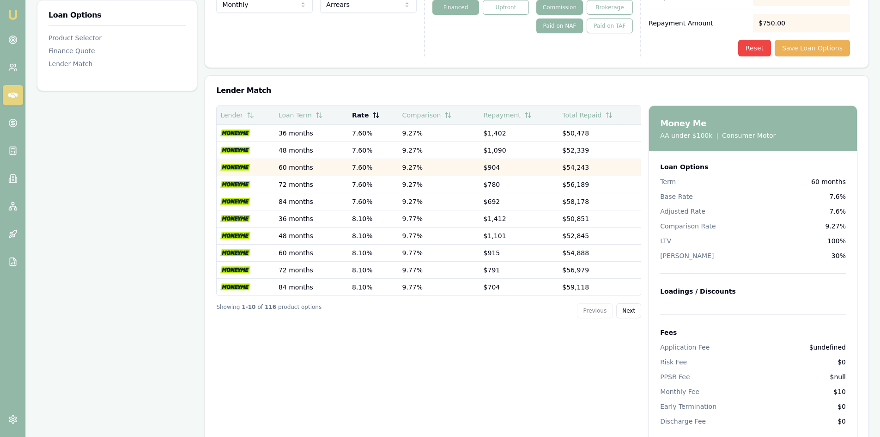
click at [378, 117] on icon at bounding box center [378, 114] width 0 height 5
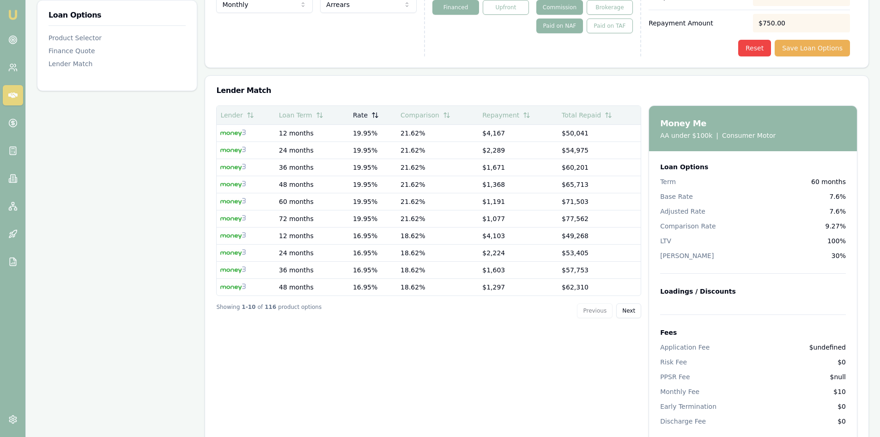
click at [371, 116] on icon at bounding box center [374, 114] width 7 height 7
click at [379, 117] on icon at bounding box center [376, 114] width 7 height 7
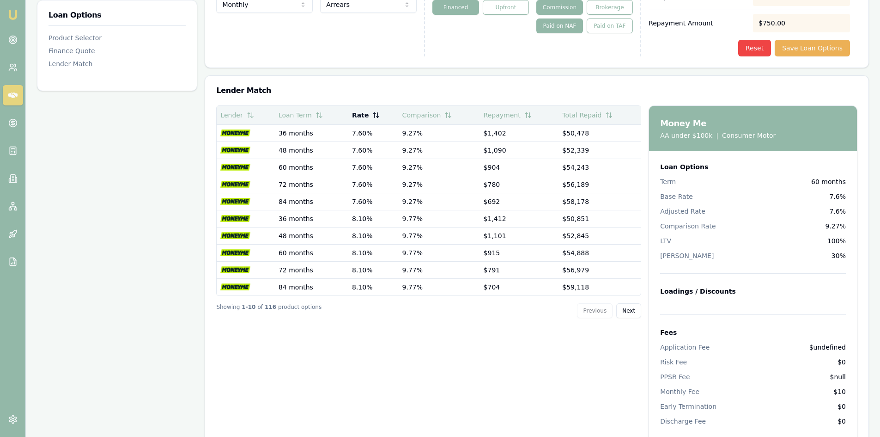
click at [379, 117] on th "Rate" at bounding box center [373, 115] width 50 height 18
click at [375, 116] on icon at bounding box center [375, 114] width 7 height 7
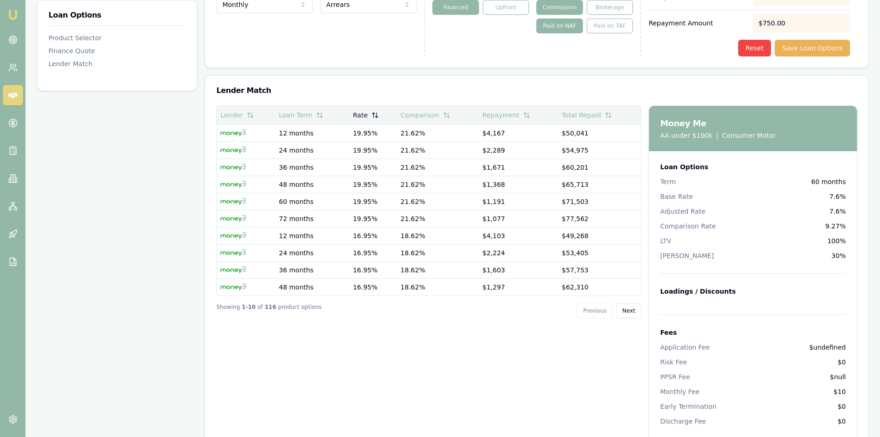
click at [375, 116] on icon at bounding box center [374, 114] width 7 height 7
click at [374, 116] on icon at bounding box center [376, 114] width 7 height 7
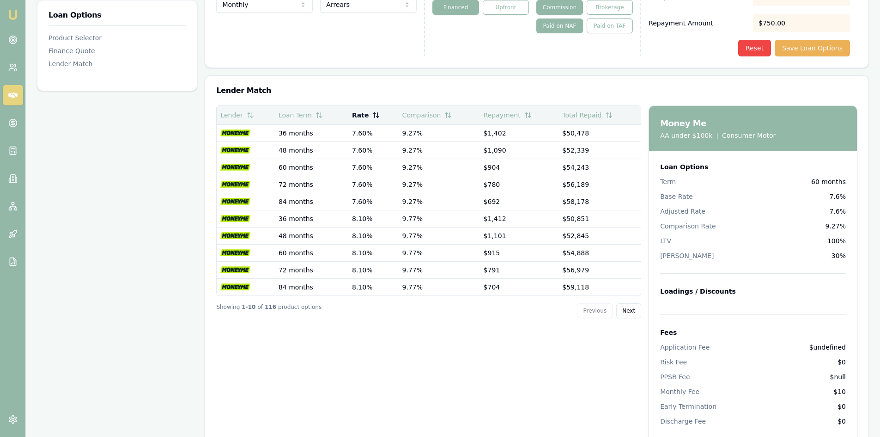
click at [374, 116] on icon at bounding box center [375, 114] width 7 height 7
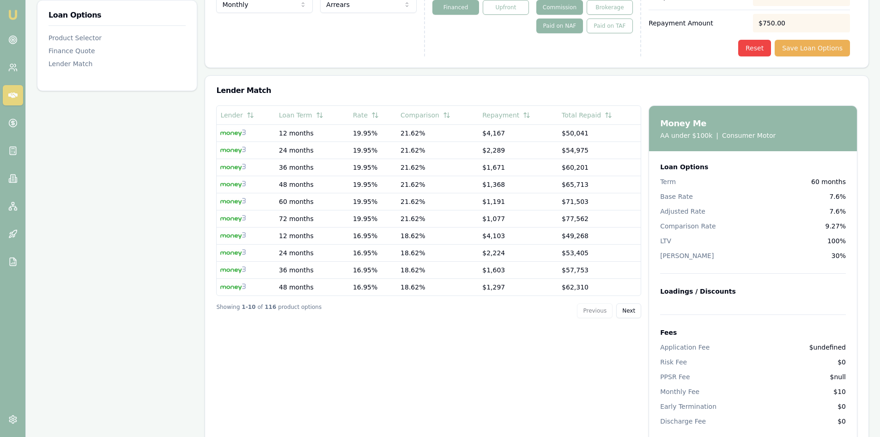
click at [384, 315] on div "Showing 1 - 10 of 116 product options Previous Next" at bounding box center [428, 311] width 425 height 30
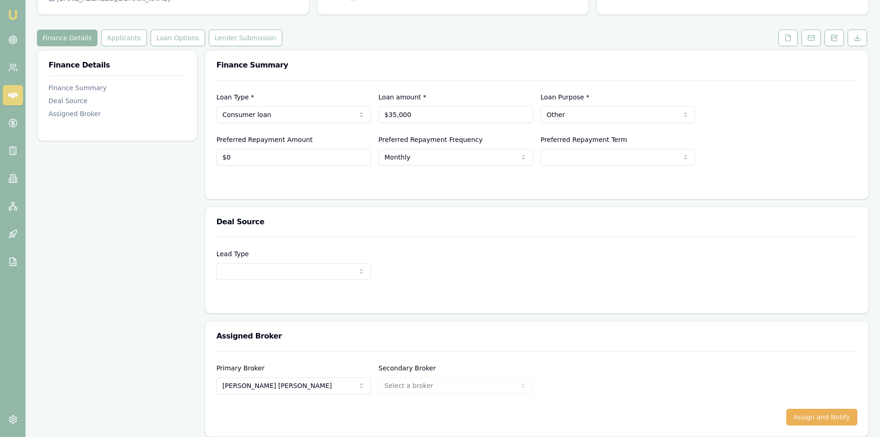
scroll to position [100, 0]
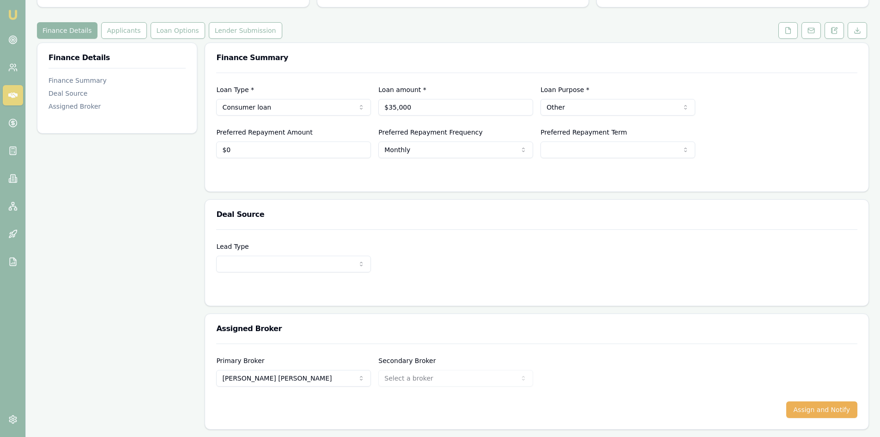
click at [276, 107] on html "Emu Broker Deals View D-CNZWWMRDI4 [PERSON_NAME] Toggle Menu Customer [PERSON_N…" at bounding box center [440, 118] width 880 height 437
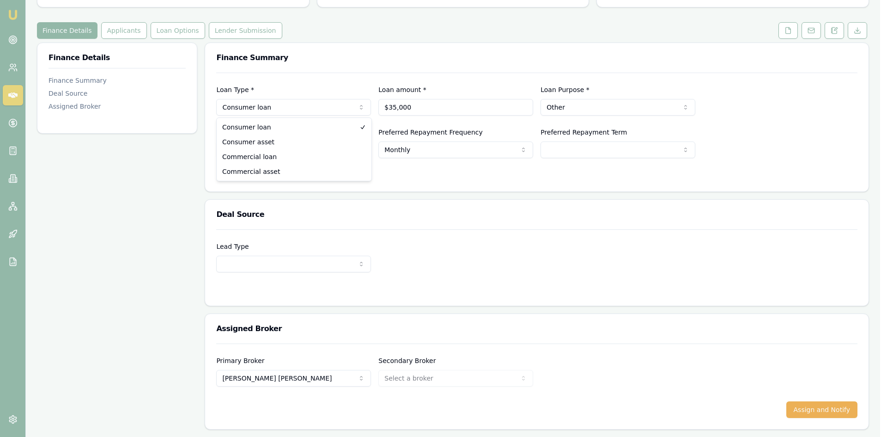
select select "CONSUMER_ASSET"
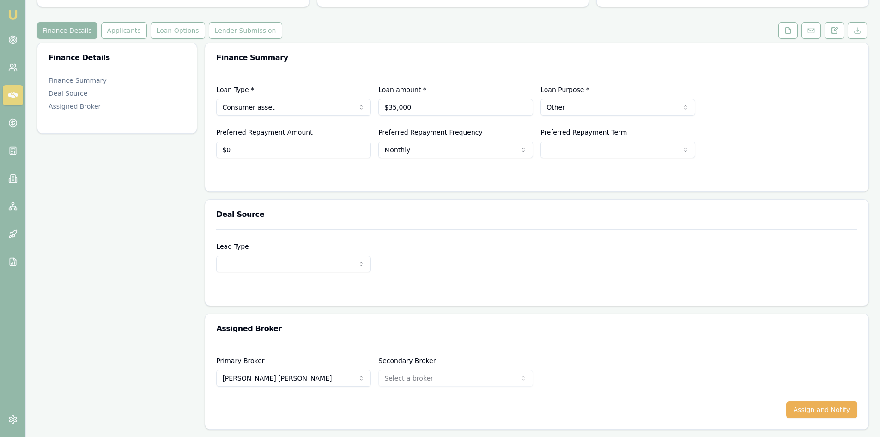
click at [559, 262] on div "Lead Type New client Repeat client Partner Campaign Other" at bounding box center [536, 256] width 641 height 31
select select "60"
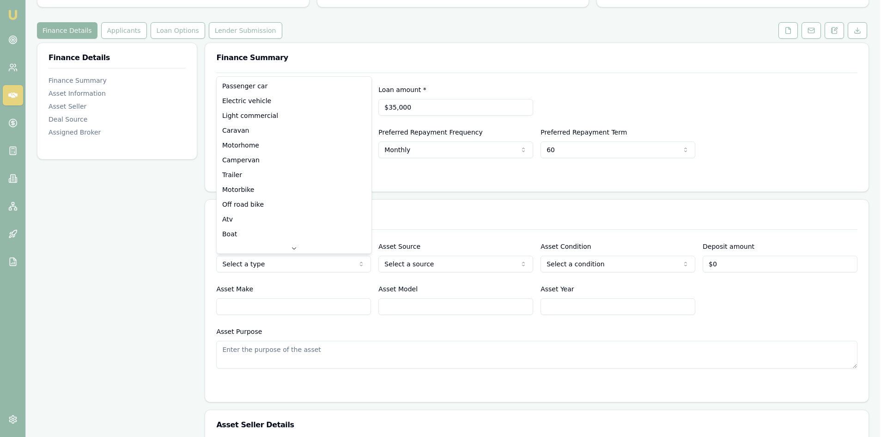
click at [279, 266] on html "Emu Broker Deals View D-CNZWWMRDI4 [PERSON_NAME] Toggle Menu Customer [PERSON_N…" at bounding box center [443, 118] width 887 height 437
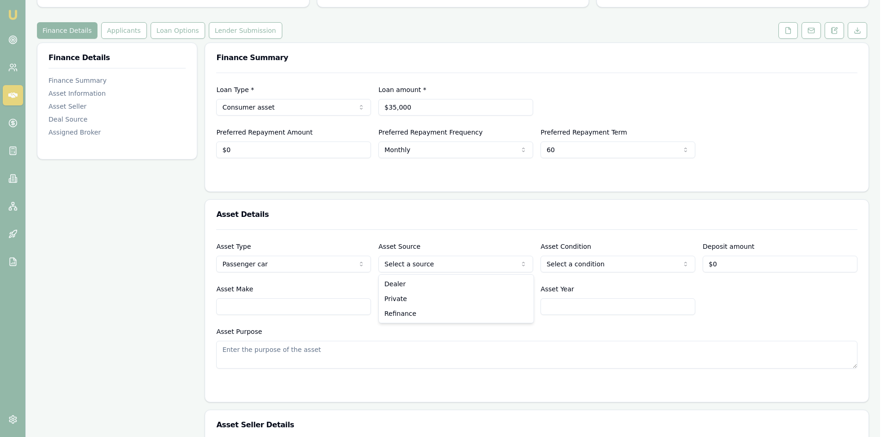
click at [417, 269] on html "Emu Broker Deals View D-CNZWWMRDI4 [PERSON_NAME] Toggle Menu Customer [PERSON_N…" at bounding box center [443, 118] width 887 height 437
select select "PRIVATE"
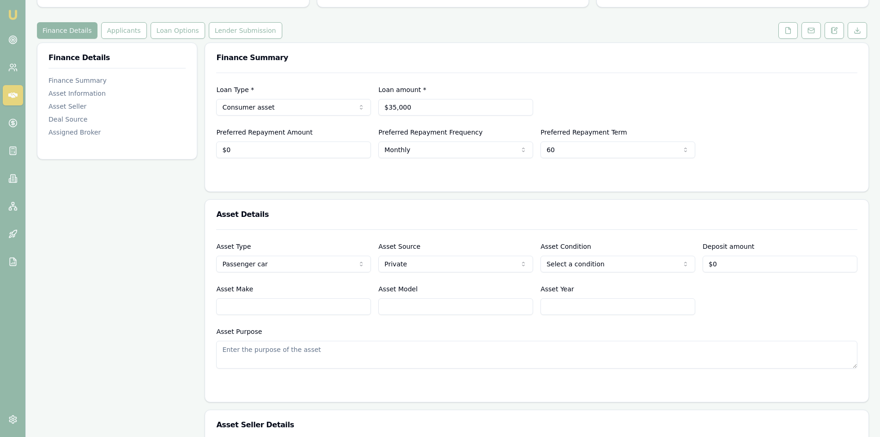
click at [401, 299] on input "Asset Model" at bounding box center [455, 306] width 155 height 17
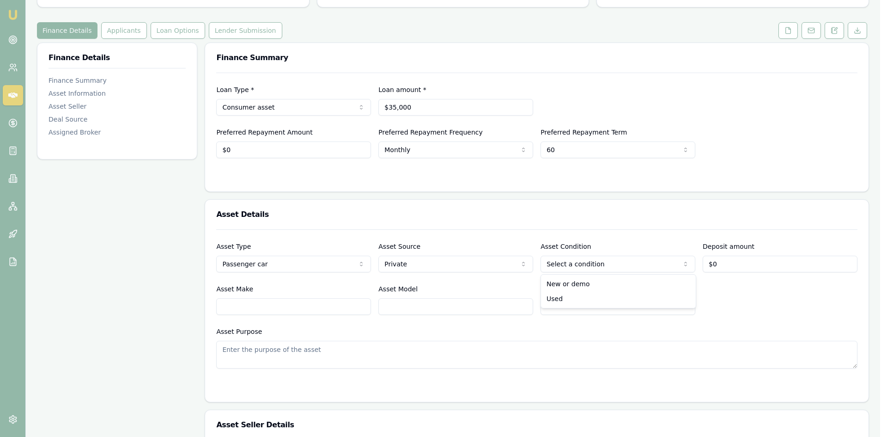
click at [569, 266] on html "Emu Broker Deals View D-CNZWWMRDI4 [PERSON_NAME] Toggle Menu Customer [PERSON_N…" at bounding box center [443, 118] width 887 height 437
select select "USED"
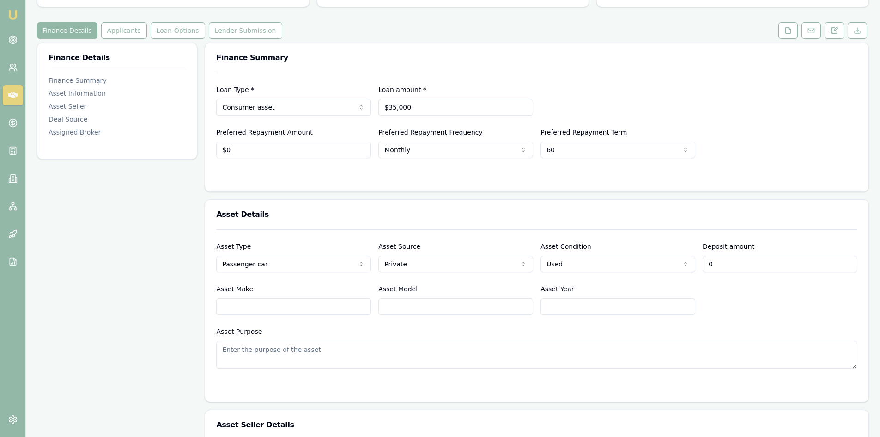
click at [728, 267] on input "0" at bounding box center [780, 263] width 155 height 17
type input "$0"
click at [315, 309] on input "Asset Make" at bounding box center [293, 306] width 155 height 17
type input "2024"
click at [477, 351] on textarea "Asset Purpose" at bounding box center [536, 354] width 641 height 28
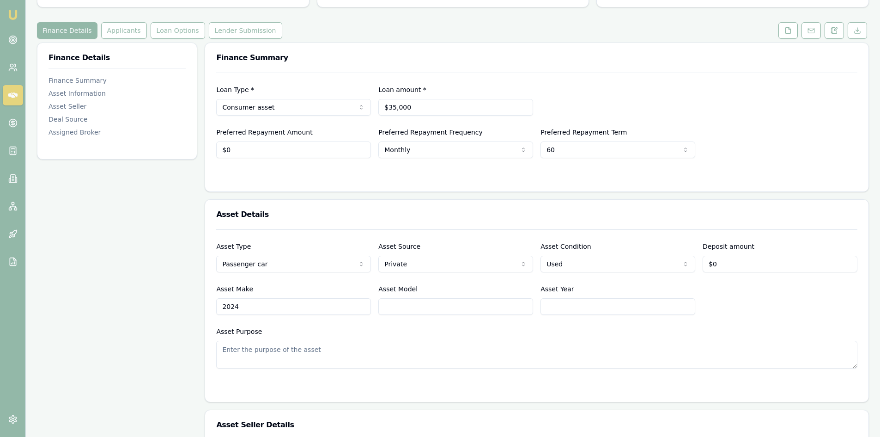
scroll to position [146, 0]
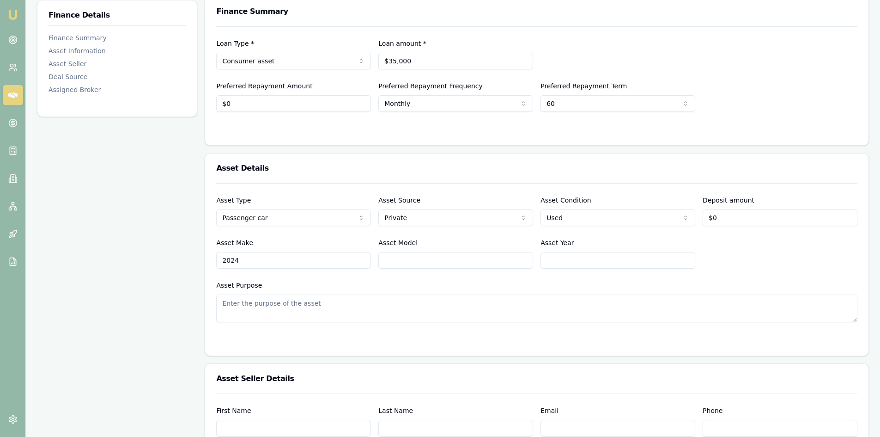
click at [406, 259] on input "Asset Model" at bounding box center [455, 260] width 155 height 17
click at [554, 266] on input "Asset Year" at bounding box center [618, 260] width 155 height 17
drag, startPoint x: 286, startPoint y: 262, endPoint x: 179, endPoint y: 262, distance: 106.7
click at [179, 262] on div "Finance Details Finance Summary Asset Information Asset Seller Deal Source Assi…" at bounding box center [453, 434] width 832 height 877
click at [566, 257] on input "Asset Year" at bounding box center [618, 260] width 155 height 17
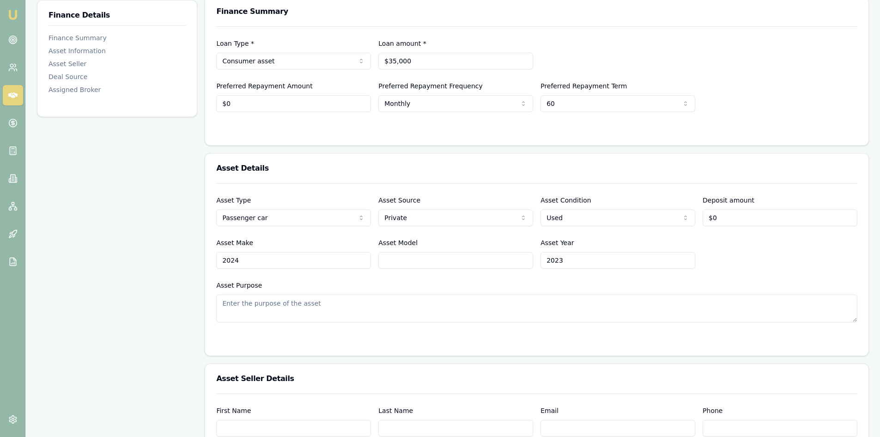
click at [543, 263] on input "2023" at bounding box center [618, 260] width 155 height 17
type input "2023"
drag, startPoint x: 263, startPoint y: 260, endPoint x: 190, endPoint y: 264, distance: 72.6
click at [205, 264] on div "Asset Type Passenger car Passenger car Electric vehicle Light commercial Carava…" at bounding box center [536, 269] width 663 height 172
type input "totota"
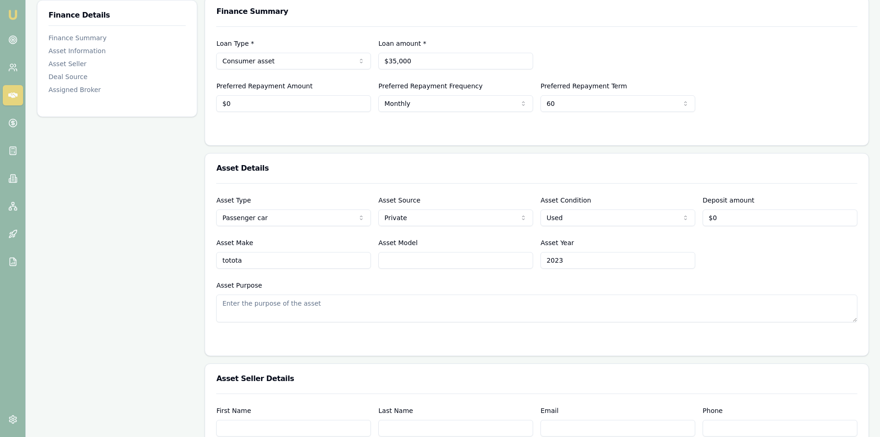
click at [428, 266] on input "Asset Model" at bounding box center [455, 260] width 155 height 17
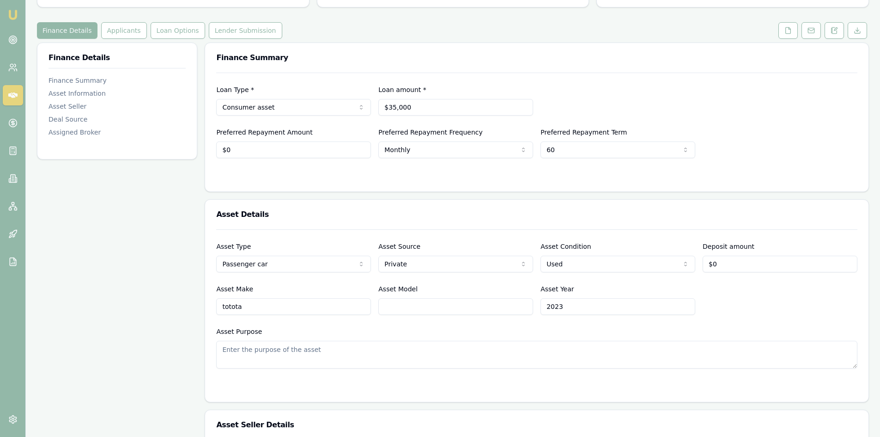
scroll to position [0, 0]
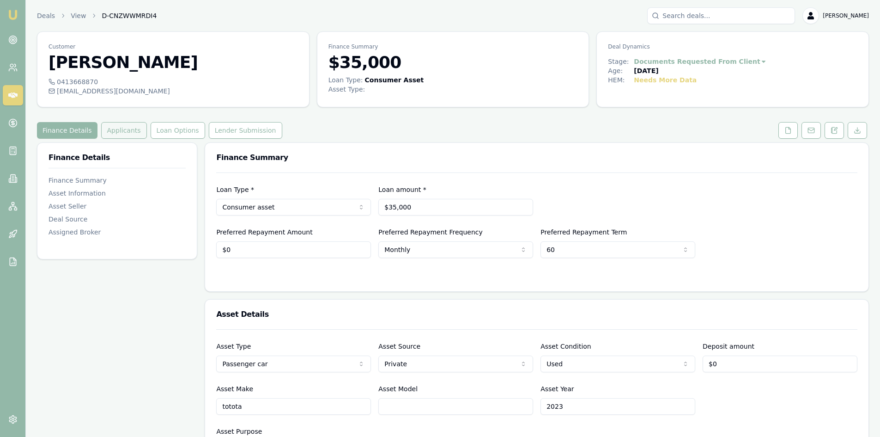
click at [110, 128] on button "Applicants" at bounding box center [124, 130] width 46 height 17
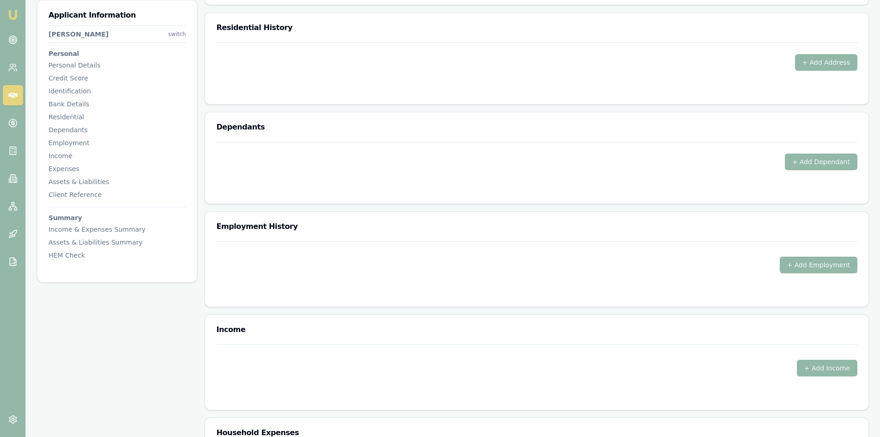
scroll to position [924, 0]
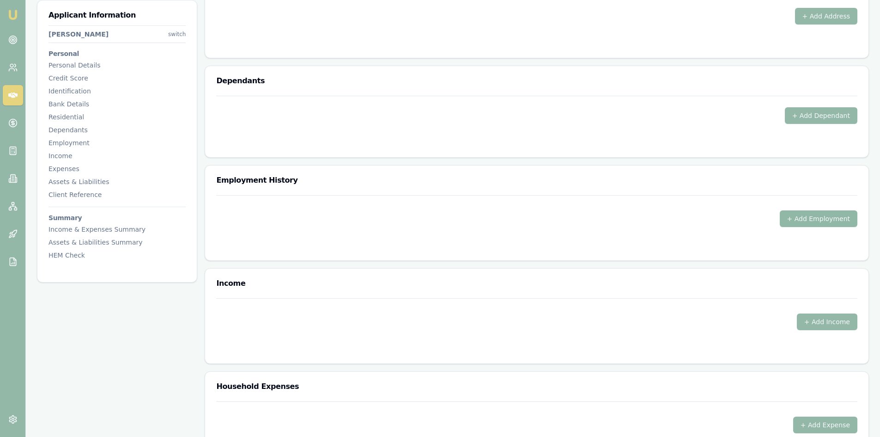
click at [842, 220] on button "+ Add Employment" at bounding box center [819, 218] width 78 height 17
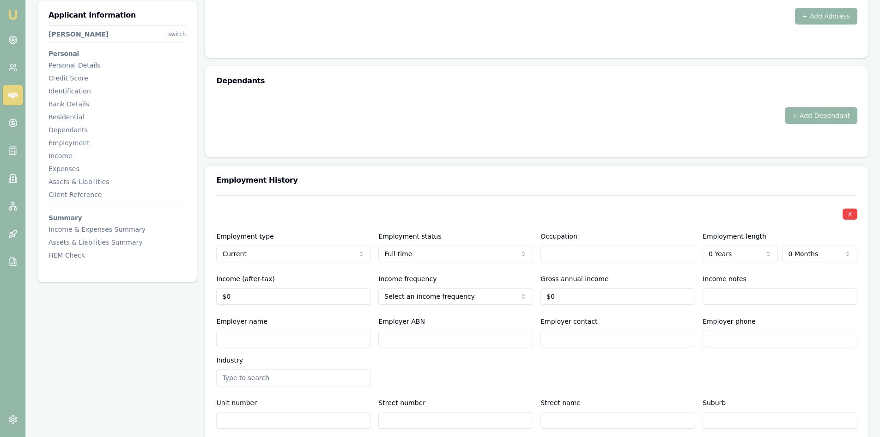
click at [552, 257] on input "text" at bounding box center [618, 253] width 155 height 17
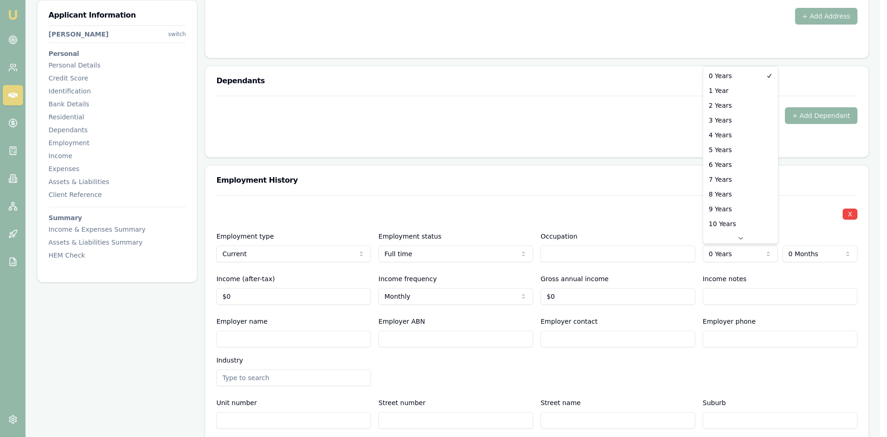
select select "3"
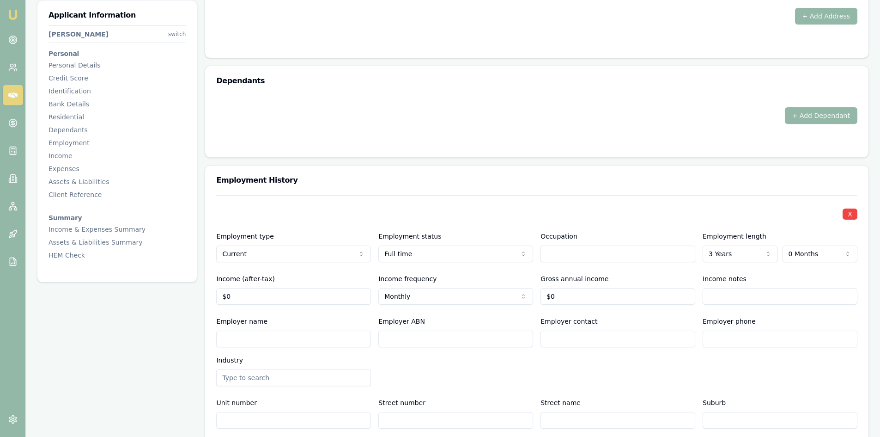
type input "0"
click at [266, 298] on input "0" at bounding box center [293, 296] width 155 height 17
type input "1"
type input "$79,000"
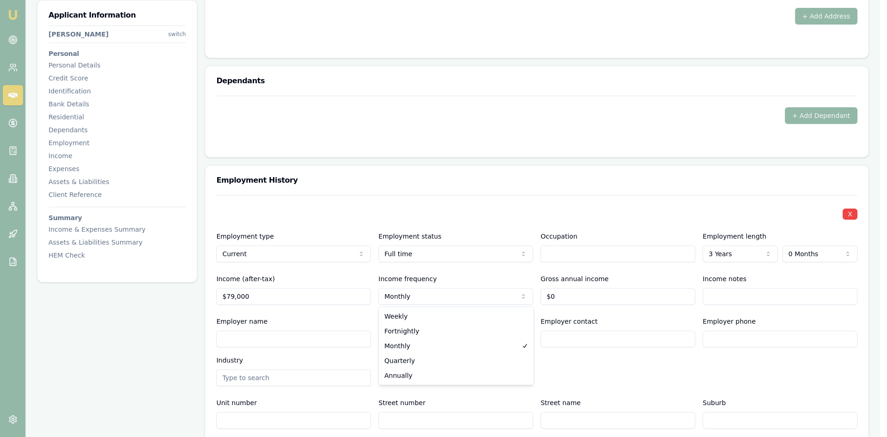
select select "ANNUALLY"
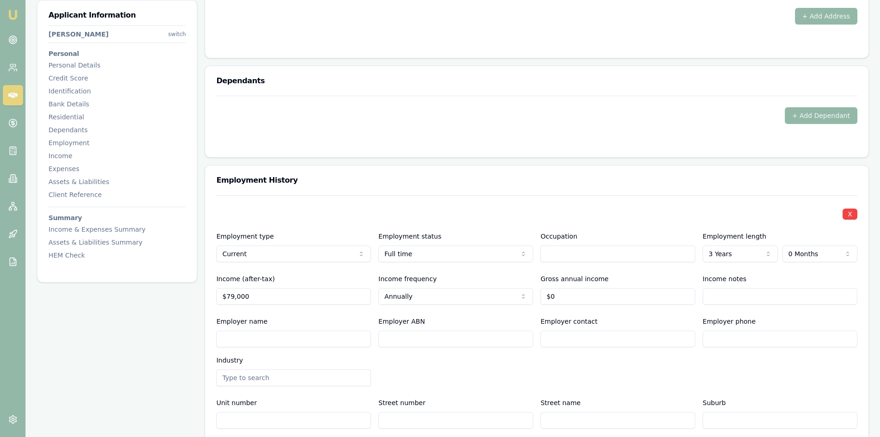
type input "0"
click at [576, 300] on input "0" at bounding box center [618, 296] width 155 height 17
type input "9"
type input "$79,000"
click at [662, 390] on div "X Employment type Current Current Previous Employment status [DEMOGRAPHIC_DATA]…" at bounding box center [536, 333] width 641 height 276
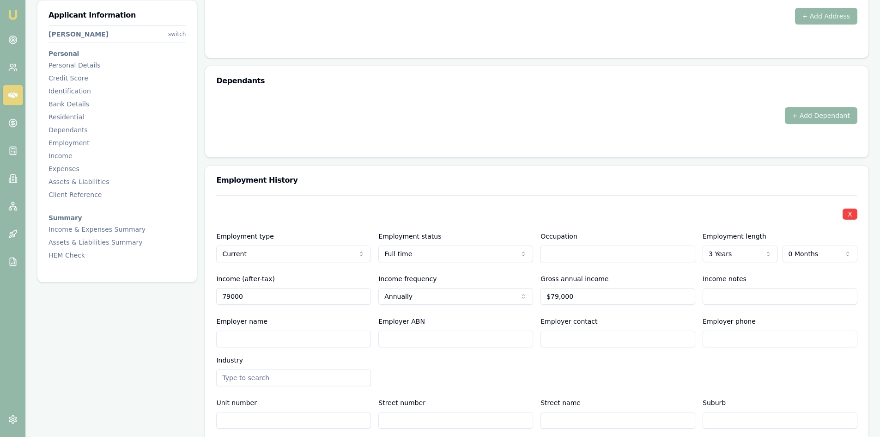
click at [296, 298] on input "79000" at bounding box center [293, 296] width 155 height 17
drag, startPoint x: 294, startPoint y: 298, endPoint x: 170, endPoint y: 300, distance: 124.7
click at [170, 300] on div "Applicant Information [PERSON_NAME] switch Personal Personal Details Credit Sco…" at bounding box center [453, 354] width 832 height 2272
type input "$56,000"
click at [443, 382] on div "Employer name Employer ABN Employer contact Employer phone Industry" at bounding box center [536, 351] width 641 height 70
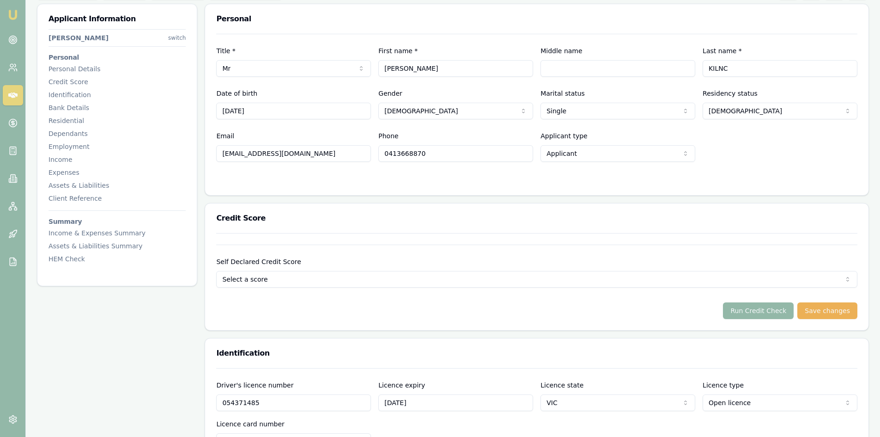
scroll to position [0, 0]
